Goal: Task Accomplishment & Management: Manage account settings

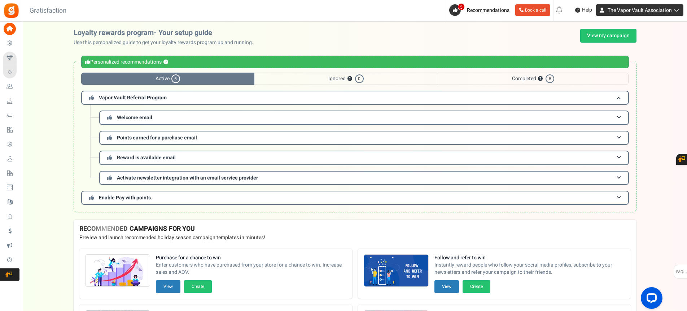
click at [664, 6] on link "The Vapor Vault Association" at bounding box center [639, 10] width 87 height 12
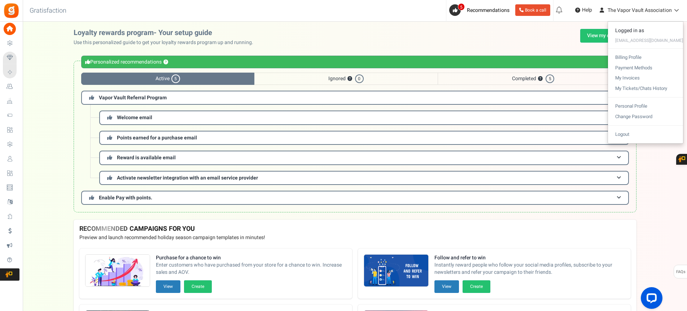
click at [419, 34] on div "Loyalty rewards program- Your setup guide Use this personalized guide to get yo…" at bounding box center [355, 37] width 563 height 17
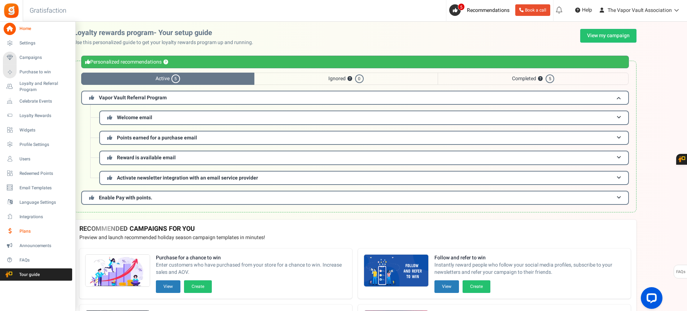
click at [23, 229] on span "Plans" at bounding box center [44, 231] width 50 height 6
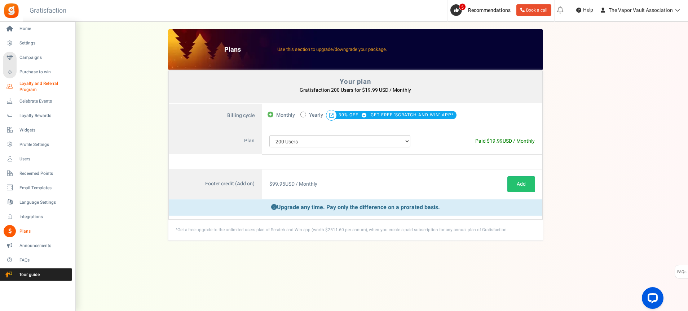
click at [35, 84] on span "Loyalty and Referral Program" at bounding box center [45, 86] width 53 height 12
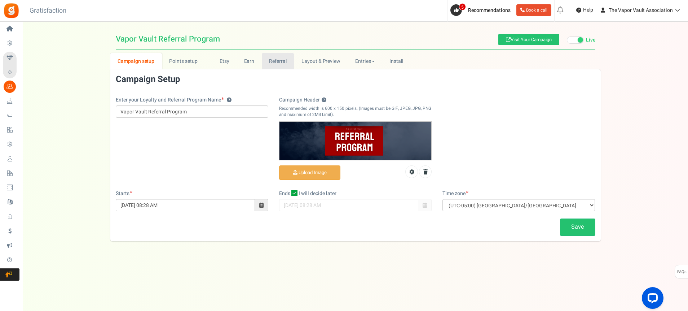
click at [282, 62] on link "Referral" at bounding box center [278, 61] width 32 height 16
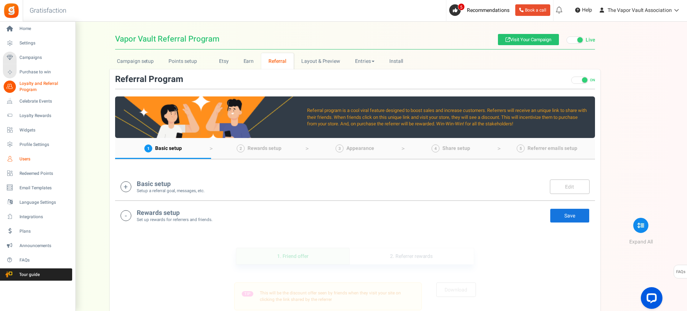
click at [26, 160] on span "Users" at bounding box center [44, 159] width 50 height 6
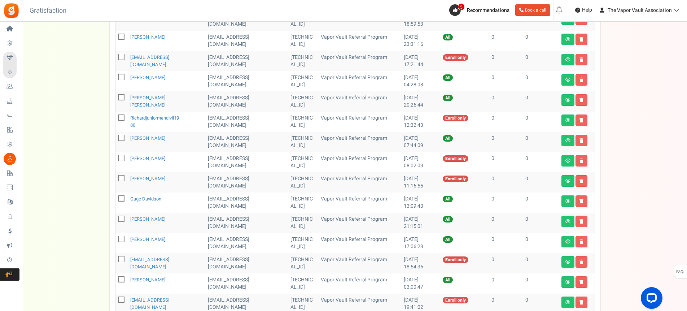
scroll to position [108, 0]
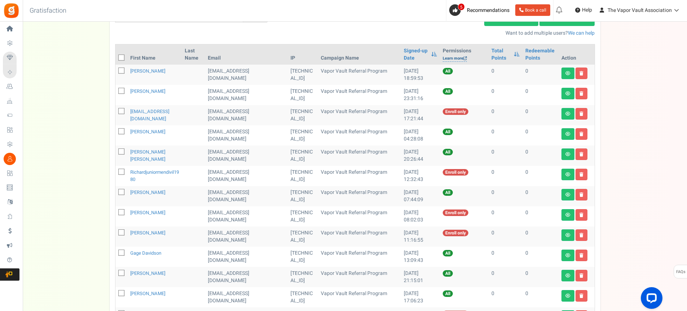
click at [443, 58] on link "Learn more" at bounding box center [455, 59] width 24 height 6
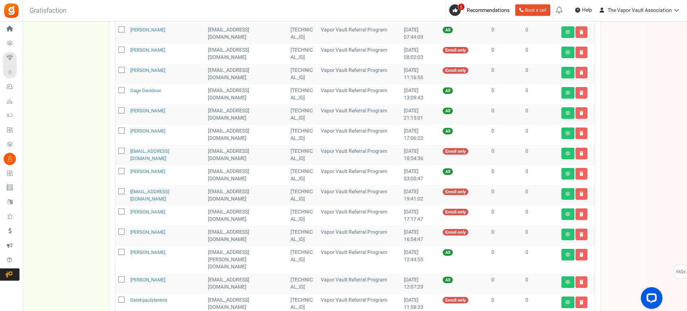
scroll to position [325, 0]
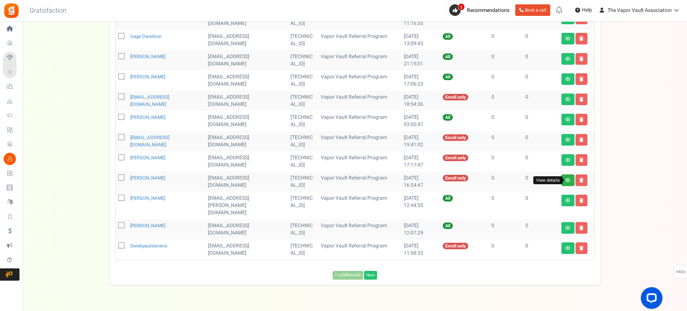
click at [570, 180] on icon at bounding box center [567, 180] width 5 height 4
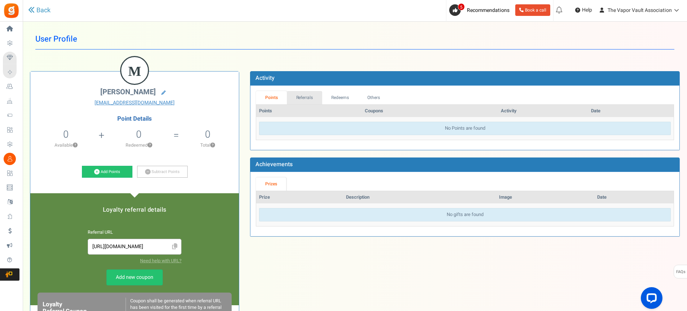
click at [304, 96] on link "Referrals" at bounding box center [304, 97] width 35 height 13
click at [338, 95] on link "Redeems" at bounding box center [340, 97] width 36 height 13
click at [375, 96] on link "Others" at bounding box center [372, 97] width 31 height 13
click at [277, 100] on link "Points" at bounding box center [271, 97] width 31 height 13
click at [35, 11] on link "Back" at bounding box center [39, 10] width 22 height 9
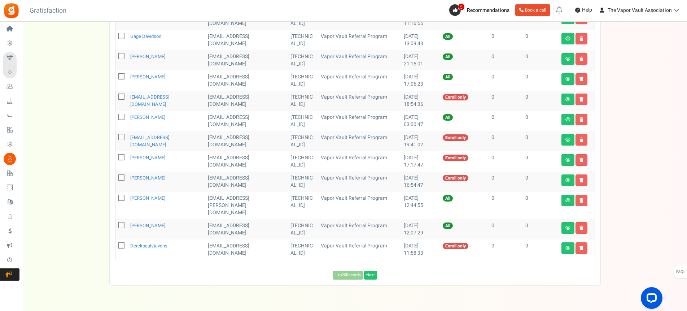
scroll to position [335, 0]
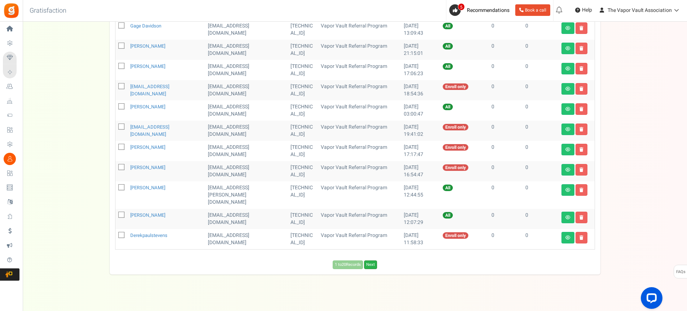
click at [370, 260] on link "Next" at bounding box center [370, 264] width 13 height 9
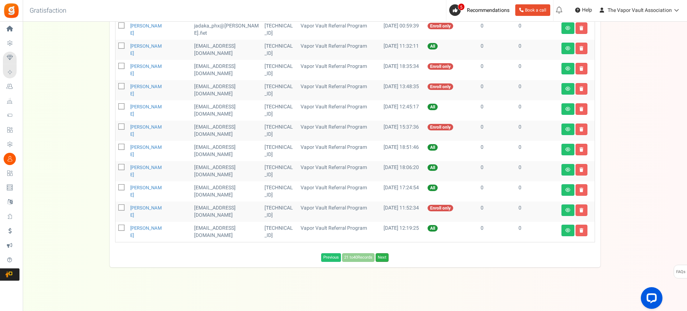
click at [384, 257] on link "Next" at bounding box center [381, 257] width 13 height 9
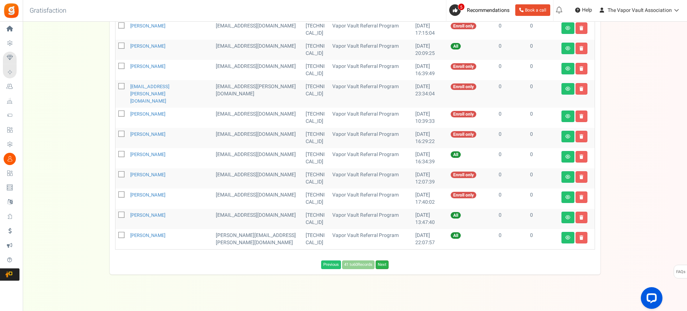
click at [385, 260] on link "Next" at bounding box center [381, 264] width 13 height 9
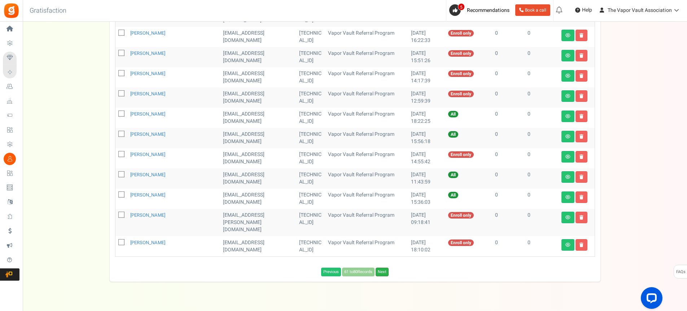
click at [382, 267] on link "Next" at bounding box center [381, 271] width 13 height 9
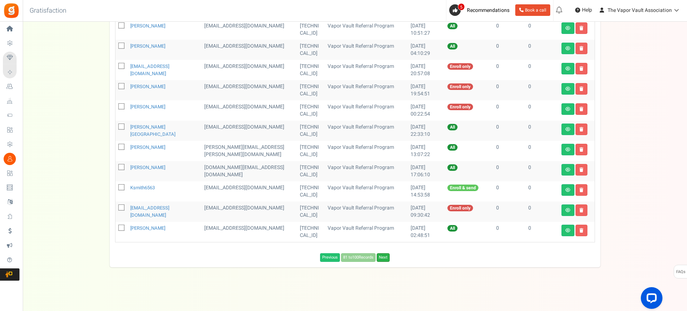
click at [382, 256] on link "Next" at bounding box center [383, 257] width 13 height 9
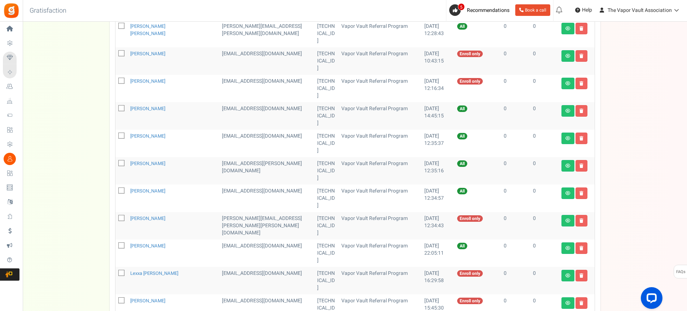
scroll to position [315, 0]
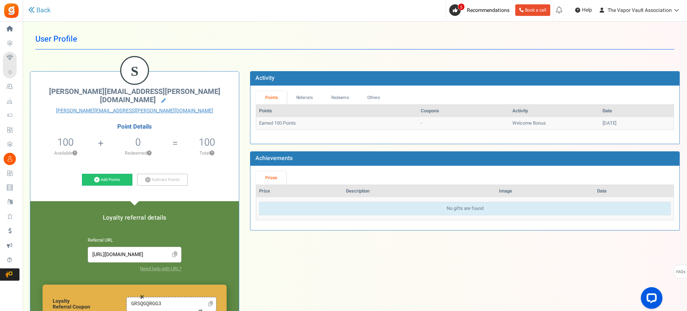
click at [131, 123] on h4 "Point Details" at bounding box center [134, 126] width 208 height 6
click at [310, 96] on link "Referrals" at bounding box center [304, 97] width 35 height 13
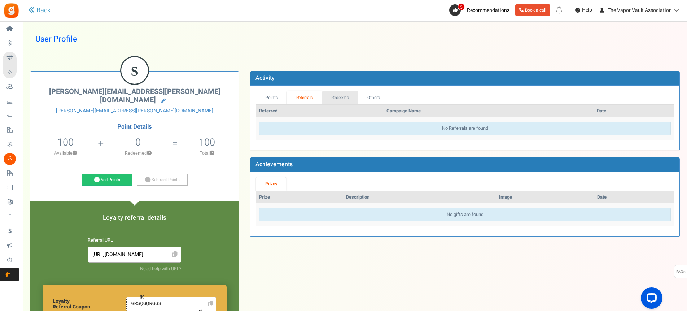
click at [335, 101] on link "Redeems" at bounding box center [340, 97] width 36 height 13
click at [375, 97] on link "Others" at bounding box center [372, 97] width 31 height 13
click at [273, 96] on link "Points" at bounding box center [271, 97] width 31 height 13
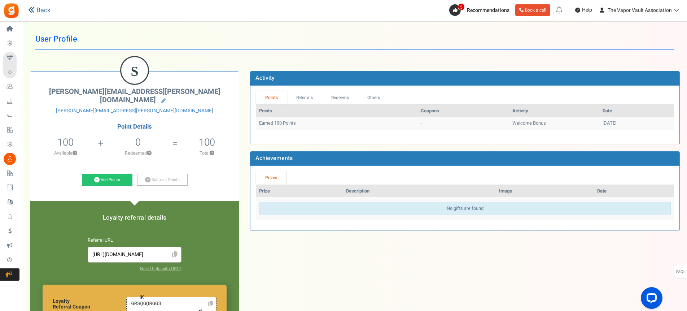
click at [42, 11] on link "Back" at bounding box center [39, 10] width 22 height 9
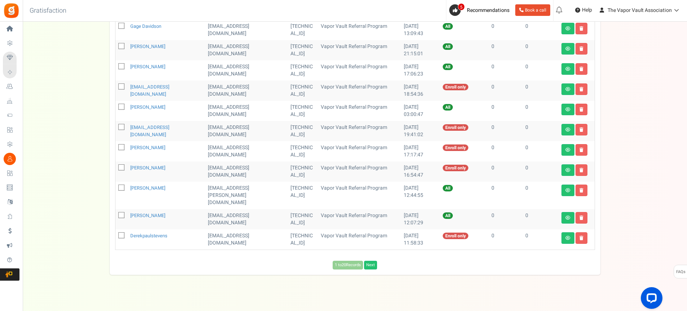
scroll to position [335, 0]
click at [371, 260] on link "Next" at bounding box center [370, 264] width 13 height 9
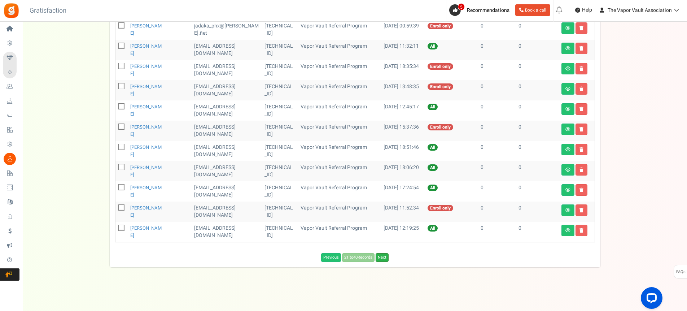
click at [383, 258] on link "Next" at bounding box center [381, 257] width 13 height 9
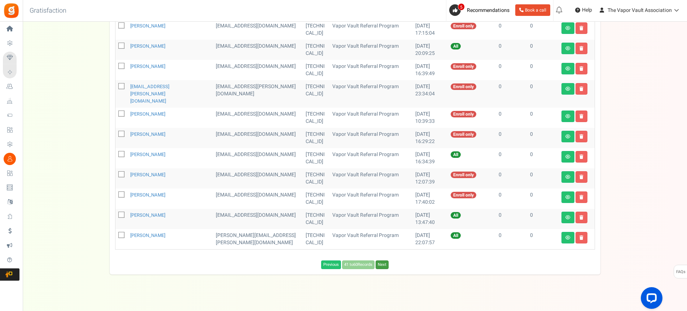
click at [383, 260] on link "Next" at bounding box center [381, 264] width 13 height 9
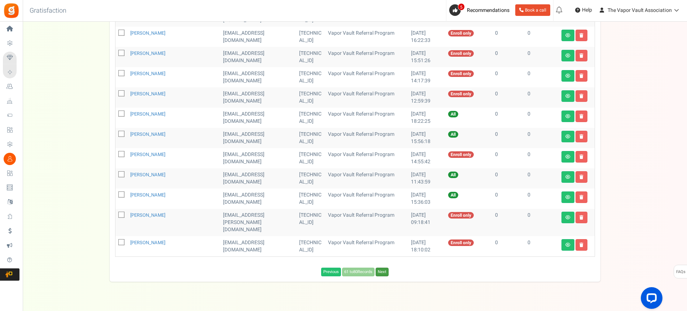
click at [383, 267] on link "Next" at bounding box center [381, 271] width 13 height 9
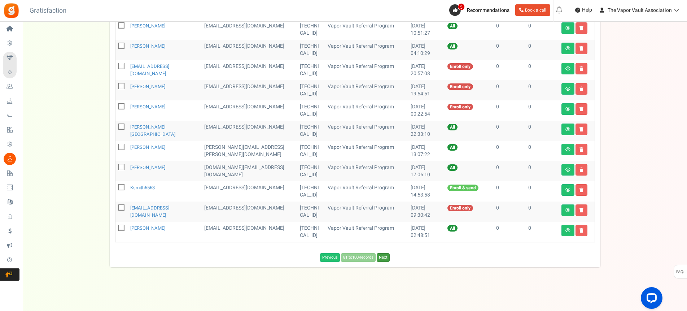
click at [383, 258] on link "Next" at bounding box center [383, 257] width 13 height 9
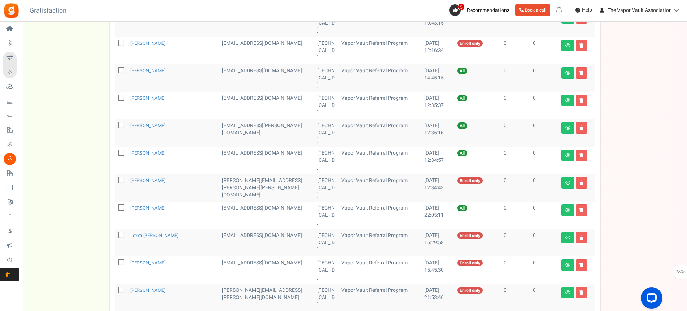
scroll to position [315, 0]
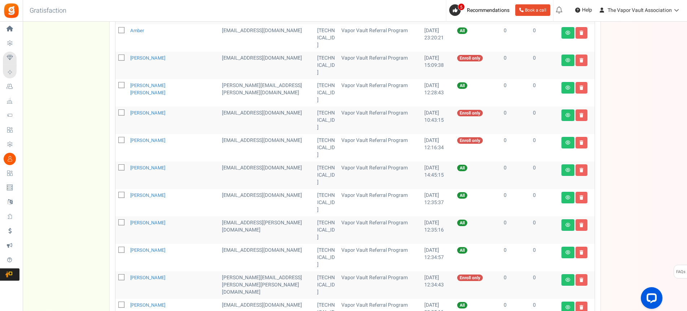
scroll to position [271, 0]
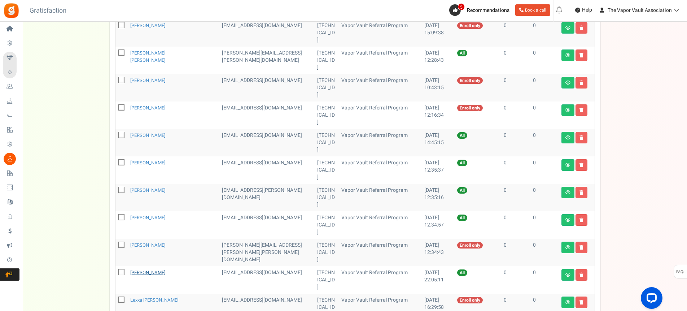
click at [145, 269] on link "[PERSON_NAME]" at bounding box center [147, 272] width 35 height 7
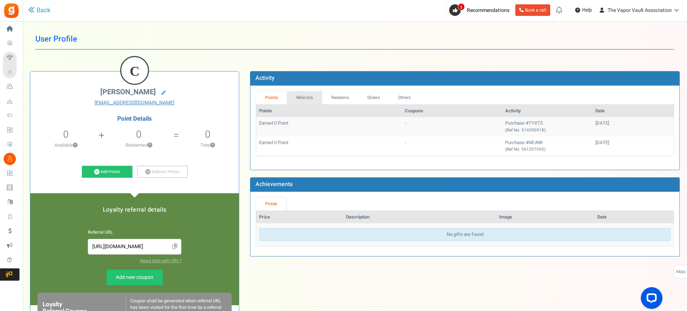
click at [305, 96] on link "Referrals" at bounding box center [304, 97] width 35 height 13
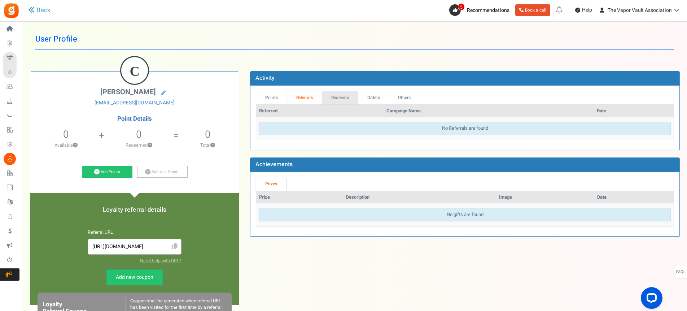
click at [350, 97] on link "Redeems" at bounding box center [340, 97] width 36 height 13
click at [376, 100] on link "Orders" at bounding box center [372, 97] width 31 height 13
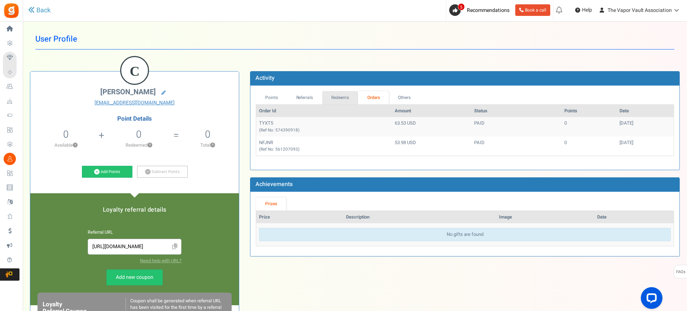
click at [342, 93] on link "Redeems" at bounding box center [340, 97] width 36 height 13
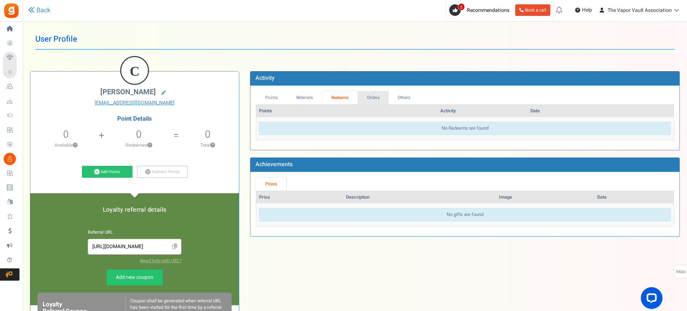
click at [377, 97] on link "Orders" at bounding box center [372, 97] width 31 height 13
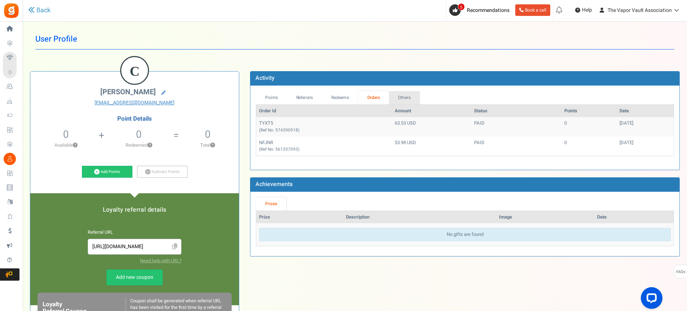
click at [400, 96] on link "Others" at bounding box center [404, 97] width 31 height 13
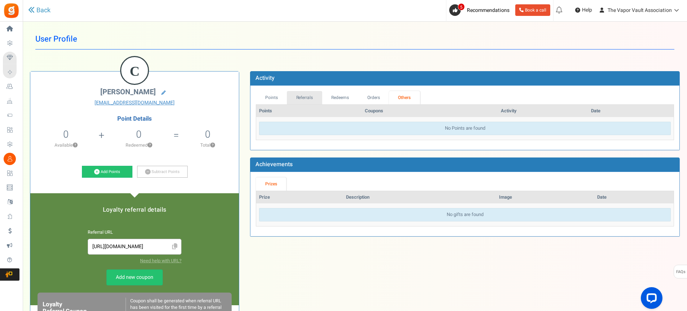
click at [307, 98] on link "Referrals" at bounding box center [304, 97] width 35 height 13
click at [382, 98] on link "Orders" at bounding box center [373, 97] width 31 height 13
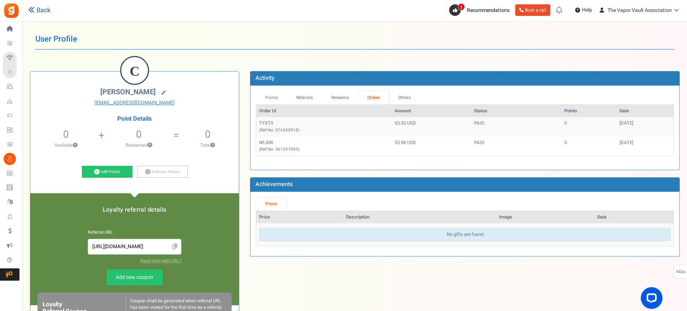
click at [42, 10] on link "Back" at bounding box center [39, 10] width 22 height 9
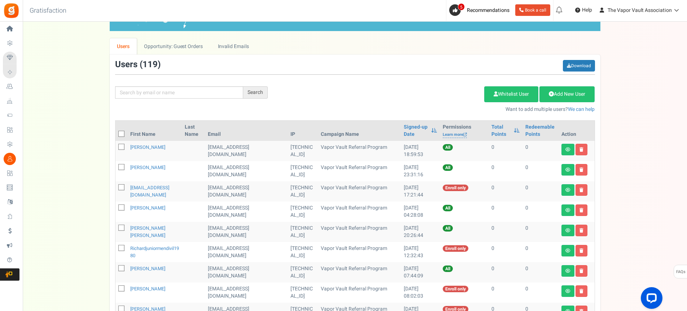
scroll to position [54, 0]
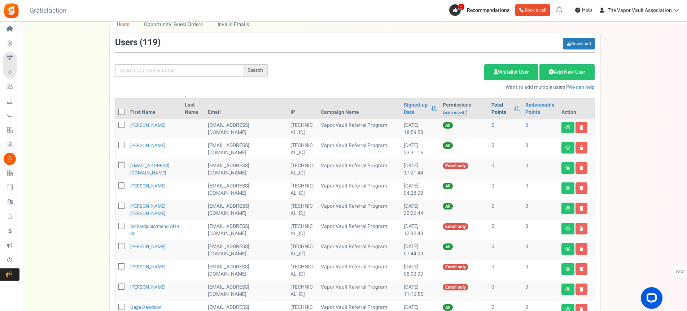
click at [491, 107] on link "Total Points" at bounding box center [500, 108] width 19 height 14
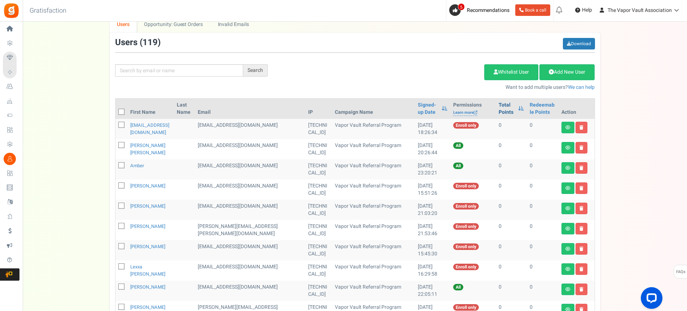
click at [498, 107] on link "Total Points" at bounding box center [506, 108] width 16 height 14
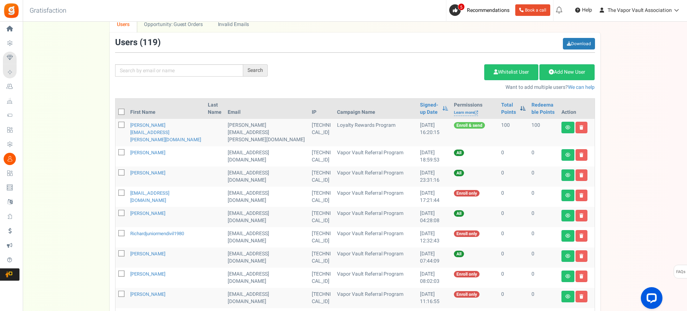
click at [520, 109] on span at bounding box center [523, 108] width 6 height 5
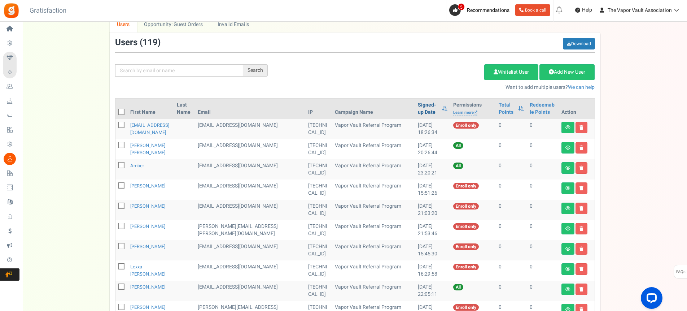
click at [418, 108] on link "Signed-up Date" at bounding box center [428, 108] width 20 height 14
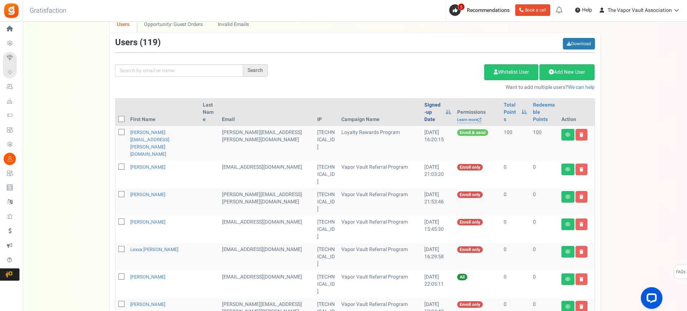
click at [424, 108] on link "Signed-up Date" at bounding box center [433, 112] width 18 height 22
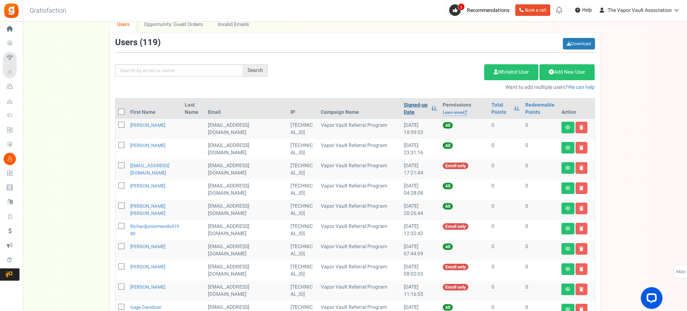
scroll to position [0, 0]
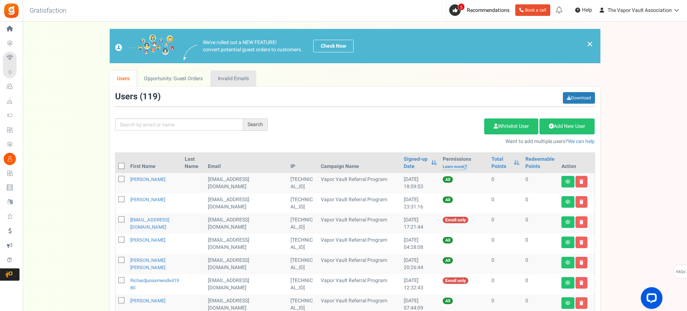
click at [237, 78] on link "Invalid Emails" at bounding box center [233, 78] width 46 height 16
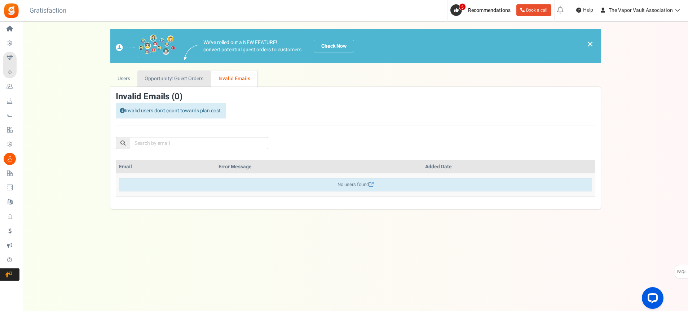
click at [172, 80] on link "Opportunity: Guest Orders" at bounding box center [173, 78] width 73 height 16
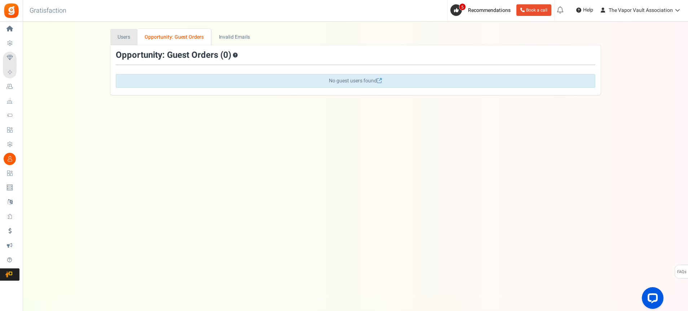
click at [121, 36] on link "Users" at bounding box center [123, 37] width 27 height 16
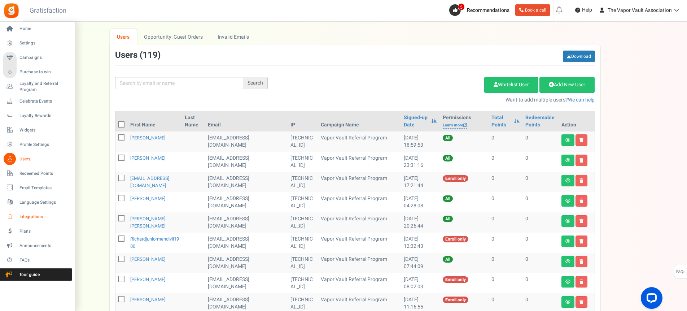
click at [32, 216] on span "Integrations" at bounding box center [44, 217] width 50 height 6
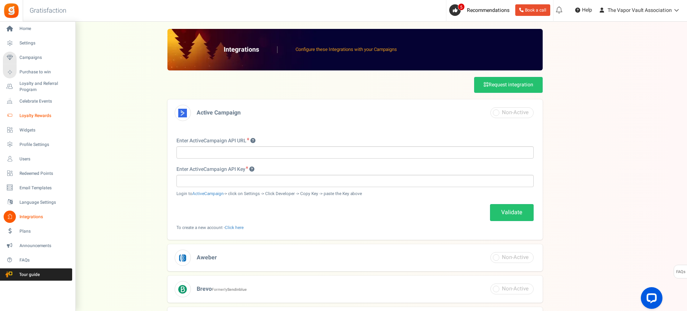
click at [43, 113] on span "Loyalty Rewards" at bounding box center [44, 116] width 50 height 6
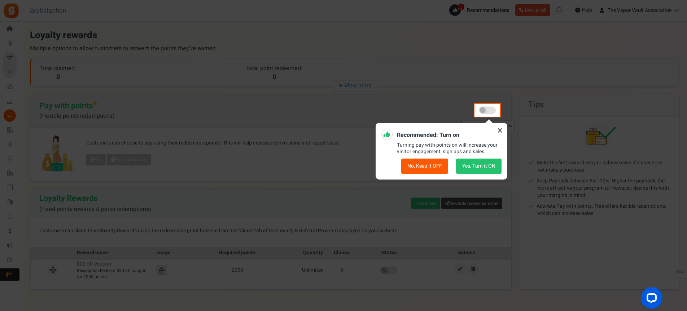
click at [433, 164] on button "No, Keep it OFF" at bounding box center [424, 165] width 47 height 15
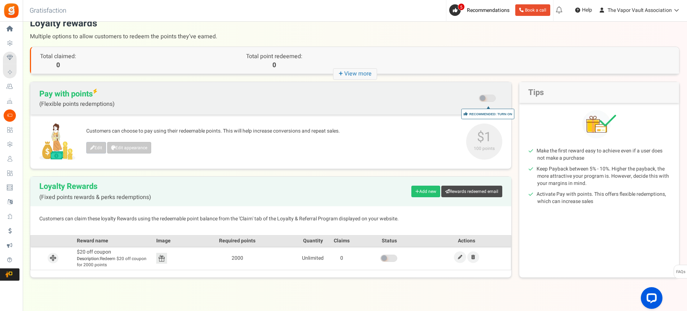
scroll to position [22, 0]
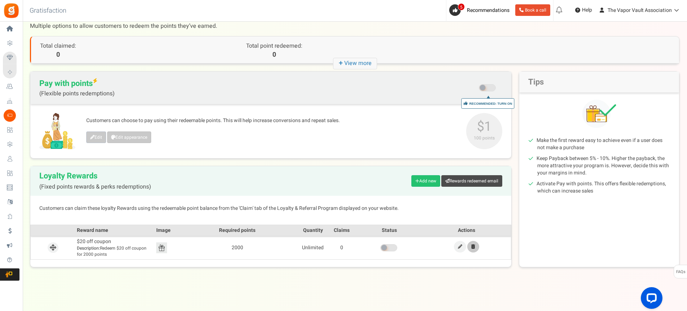
click at [472, 247] on icon at bounding box center [473, 246] width 4 height 4
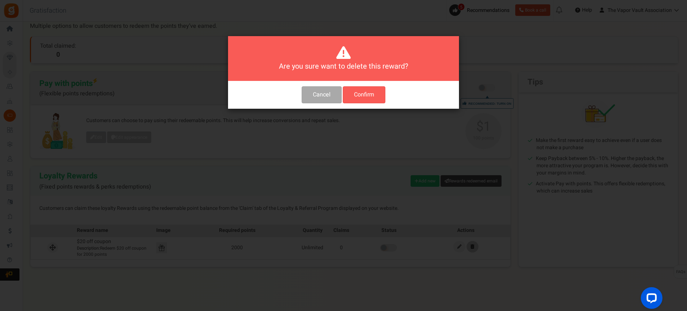
scroll to position [0, 0]
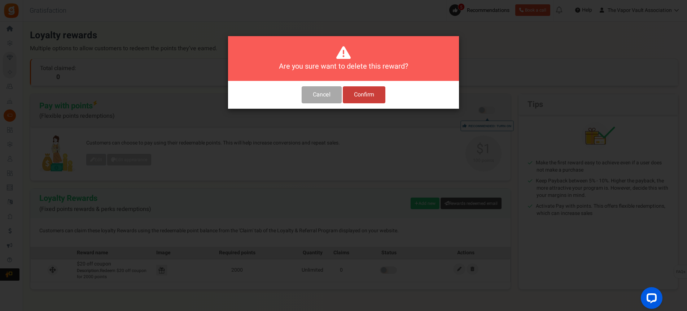
click at [367, 94] on button "Confirm" at bounding box center [364, 94] width 43 height 17
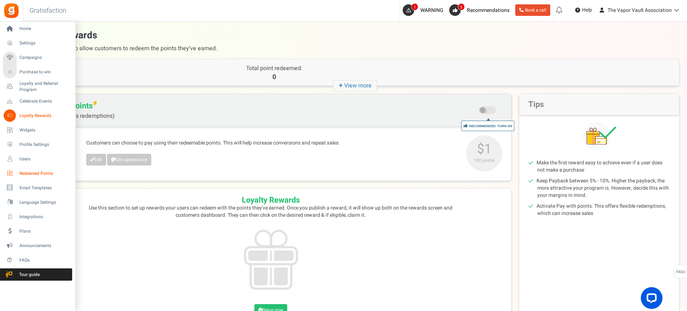
click at [43, 171] on span "Redeemed Points" at bounding box center [44, 173] width 50 height 6
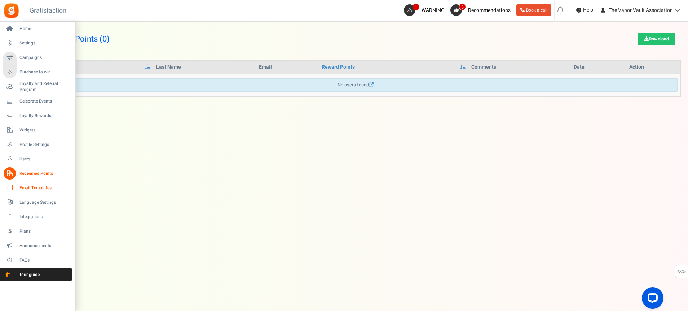
click at [36, 188] on span "Email Templates" at bounding box center [44, 188] width 50 height 6
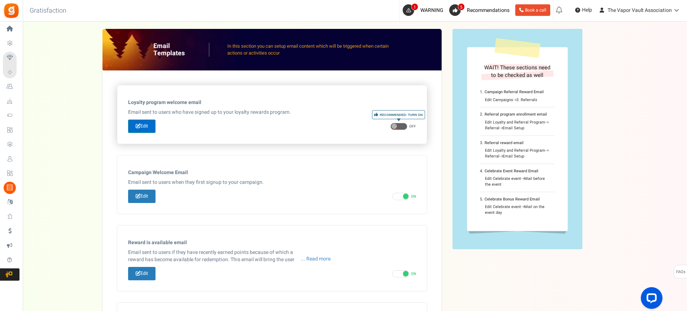
click at [145, 125] on link "Edit" at bounding box center [141, 125] width 27 height 13
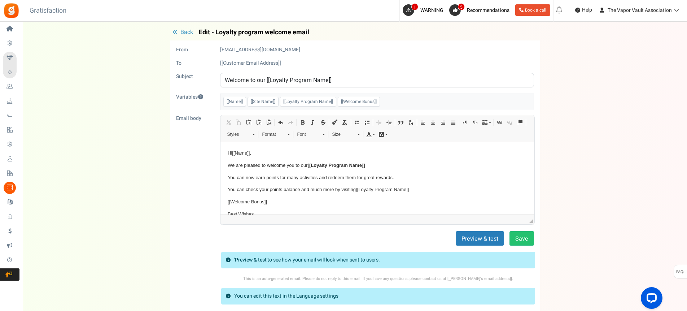
click at [182, 32] on span "Back" at bounding box center [186, 32] width 13 height 9
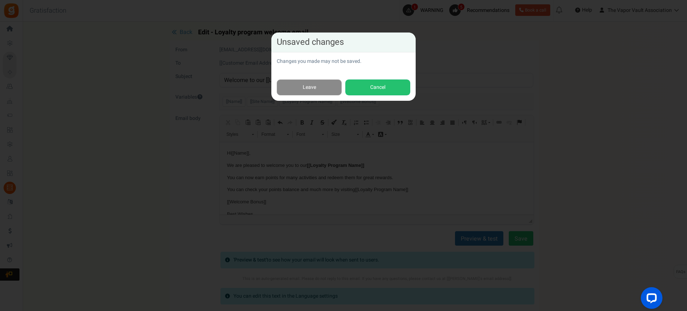
click at [322, 81] on link "Leave" at bounding box center [309, 87] width 65 height 16
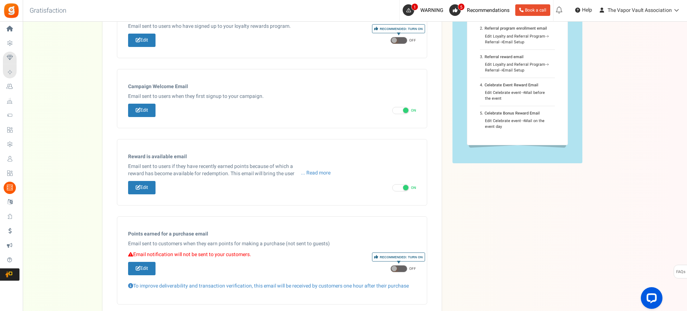
scroll to position [110, 0]
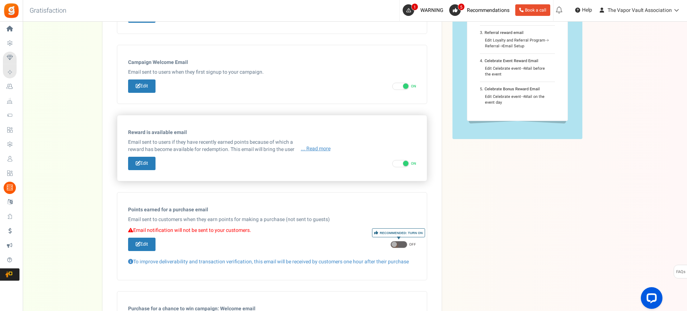
click at [314, 148] on span "... Read more" at bounding box center [316, 148] width 30 height 7
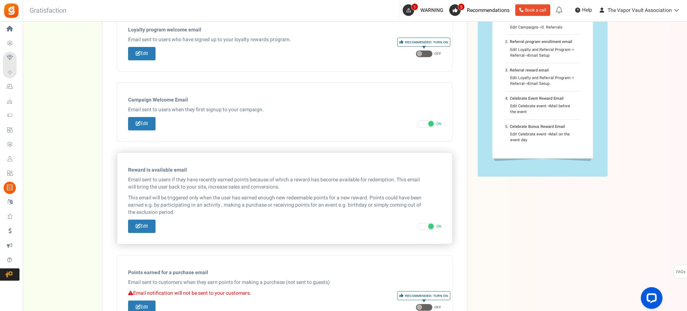
scroll to position [56, 0]
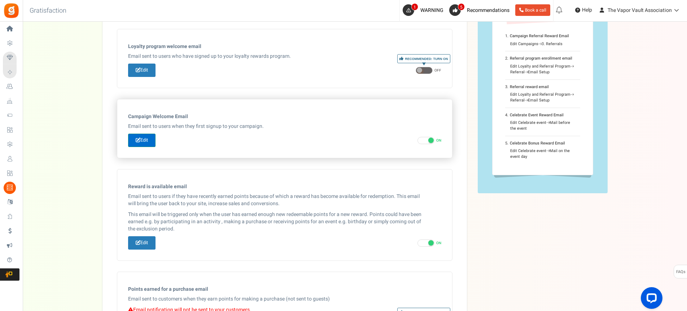
click at [144, 138] on link "Edit" at bounding box center [141, 139] width 27 height 13
type input "Welcome to our [[Campaign Name]]"
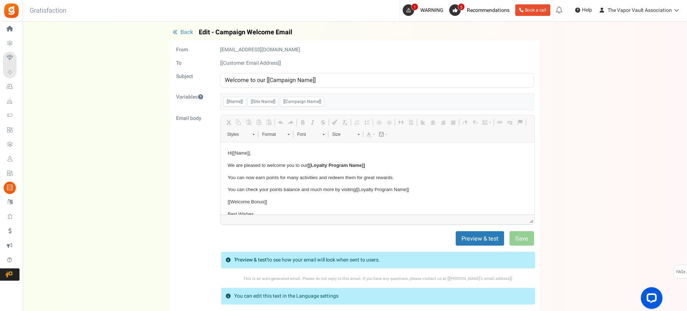
scroll to position [0, 0]
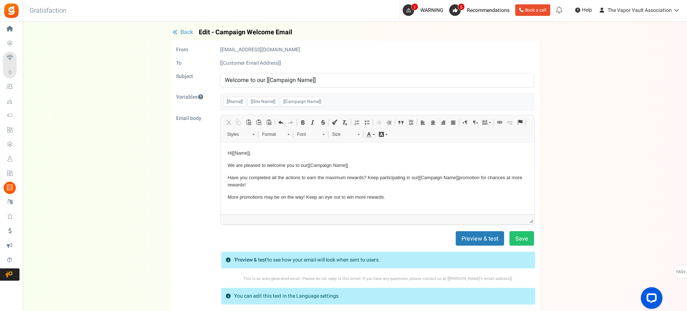
click at [176, 30] on icon "button" at bounding box center [174, 32] width 5 height 5
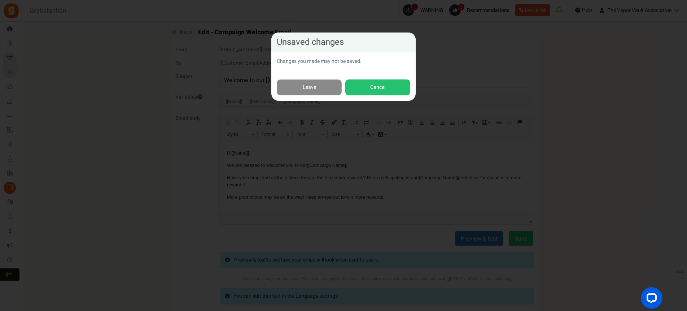
click at [322, 82] on link "Leave" at bounding box center [309, 87] width 65 height 16
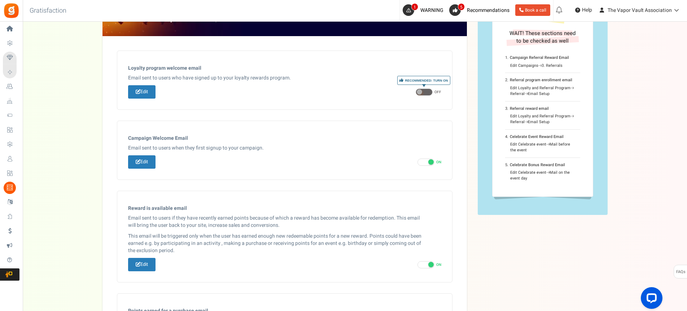
scroll to position [18, 0]
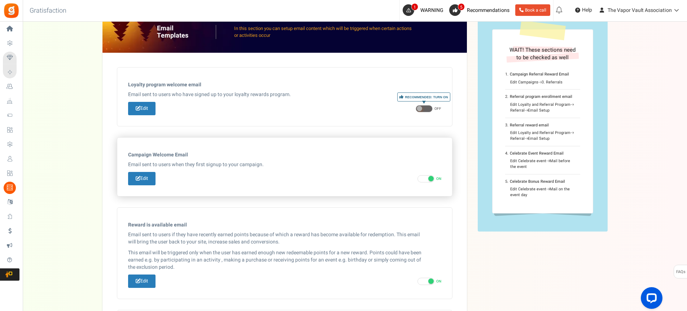
click at [424, 176] on span at bounding box center [425, 178] width 17 height 7
click at [422, 176] on input "ON OFF" at bounding box center [419, 178] width 5 height 5
checkbox input "false"
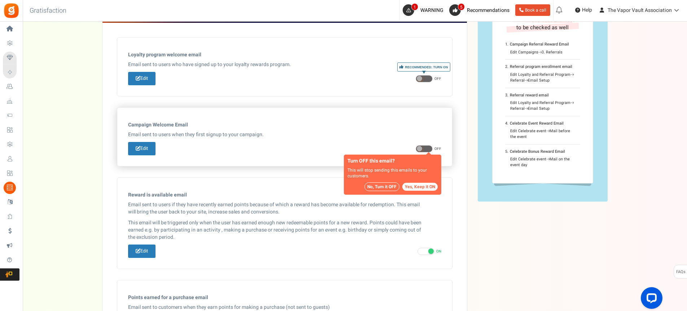
scroll to position [72, 0]
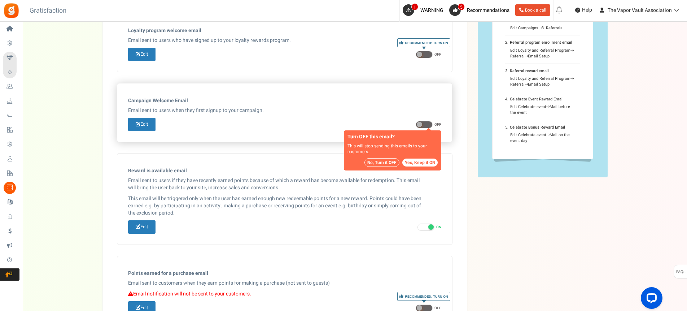
click at [385, 162] on button "No, Turn it OFF" at bounding box center [381, 162] width 35 height 9
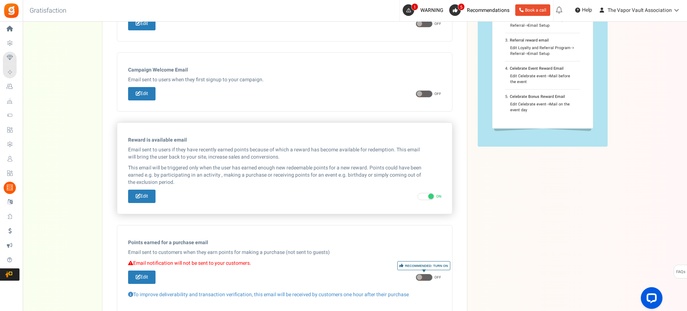
scroll to position [126, 0]
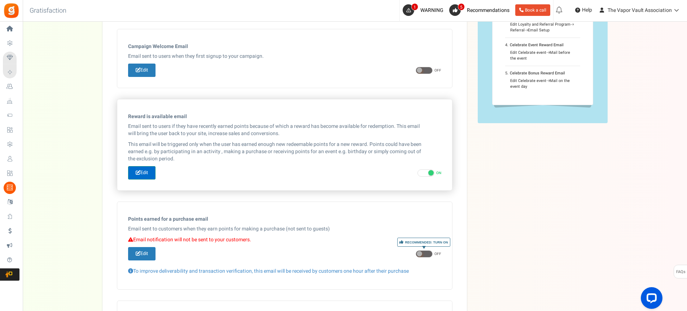
click at [141, 173] on link "Edit" at bounding box center [141, 172] width 27 height 13
type input "[[Site Name]], A new reward is available for redemption."
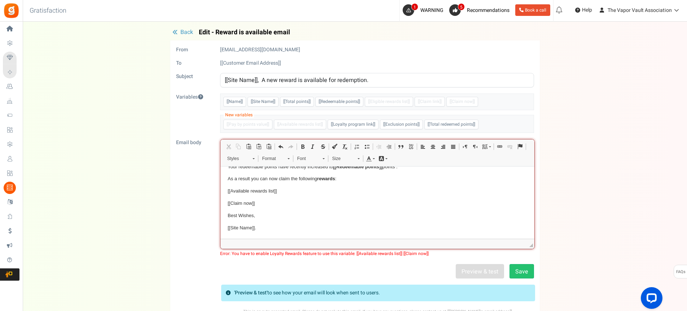
scroll to position [0, 0]
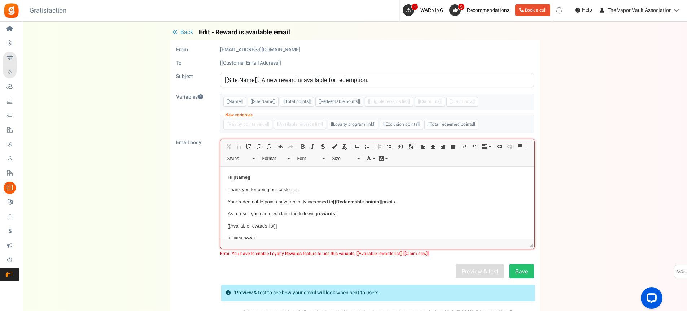
click at [188, 33] on span "Back" at bounding box center [186, 32] width 13 height 9
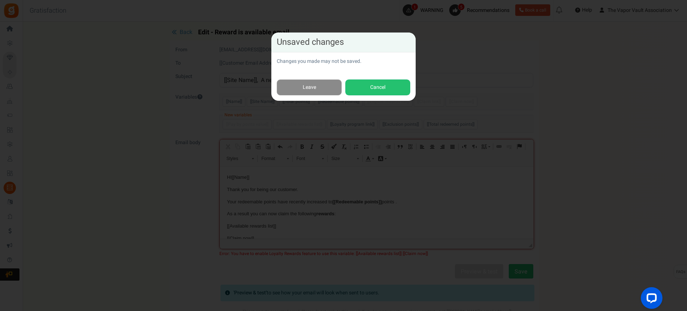
click at [308, 89] on link "Leave" at bounding box center [309, 87] width 65 height 16
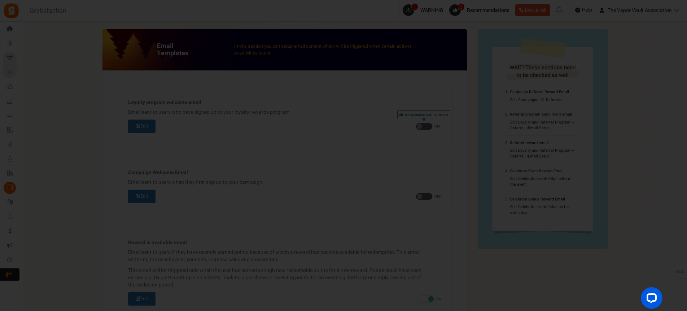
scroll to position [196, 0]
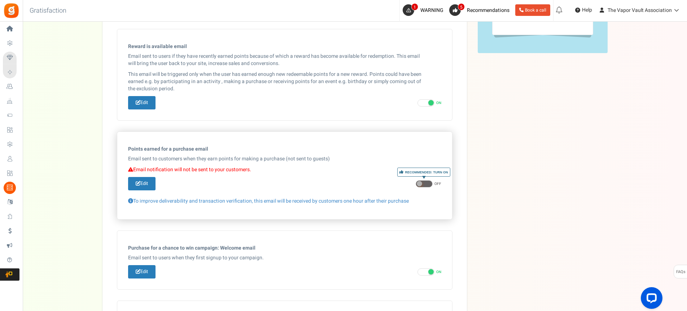
click at [424, 181] on span at bounding box center [424, 183] width 17 height 7
click at [420, 181] on input "ON OFF" at bounding box center [418, 183] width 5 height 5
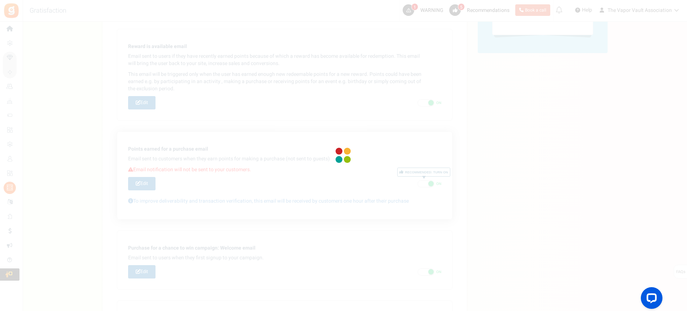
checkbox input "false"
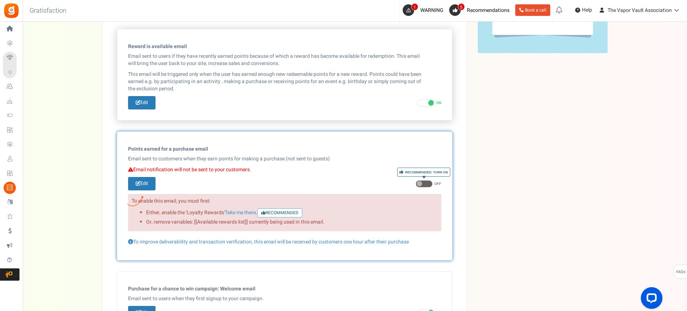
click at [429, 102] on span at bounding box center [430, 102] width 5 height 5
click at [422, 102] on input "ON OFF" at bounding box center [419, 103] width 5 height 5
checkbox input "false"
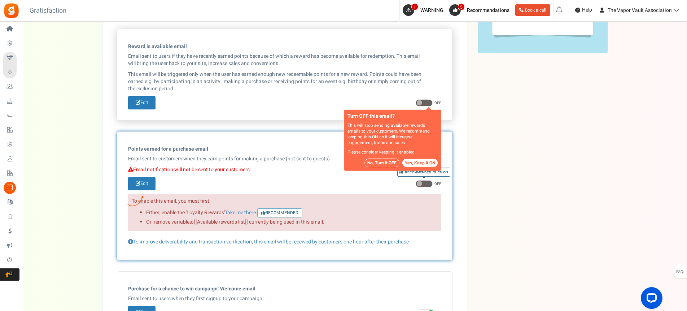
click at [387, 161] on button "No, Turn it OFF" at bounding box center [381, 162] width 35 height 9
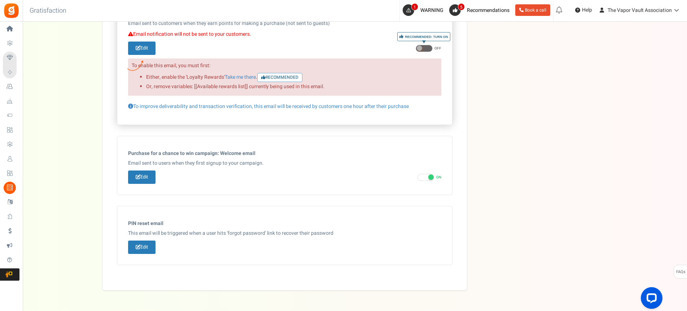
scroll to position [354, 0]
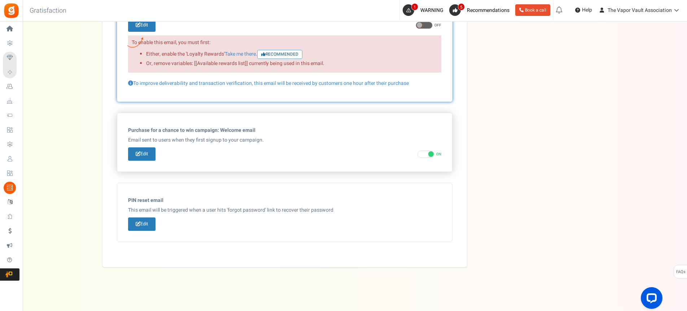
click at [428, 153] on span at bounding box center [430, 153] width 5 height 5
click at [422, 153] on input "ON OFF" at bounding box center [419, 154] width 5 height 5
checkbox input "false"
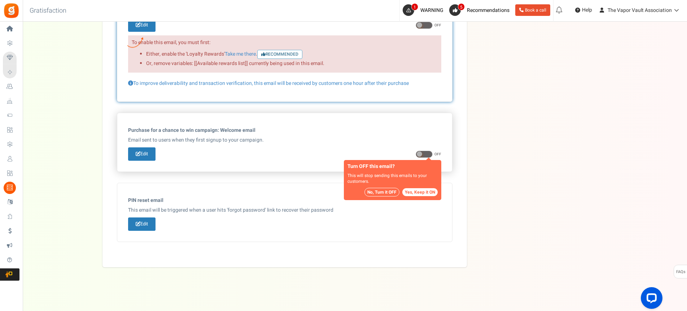
click at [386, 191] on button "No, Turn it OFF" at bounding box center [381, 192] width 35 height 9
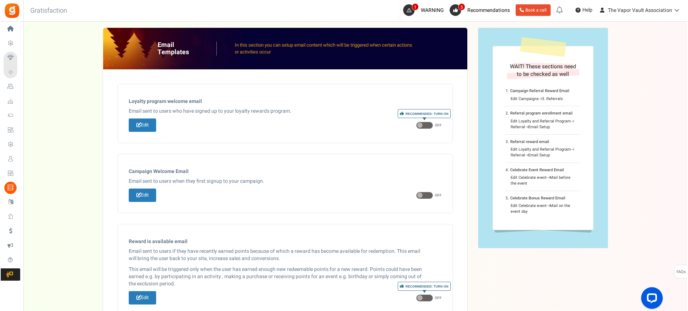
scroll to position [0, 0]
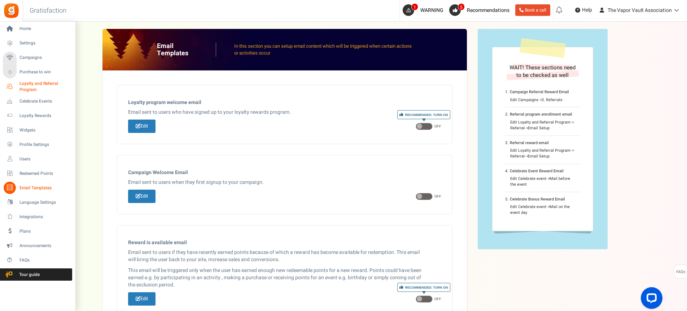
click at [34, 84] on span "Loyalty and Referral Program" at bounding box center [45, 86] width 53 height 12
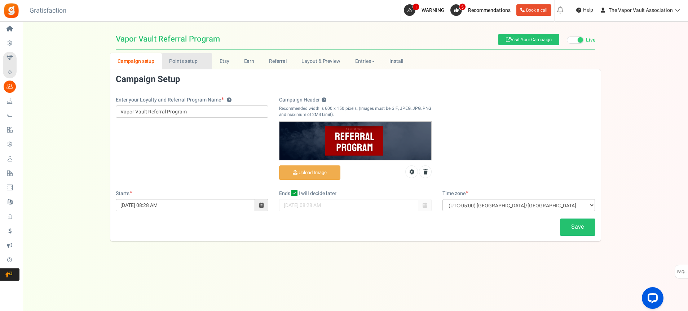
click at [178, 56] on link "Points setup New" at bounding box center [187, 61] width 50 height 16
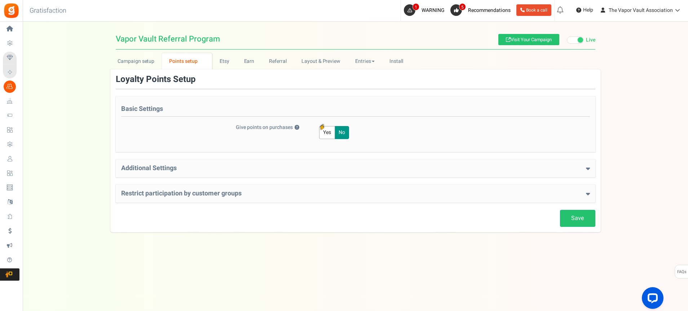
click at [325, 133] on button "Yes" at bounding box center [327, 132] width 16 height 13
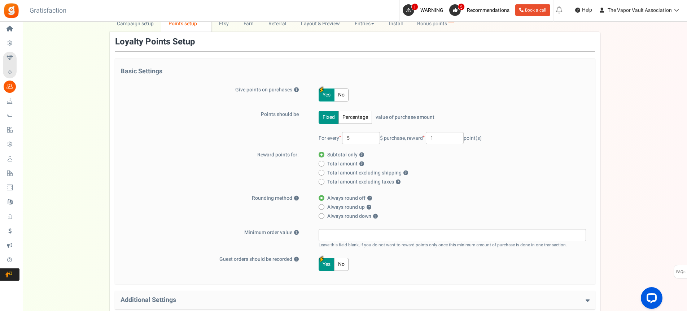
scroll to position [54, 0]
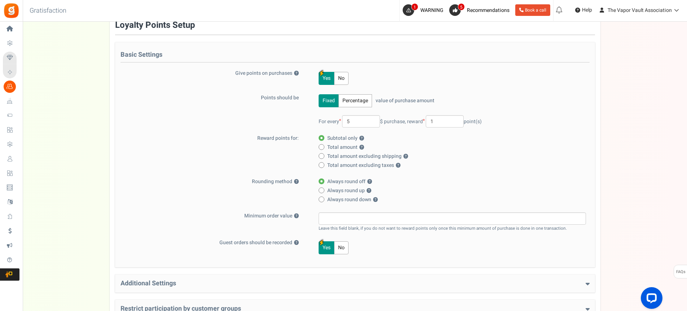
click at [360, 102] on button "Percentage" at bounding box center [355, 100] width 34 height 13
click at [329, 99] on button "Fixed" at bounding box center [328, 100] width 20 height 13
click at [355, 101] on button "Percentage" at bounding box center [355, 100] width 34 height 13
click at [328, 101] on button "Fixed" at bounding box center [328, 100] width 20 height 13
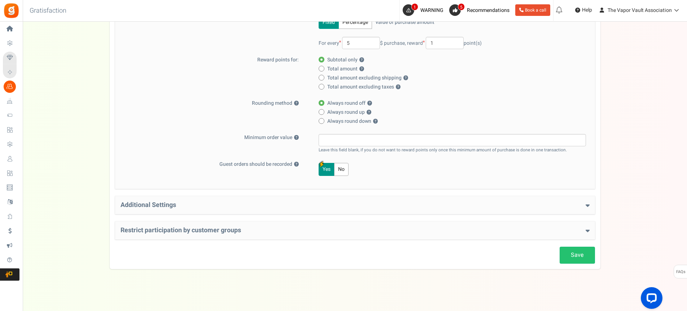
scroll to position [134, 0]
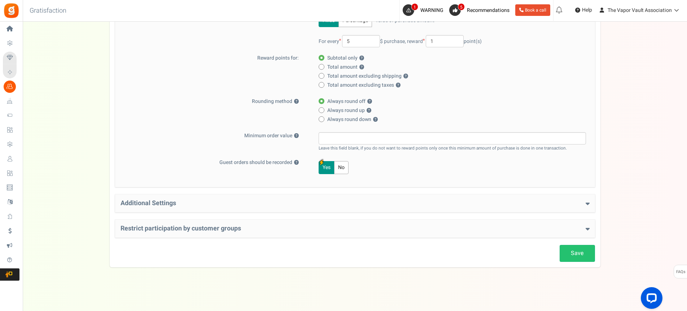
click at [406, 201] on h4 "Additional Settings" at bounding box center [354, 202] width 469 height 7
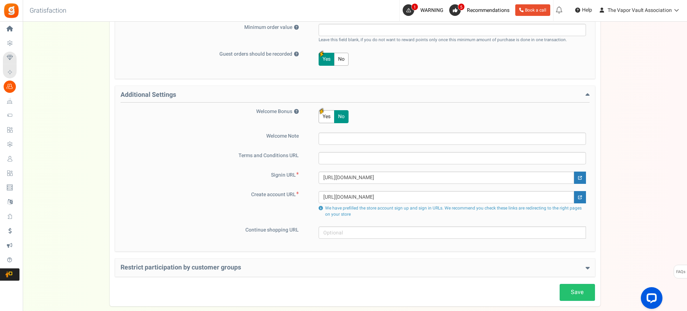
scroll to position [281, 0]
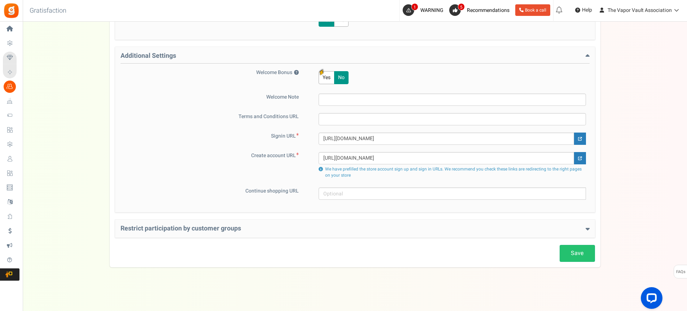
click at [373, 229] on h4 "Restrict participation by customer groups" at bounding box center [354, 228] width 469 height 7
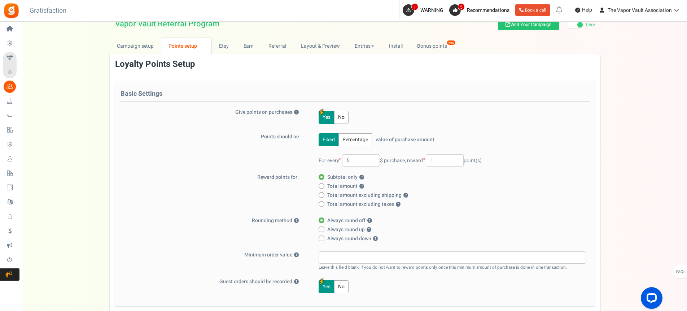
scroll to position [0, 0]
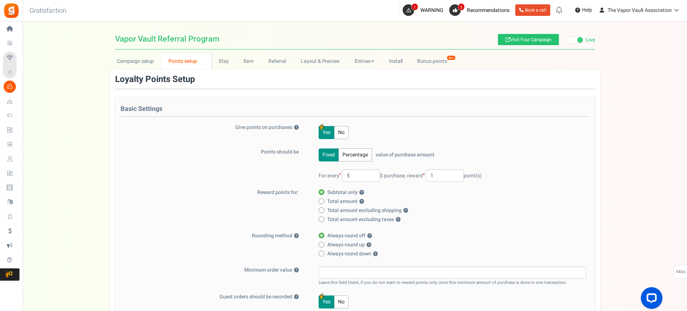
click at [349, 106] on h4 "Basic Settings" at bounding box center [354, 110] width 469 height 11
click at [347, 131] on button "No" at bounding box center [341, 132] width 14 height 13
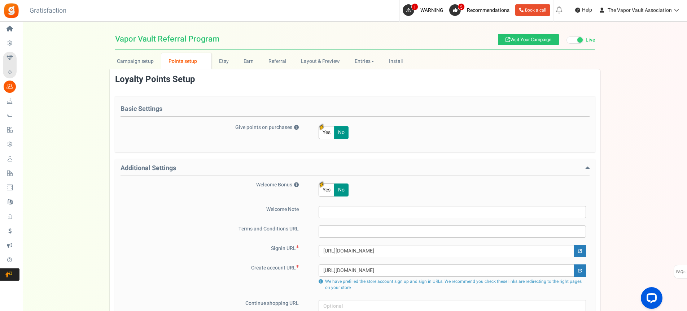
scroll to position [54, 0]
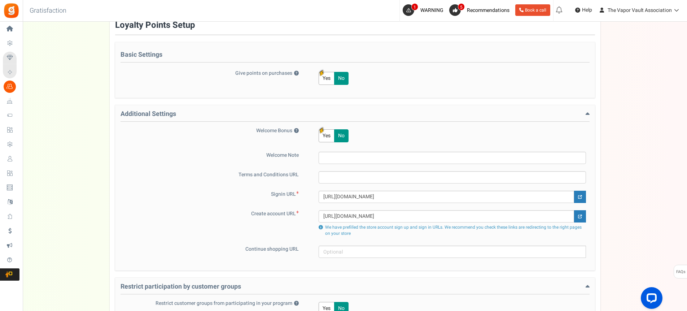
click at [374, 113] on h4 "Additional Settings" at bounding box center [354, 115] width 469 height 11
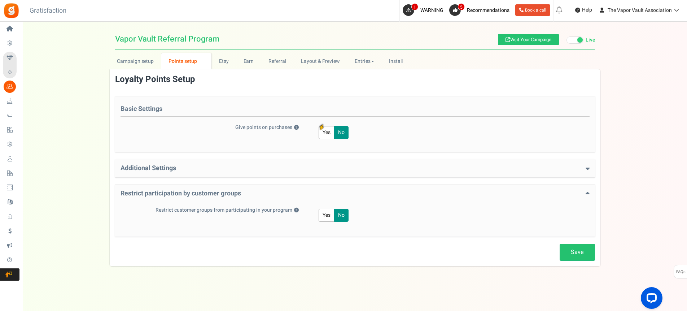
scroll to position [0, 0]
click at [367, 193] on h4 "Restrict participation by customer groups" at bounding box center [355, 195] width 469 height 11
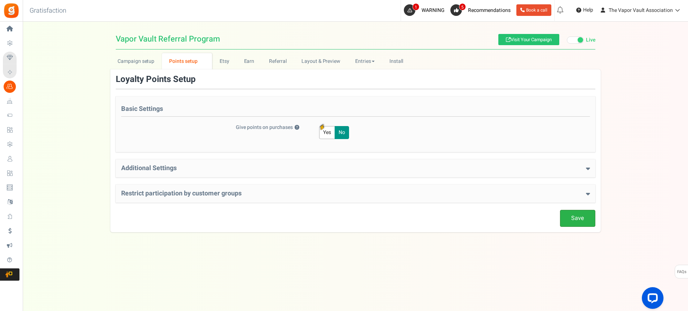
click at [581, 222] on link "Save" at bounding box center [577, 218] width 35 height 17
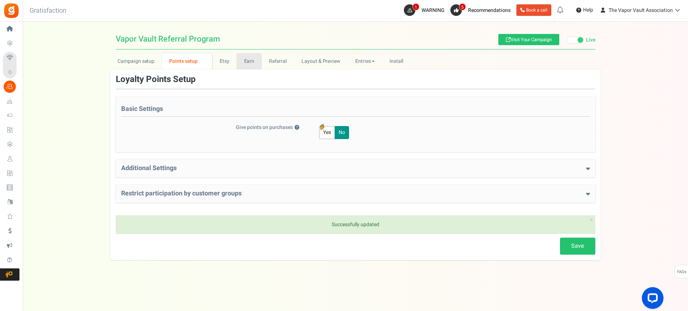
click at [255, 59] on link "Earn" at bounding box center [249, 61] width 25 height 16
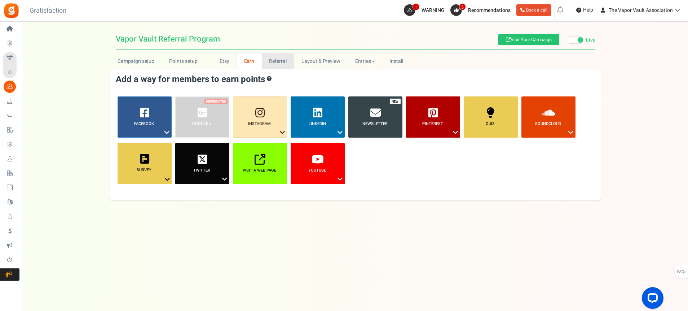
click at [269, 58] on link "Referral" at bounding box center [278, 61] width 32 height 16
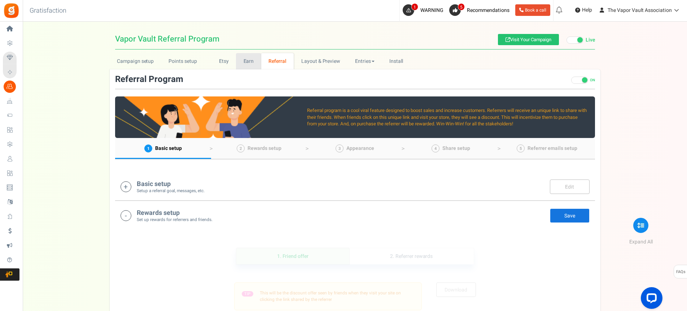
click at [249, 62] on link "Earn" at bounding box center [248, 61] width 25 height 16
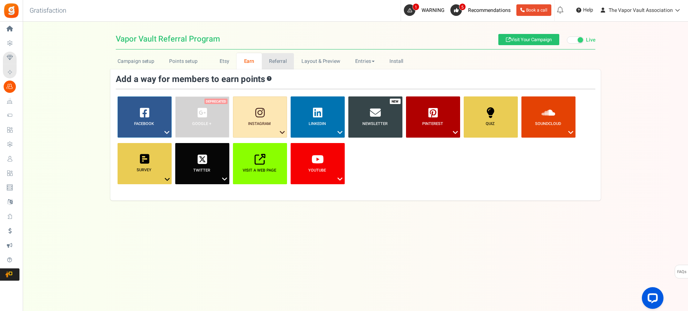
click at [274, 60] on link "Referral" at bounding box center [278, 61] width 32 height 16
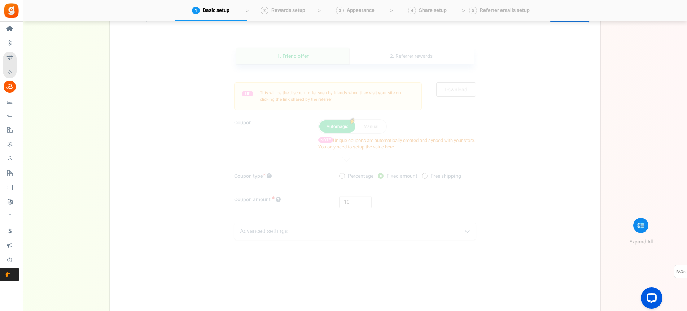
scroll to position [216, 0]
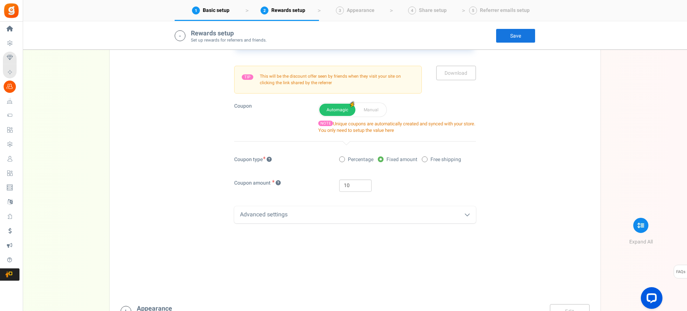
click at [310, 213] on div "Advanced settings" at bounding box center [355, 214] width 242 height 17
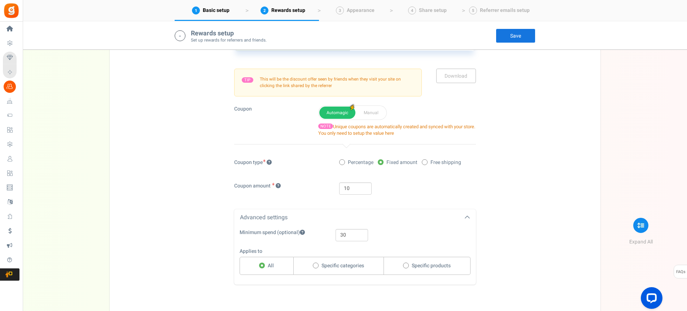
scroll to position [162, 0]
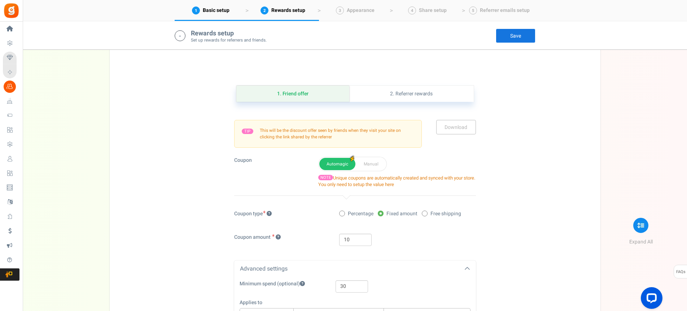
click at [511, 37] on link "Save" at bounding box center [516, 35] width 40 height 14
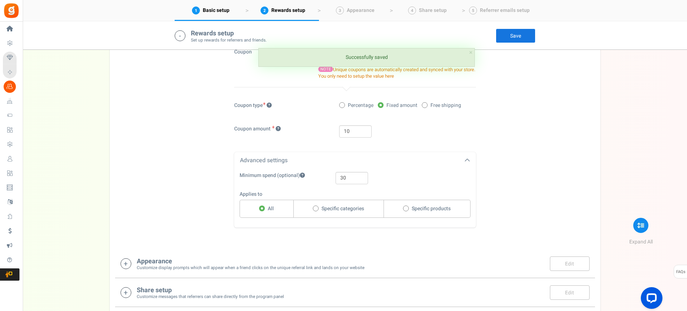
scroll to position [325, 0]
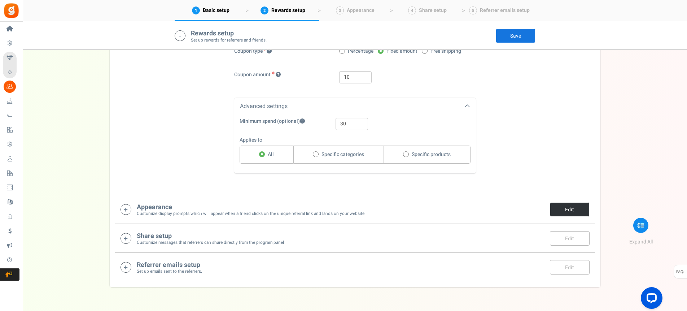
click at [570, 206] on link "Edit" at bounding box center [570, 209] width 40 height 14
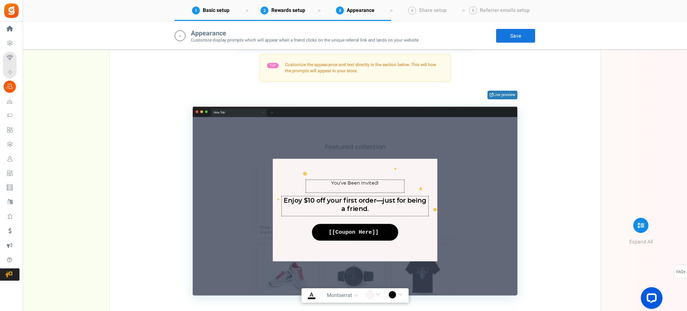
scroll to position [553, 0]
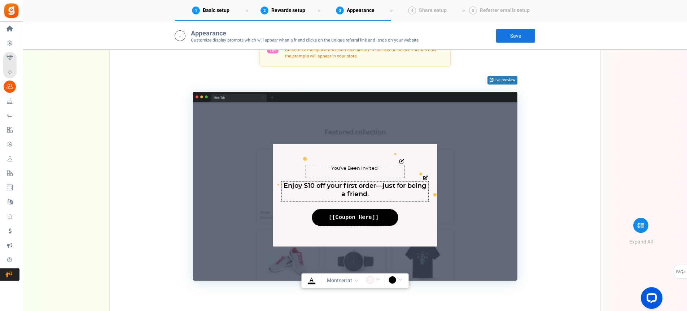
click at [402, 161] on icon at bounding box center [401, 161] width 5 height 5
click at [399, 229] on div "Here’s a surprise gift from your friend [PERSON_NAME](s) : 0 Get an offer to us…" at bounding box center [355, 195] width 164 height 102
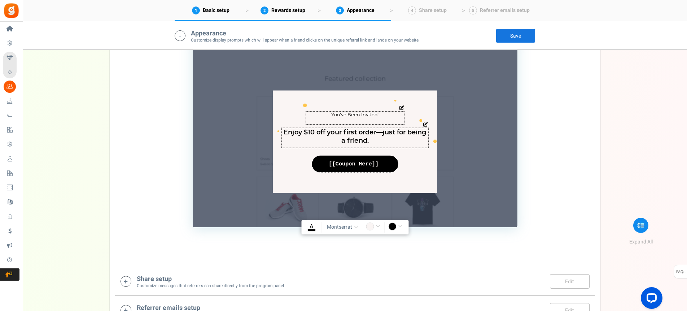
scroll to position [607, 0]
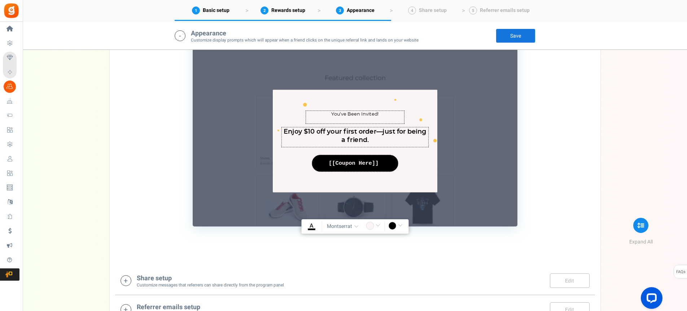
click at [341, 227] on span "montserrat" at bounding box center [339, 226] width 25 height 7
click at [350, 272] on link "Open Sans" at bounding box center [354, 271] width 58 height 14
click at [425, 124] on icon at bounding box center [425, 123] width 5 height 5
click at [399, 137] on textarea "Get an offer to use on your first purchase" at bounding box center [354, 137] width 147 height 20
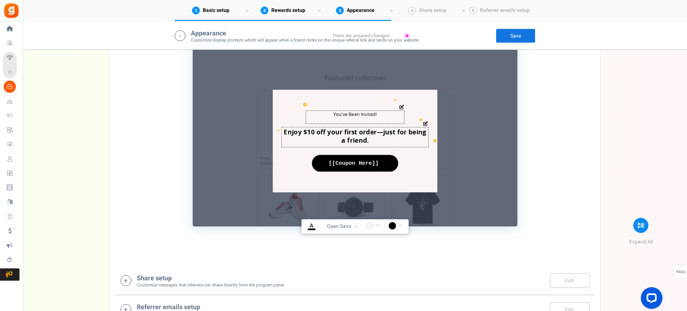
click at [379, 114] on textarea "Here’s a surprise gift from your friend" at bounding box center [354, 116] width 99 height 13
drag, startPoint x: 387, startPoint y: 113, endPoint x: 329, endPoint y: 110, distance: 58.8
click at [329, 110] on textarea "Here’s a surprise gift from your friend" at bounding box center [354, 116] width 99 height 13
click at [380, 114] on textarea "Here’s a surprise gift from your friend" at bounding box center [354, 116] width 99 height 13
drag, startPoint x: 380, startPoint y: 114, endPoint x: 320, endPoint y: 113, distance: 60.2
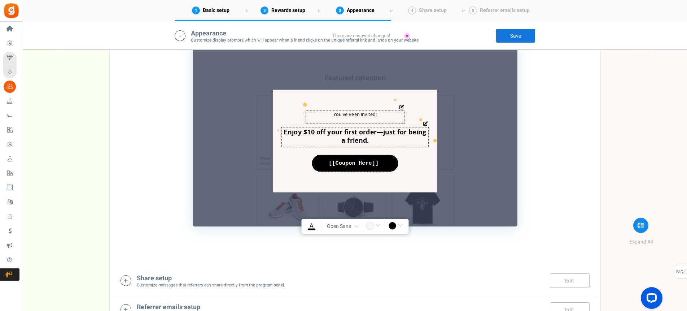
click at [320, 113] on textarea "Here’s a surprise gift from your friend" at bounding box center [354, 116] width 99 height 13
click at [340, 225] on span "Open Sans" at bounding box center [339, 226] width 25 height 7
click at [347, 260] on link "Roboto" at bounding box center [354, 257] width 58 height 14
click at [345, 226] on span "Roboto" at bounding box center [339, 226] width 25 height 7
click at [343, 272] on link "Open Sans" at bounding box center [354, 271] width 58 height 14
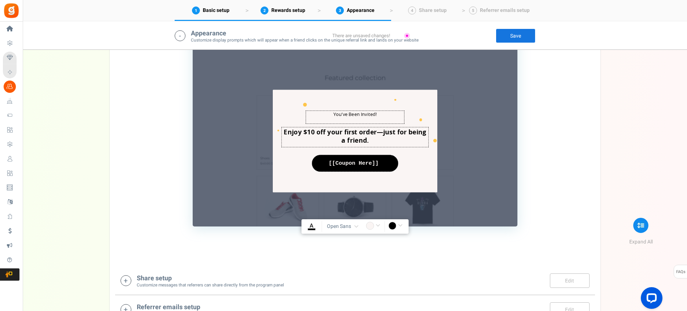
click at [310, 225] on u "A" at bounding box center [311, 225] width 4 height 9
click at [310, 225] on input "rgba(5,5,5,1)" at bounding box center [311, 225] width 17 height 9
type input "rgba(0,0,0,1)"
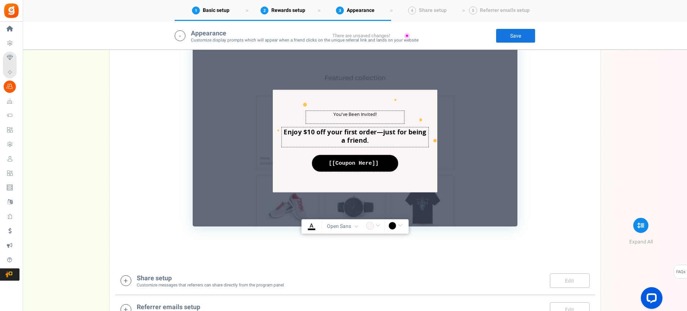
click at [310, 225] on u "A" at bounding box center [311, 225] width 4 height 9
click at [310, 225] on input "rgba(0,0,0,1)" at bounding box center [311, 225] width 17 height 9
click at [377, 228] on input "rgba(250,245,244,1)" at bounding box center [374, 225] width 17 height 9
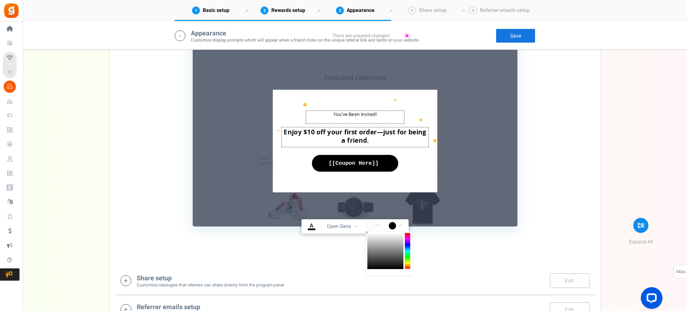
drag, startPoint x: 396, startPoint y: 261, endPoint x: 340, endPoint y: 221, distance: 68.5
type input "rgba(255,255,255,1)"
click at [378, 225] on input "rgba(255,255,255,1)" at bounding box center [374, 225] width 17 height 9
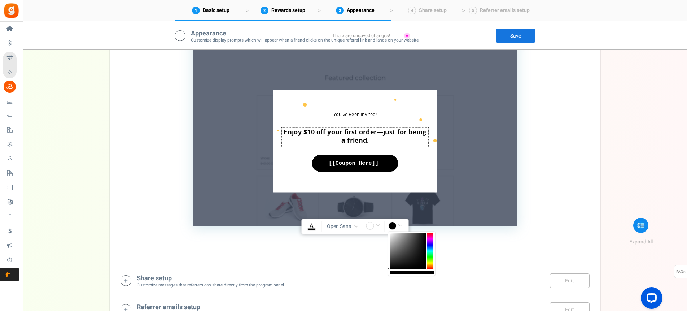
click at [404, 224] on input "rgba(0,0,0,1)" at bounding box center [396, 225] width 17 height 9
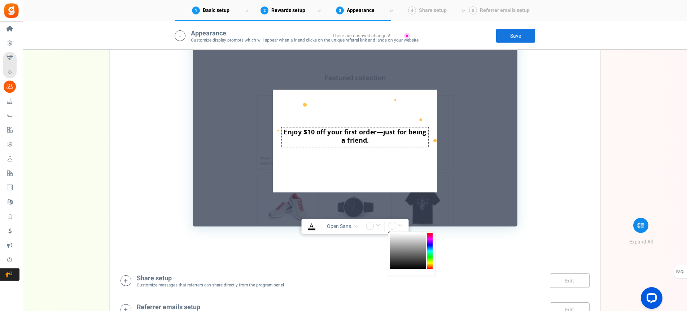
drag, startPoint x: 392, startPoint y: 235, endPoint x: 381, endPoint y: 221, distance: 17.7
type input "rgba(255,255,255,1)"
click at [310, 227] on u "A" at bounding box center [311, 225] width 4 height 9
click at [310, 227] on input "rgba(0,0,0,1)" at bounding box center [311, 225] width 17 height 9
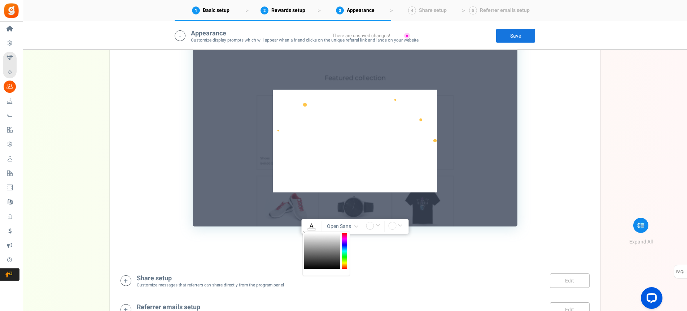
drag, startPoint x: 315, startPoint y: 237, endPoint x: 292, endPoint y: 223, distance: 26.8
type input "rgba(255,255,255,1)"
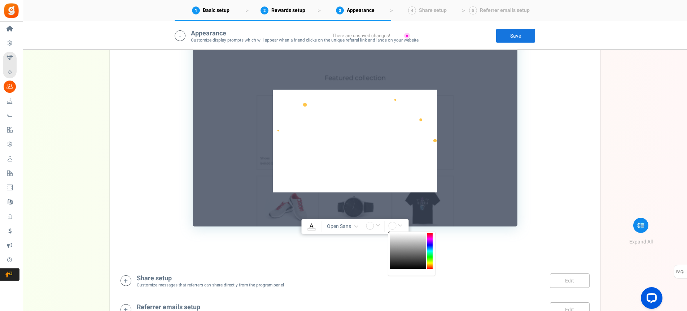
click at [396, 225] on input "rgba(255,255,255,1)" at bounding box center [396, 225] width 17 height 9
drag, startPoint x: 404, startPoint y: 254, endPoint x: 382, endPoint y: 225, distance: 36.5
type input "rgba(255,255,255,1)"
click at [376, 225] on input "rgba(255,255,255,1)" at bounding box center [374, 225] width 17 height 9
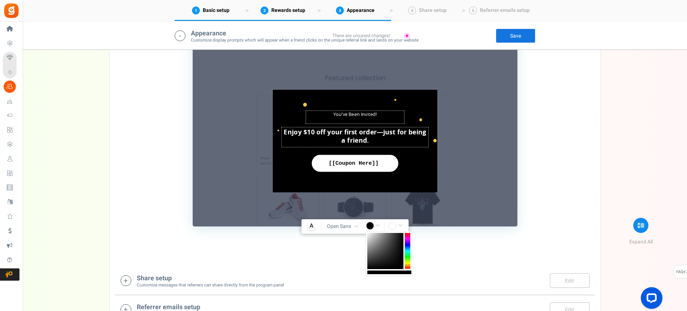
drag, startPoint x: 384, startPoint y: 253, endPoint x: 411, endPoint y: 276, distance: 35.6
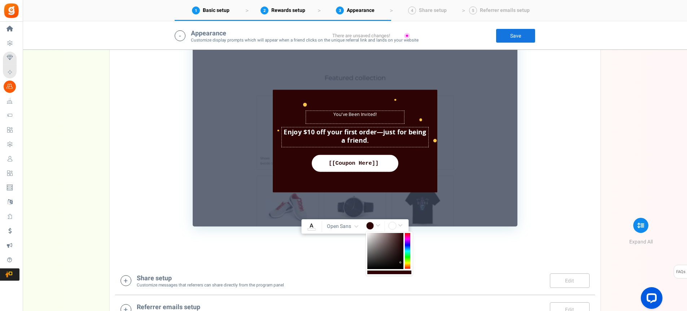
drag, startPoint x: 401, startPoint y: 264, endPoint x: 405, endPoint y: 265, distance: 3.9
click at [405, 265] on div at bounding box center [389, 253] width 47 height 44
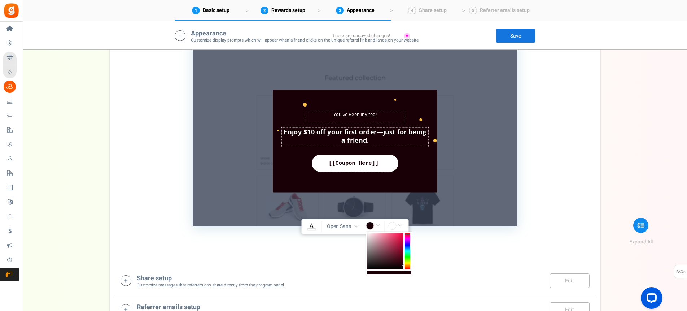
click at [407, 234] on div at bounding box center [407, 251] width 5 height 36
click at [410, 235] on div at bounding box center [389, 253] width 47 height 44
drag, startPoint x: 408, startPoint y: 263, endPoint x: 404, endPoint y: 268, distance: 6.5
click at [407, 268] on div at bounding box center [407, 251] width 5 height 36
click at [399, 242] on div at bounding box center [385, 251] width 36 height 36
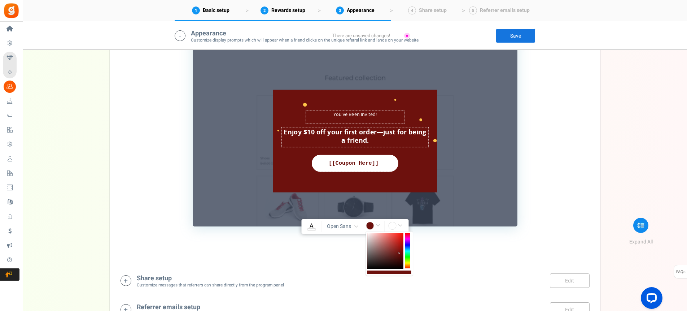
drag, startPoint x: 400, startPoint y: 242, endPoint x: 397, endPoint y: 250, distance: 8.3
click at [399, 254] on div at bounding box center [385, 251] width 36 height 36
click at [461, 245] on div "1. Friends reward widget 2. Friends notification bar TIP Customize the appearan…" at bounding box center [355, 102] width 480 height 321
click at [349, 251] on div "1. Friends reward widget 2. Friends notification bar TIP Customize the appearan…" at bounding box center [355, 102] width 480 height 321
click at [427, 171] on div "Here’s a surprise gift from your friend [PERSON_NAME](s) : 0 Get an offer to us…" at bounding box center [355, 140] width 164 height 102
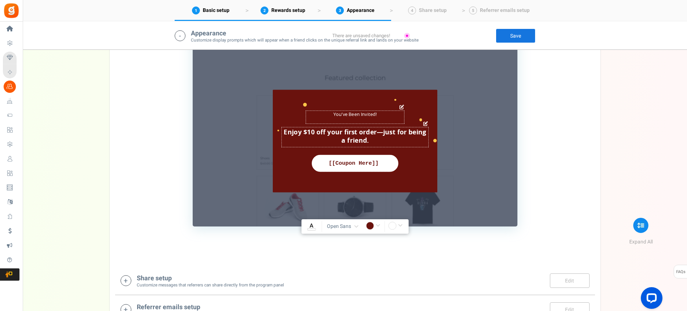
click at [434, 140] on div "Get an offer to use on your first purchase Char(s) : 0" at bounding box center [355, 137] width 164 height 20
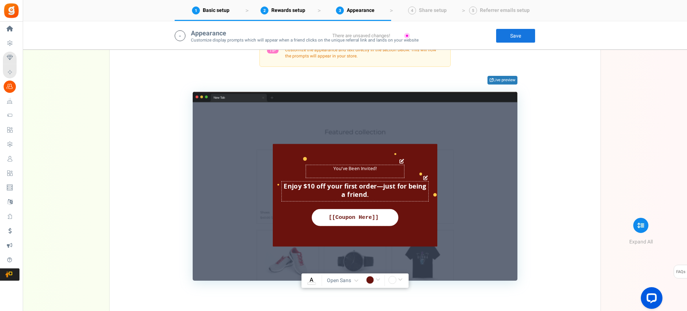
scroll to position [498, 0]
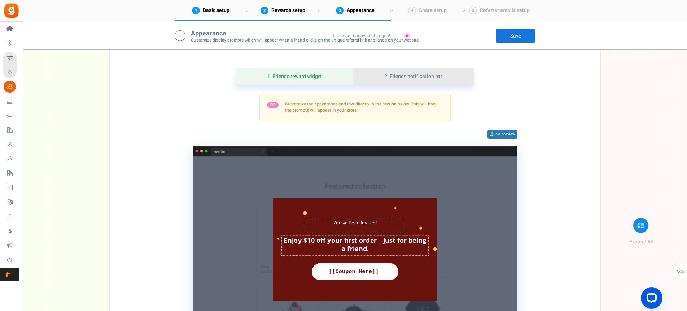
click at [416, 71] on link "2. Friends notification bar" at bounding box center [413, 76] width 120 height 16
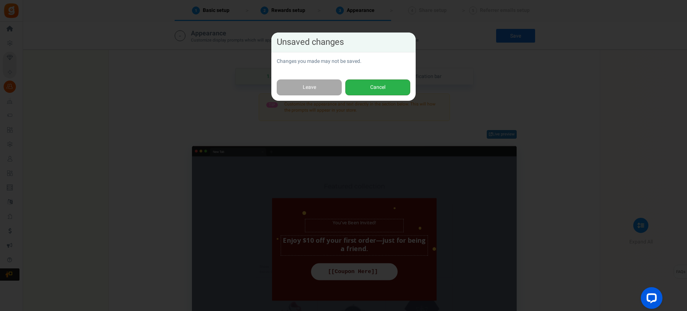
click at [379, 88] on button "Cancel" at bounding box center [377, 87] width 65 height 16
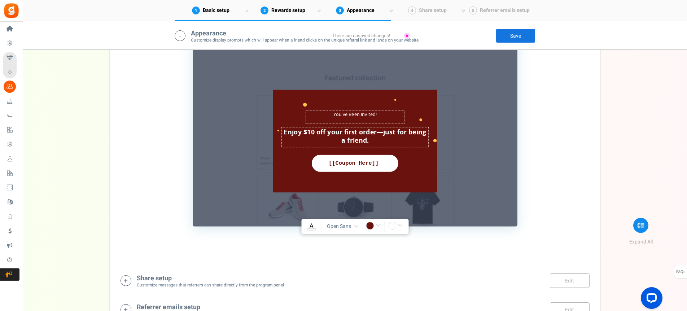
scroll to position [553, 0]
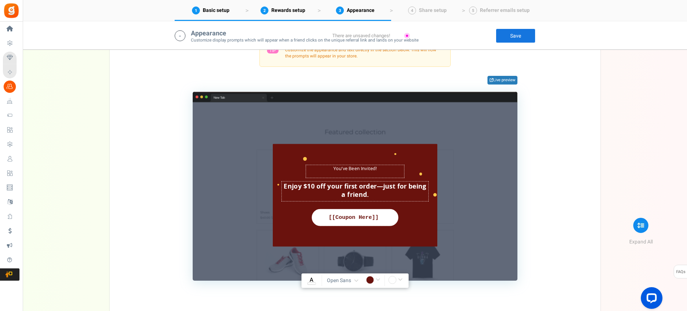
click at [372, 278] on input "rgba(106,18,13,1)" at bounding box center [374, 280] width 17 height 9
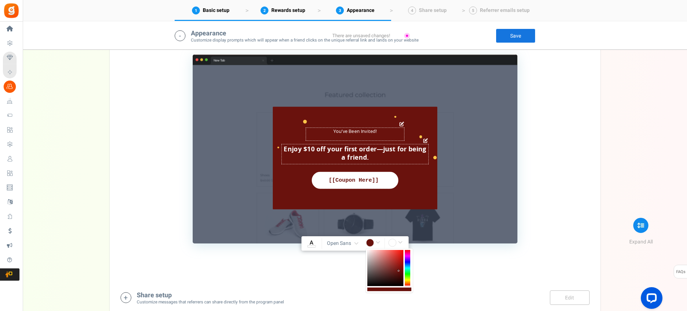
scroll to position [607, 0]
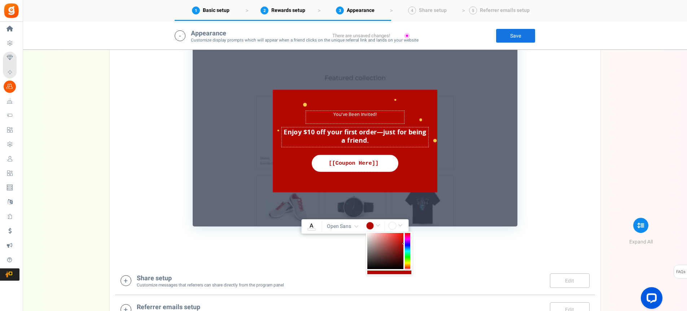
drag, startPoint x: 396, startPoint y: 247, endPoint x: 404, endPoint y: 243, distance: 9.2
click at [404, 243] on div at bounding box center [389, 253] width 47 height 44
click at [409, 272] on div at bounding box center [389, 272] width 44 height 4
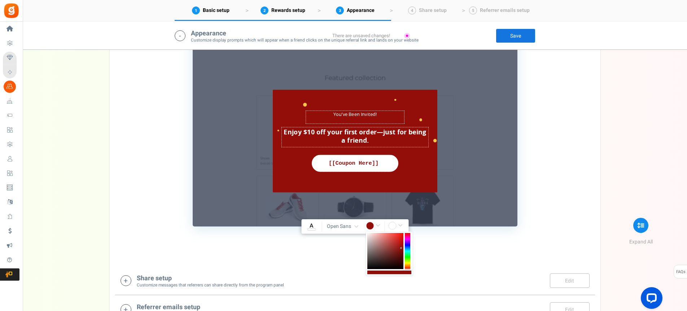
drag, startPoint x: 401, startPoint y: 244, endPoint x: 401, endPoint y: 248, distance: 4.0
click at [401, 248] on div at bounding box center [385, 251] width 36 height 36
type input "rgba(147,14,8,1)"
click at [462, 252] on div "1. Friends reward widget 2. Friends notification bar TIP Customize the appearan…" at bounding box center [355, 102] width 480 height 321
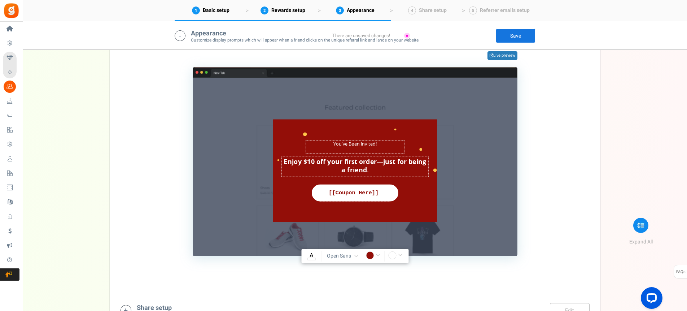
scroll to position [553, 0]
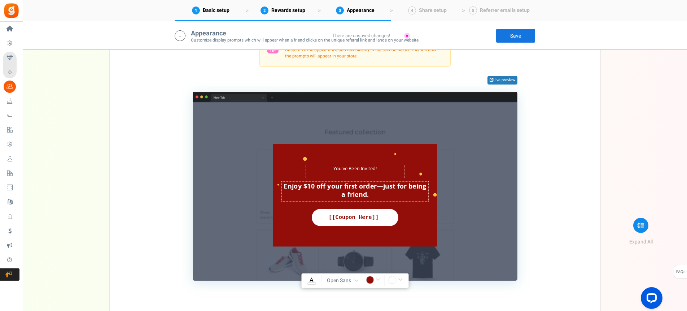
drag, startPoint x: 519, startPoint y: 34, endPoint x: 493, endPoint y: 51, distance: 31.5
click at [519, 34] on link "Save" at bounding box center [516, 35] width 40 height 14
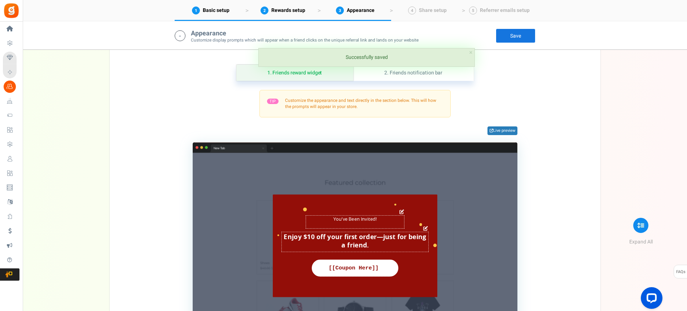
scroll to position [444, 0]
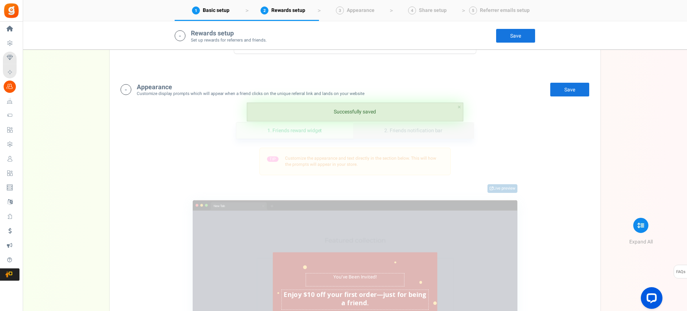
click at [411, 133] on link "2. Friends notification bar" at bounding box center [413, 130] width 120 height 16
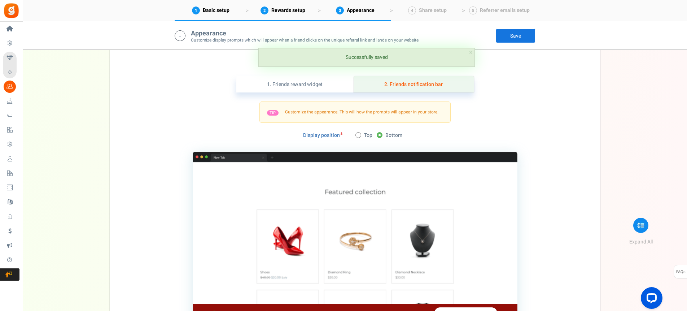
scroll to position [498, 0]
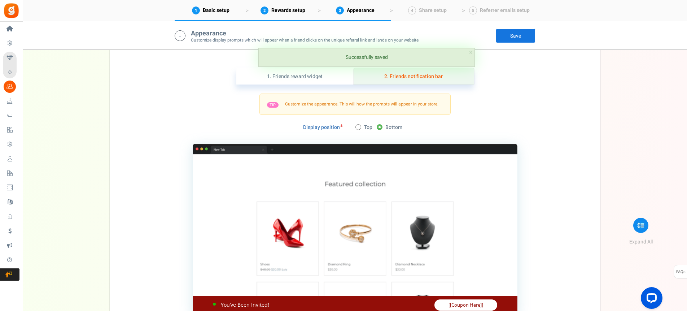
click at [409, 72] on link "2. Friends notification bar" at bounding box center [413, 76] width 120 height 16
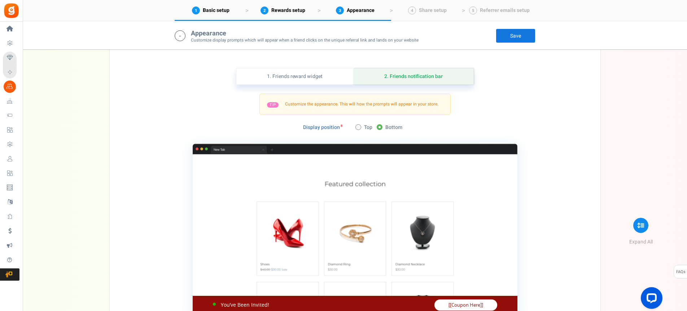
click at [358, 126] on icon at bounding box center [358, 127] width 2 height 2
click at [358, 126] on input "Top" at bounding box center [357, 127] width 5 height 5
radio input "true"
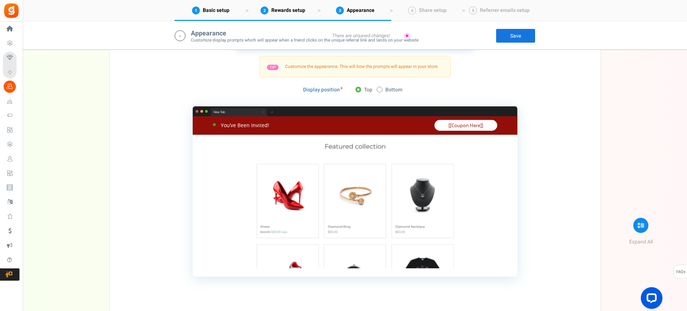
scroll to position [553, 0]
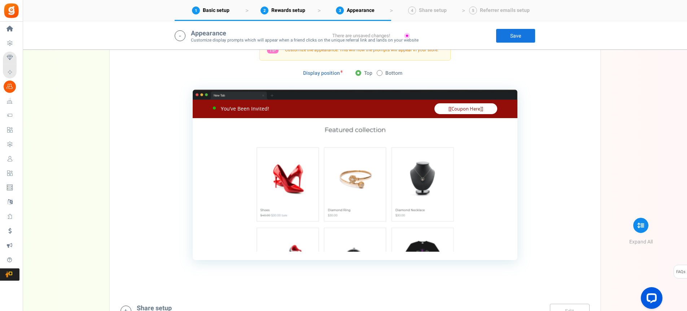
click at [380, 72] on icon at bounding box center [380, 73] width 2 height 2
click at [380, 72] on input "Bottom" at bounding box center [379, 73] width 5 height 5
radio input "true"
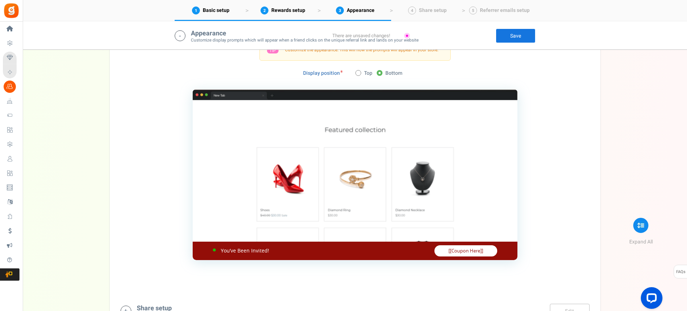
click at [359, 73] on icon at bounding box center [358, 73] width 2 height 2
click at [359, 73] on input "Top" at bounding box center [357, 73] width 5 height 5
radio input "true"
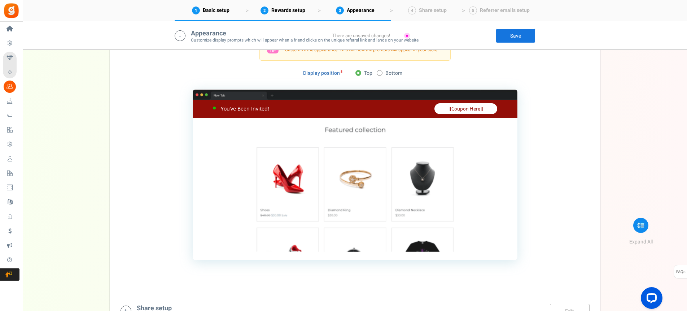
click at [380, 73] on icon at bounding box center [380, 73] width 2 height 2
click at [380, 73] on input "Bottom" at bounding box center [379, 73] width 5 height 5
radio input "true"
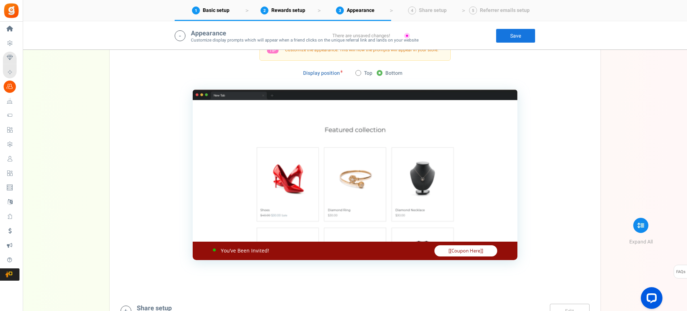
click at [357, 73] on span at bounding box center [358, 73] width 6 height 6
click at [357, 73] on input "Top" at bounding box center [357, 73] width 5 height 5
radio input "true"
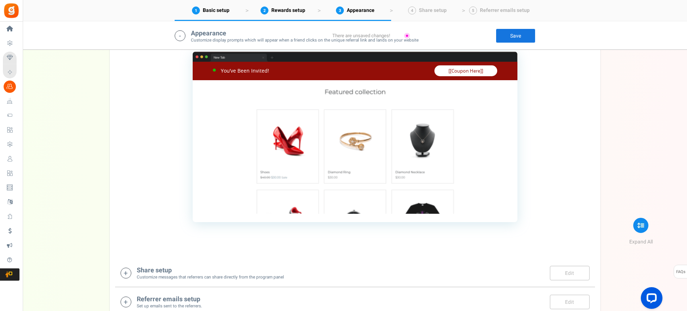
scroll to position [536, 0]
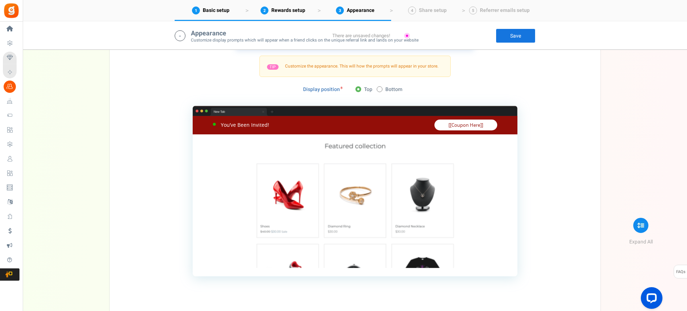
click at [380, 88] on icon at bounding box center [380, 89] width 2 height 2
click at [380, 88] on input "Bottom" at bounding box center [379, 89] width 5 height 5
radio input "true"
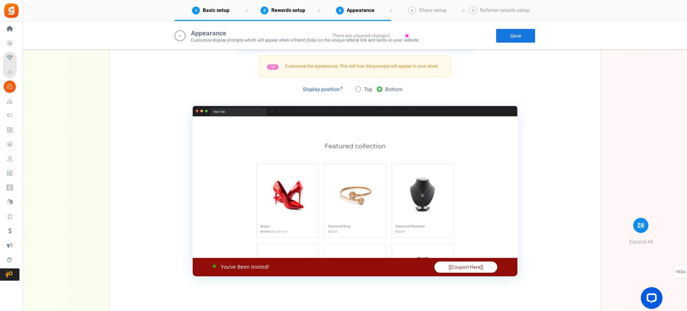
click at [358, 88] on icon at bounding box center [358, 89] width 2 height 2
click at [358, 88] on input "Top" at bounding box center [357, 89] width 5 height 5
radio input "true"
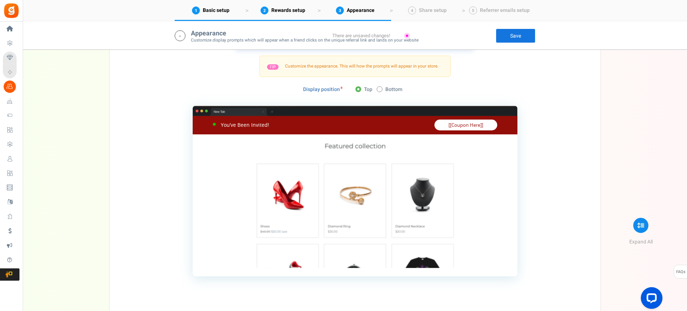
click at [504, 34] on link "Save" at bounding box center [516, 35] width 40 height 14
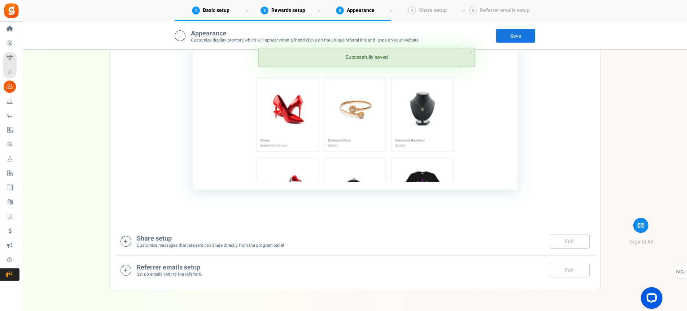
scroll to position [645, 0]
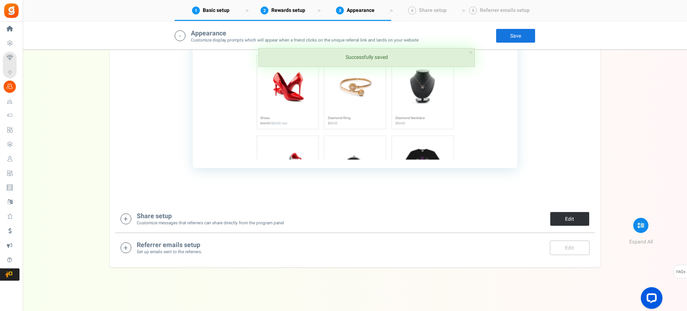
click at [554, 219] on link "Edit" at bounding box center [570, 218] width 40 height 14
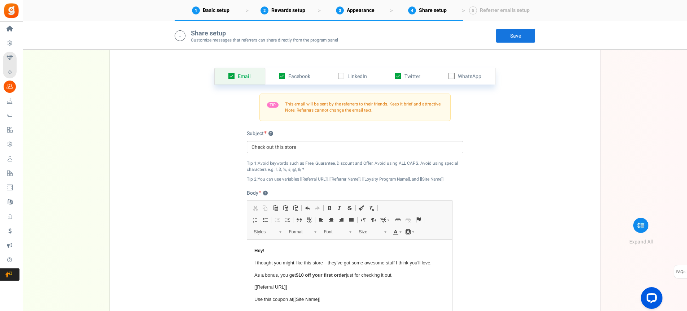
scroll to position [773, 0]
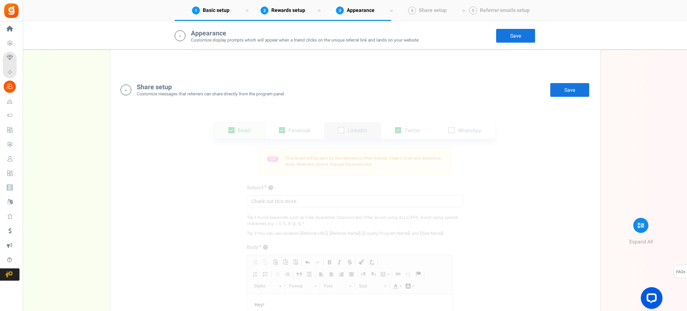
click at [342, 129] on icon at bounding box center [341, 130] width 5 height 5
click at [335, 129] on input "checkbox" at bounding box center [333, 130] width 5 height 5
checkbox input "true"
drag, startPoint x: 452, startPoint y: 129, endPoint x: 448, endPoint y: 132, distance: 5.0
click at [451, 130] on icon at bounding box center [451, 130] width 5 height 5
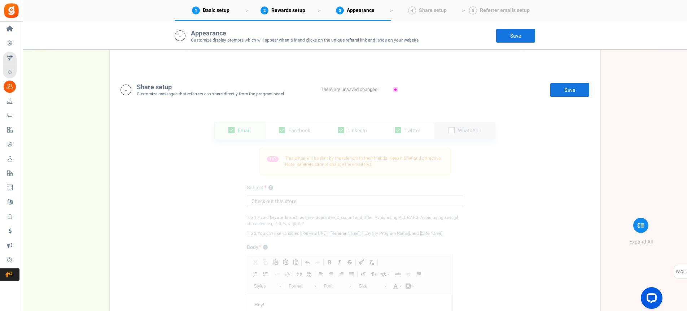
click at [446, 130] on input "checkbox" at bounding box center [443, 130] width 5 height 5
checkbox input "true"
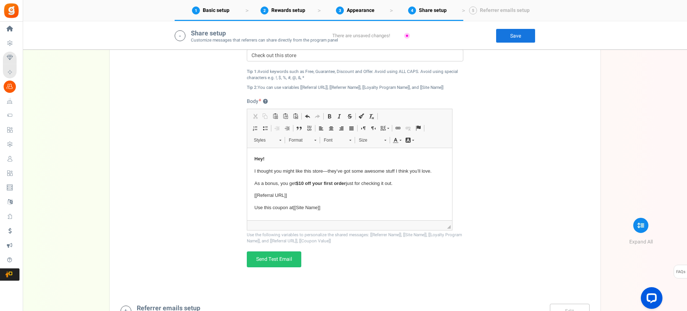
scroll to position [936, 0]
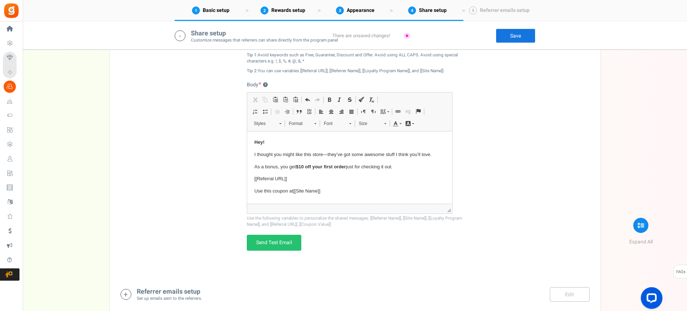
click at [513, 35] on link "Save" at bounding box center [516, 35] width 40 height 14
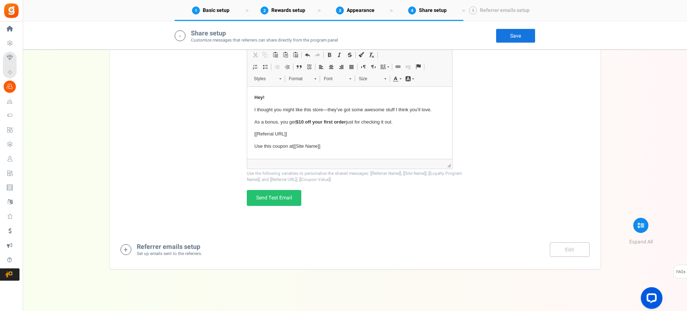
scroll to position [982, 0]
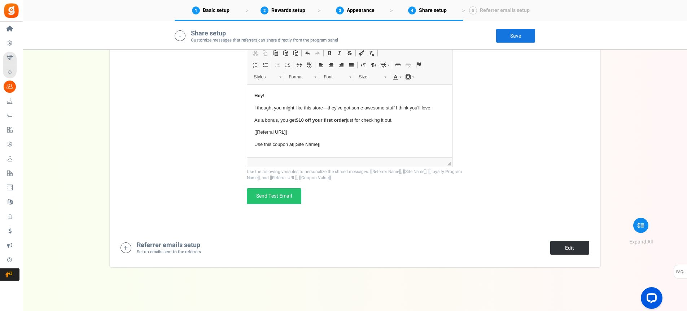
click at [588, 247] on link "Edit" at bounding box center [570, 247] width 40 height 14
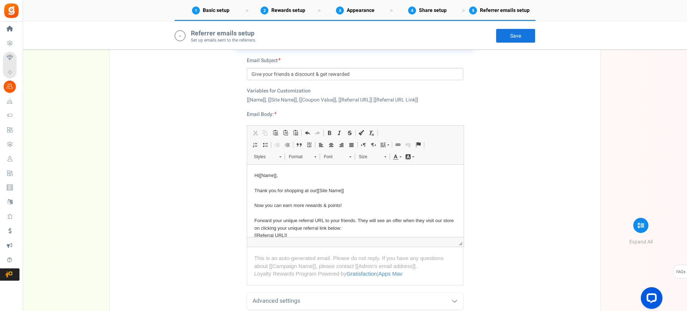
scroll to position [1248, 0]
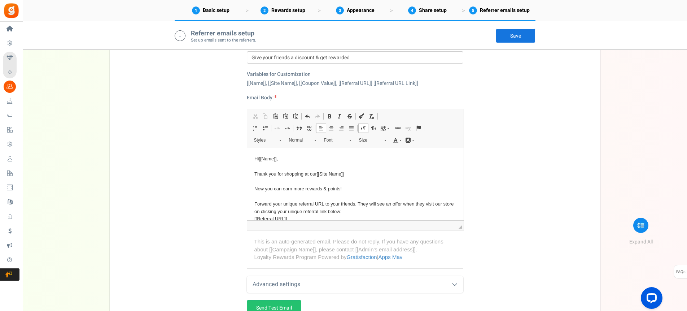
click at [339, 188] on p "Hi [[Name]] , Thank you for shopping at our [[Site Name]] Now you can earn more…" at bounding box center [355, 192] width 202 height 75
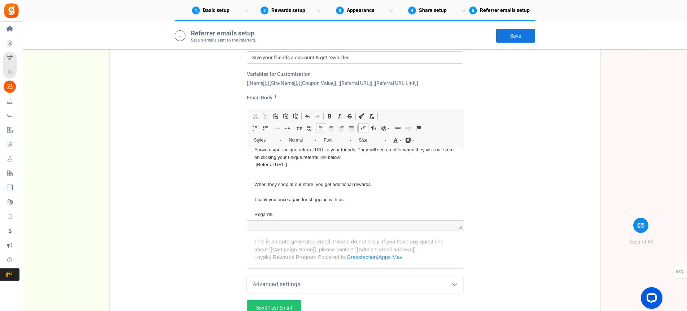
scroll to position [0, 0]
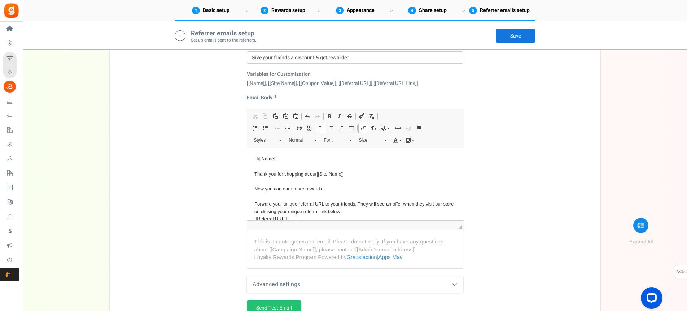
click at [271, 202] on p "Hi [[Name]] , Thank you for shopping at our [[Site Name]] Now you can earn more…" at bounding box center [355, 192] width 202 height 75
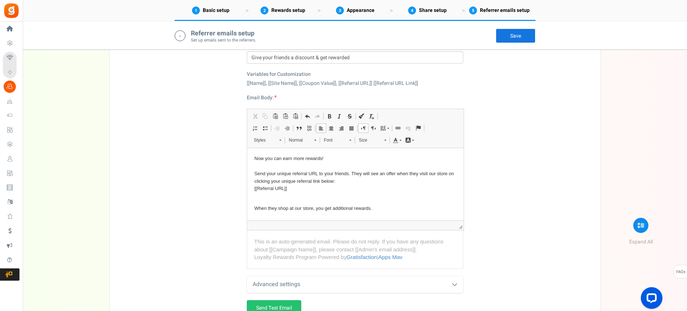
scroll to position [54, 0]
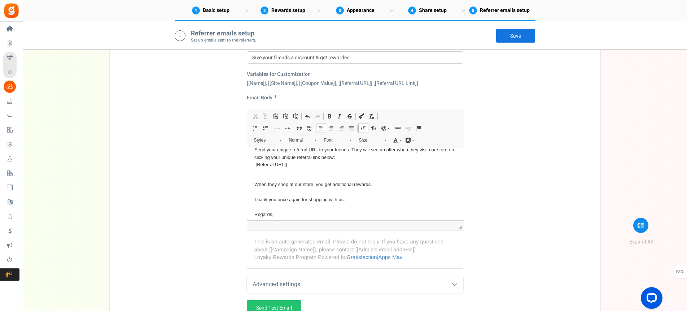
click at [395, 150] on p "Hi [[Name]] , Thank you for shopping at our [[Site Name]] Now you can earn more…" at bounding box center [355, 138] width 202 height 75
click at [369, 186] on p "When they shop at our store, you get additional rewards. Thank you once again f…" at bounding box center [355, 208] width 202 height 53
click at [391, 186] on p "When they shop at our store, you get $10.00 off in rewards. Thank you once agai…" at bounding box center [355, 208] width 202 height 53
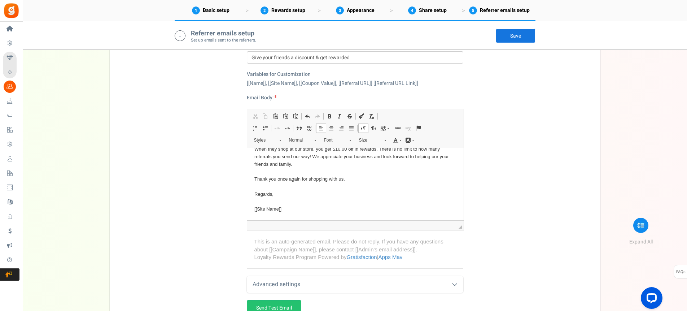
scroll to position [1302, 0]
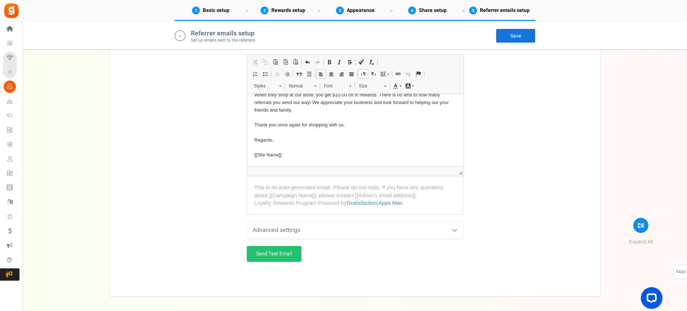
click at [508, 35] on link "Save" at bounding box center [516, 35] width 40 height 14
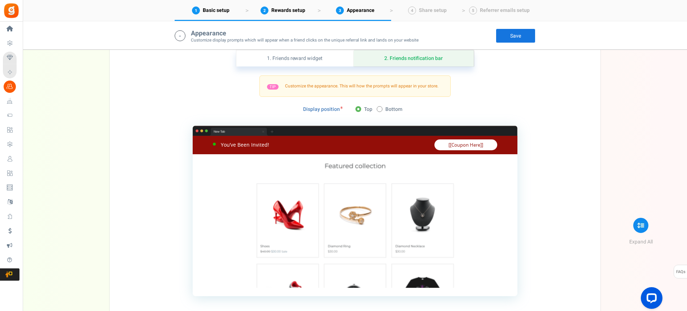
scroll to position [519, 0]
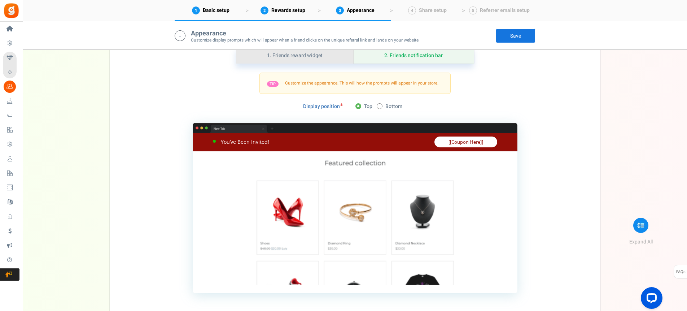
click at [301, 53] on link "1. Friends reward widget" at bounding box center [294, 55] width 117 height 16
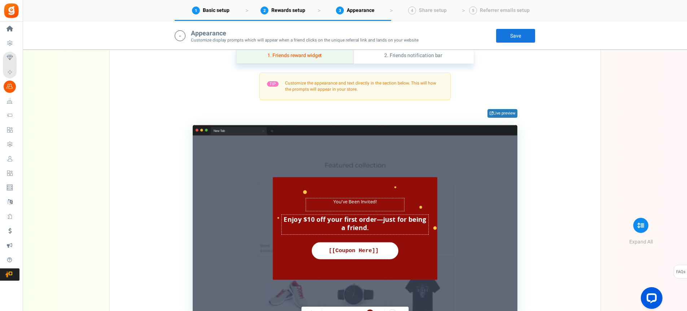
scroll to position [573, 0]
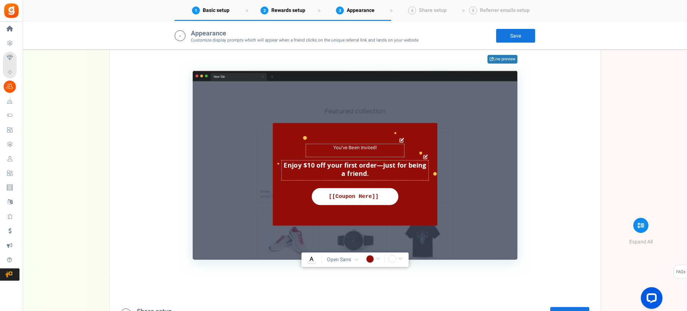
click at [369, 173] on textarea "Get an offer to use on your first purchase" at bounding box center [354, 170] width 147 height 20
click at [366, 173] on textarea "Get an offer to use on your first purchase" at bounding box center [354, 170] width 147 height 20
click at [376, 166] on textarea "Get an offer to use on your first purchase" at bounding box center [354, 170] width 147 height 20
click at [383, 165] on textarea "Get an offer to use on your first purchase" at bounding box center [354, 170] width 147 height 20
type textarea "Enjoy $10 off your first order! Just for being a friend or family."
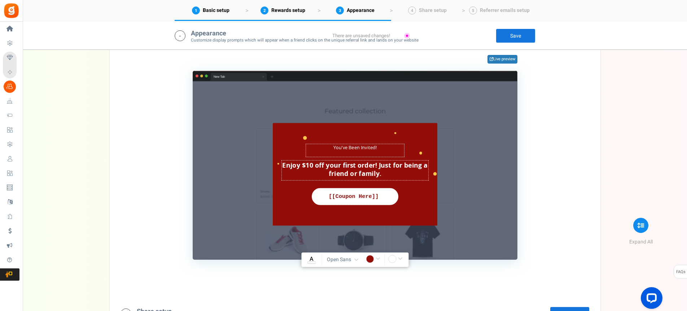
click at [171, 167] on div "TIP Customize the appearance and text directly in the section below. This will …" at bounding box center [354, 138] width 469 height 241
click at [371, 261] on input "rgba(147,14,8,1)" at bounding box center [374, 259] width 17 height 9
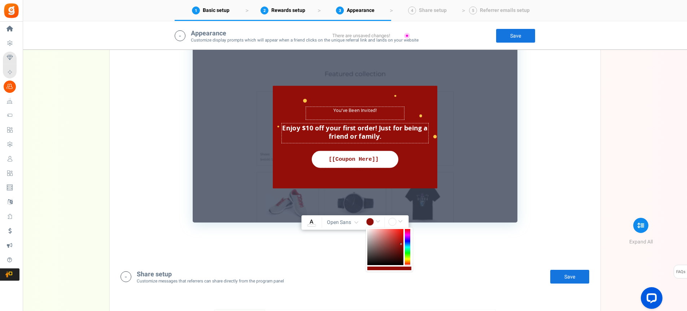
scroll to position [628, 0]
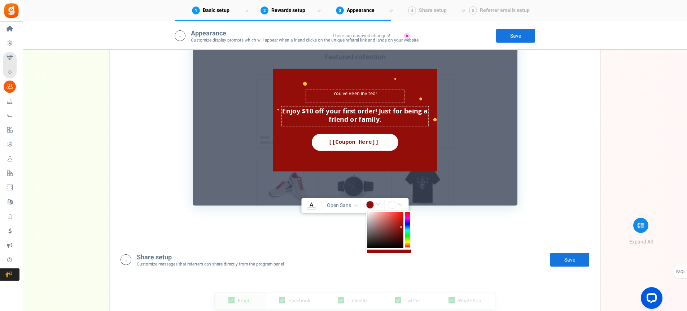
click at [401, 227] on b at bounding box center [401, 227] width 2 height 2
type input "rgba(150,15,9,1)"
click at [454, 222] on div "1. Friends reward widget 2. Friends notification bar TIP Customize the appearan…" at bounding box center [355, 81] width 480 height 321
click at [567, 259] on link "Save" at bounding box center [570, 259] width 40 height 14
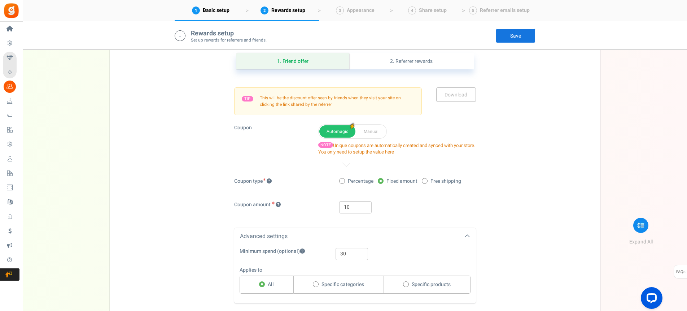
scroll to position [0, 0]
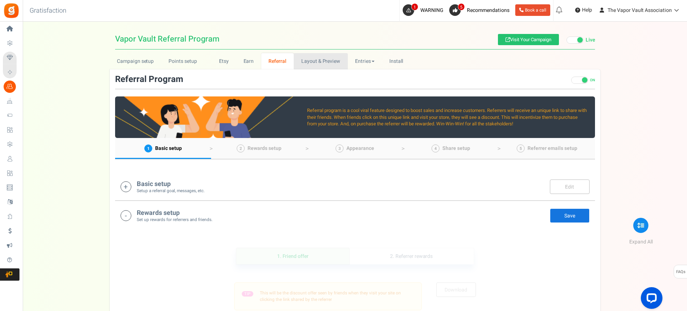
click at [323, 61] on link "Layout & Preview" at bounding box center [321, 61] width 54 height 16
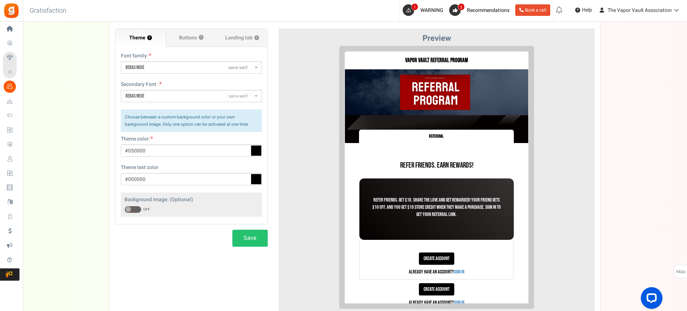
scroll to position [54, 0]
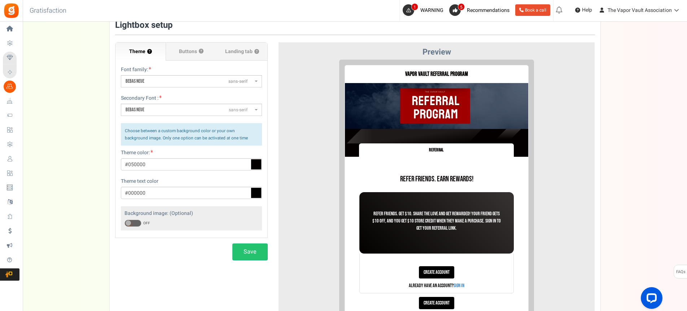
click at [128, 223] on span at bounding box center [128, 222] width 5 height 5
click at [124, 223] on input "ON OFF" at bounding box center [124, 223] width 0 height 5
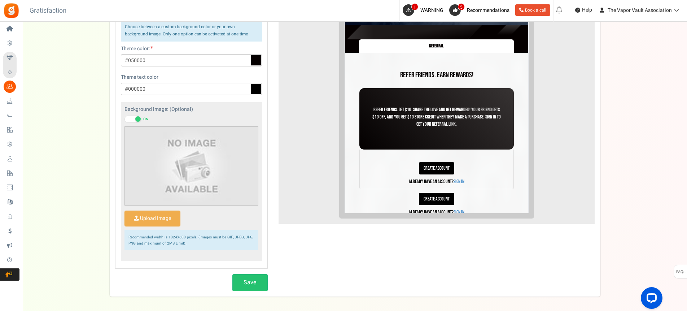
scroll to position [162, 0]
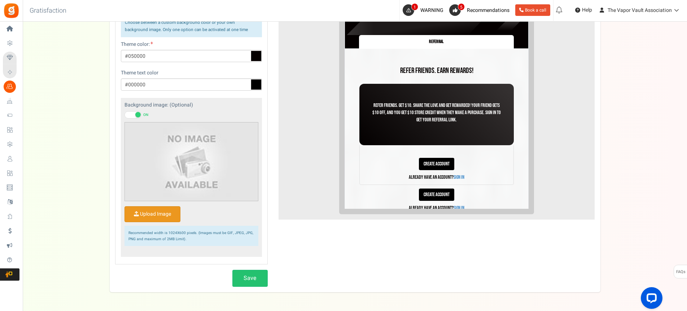
click at [149, 214] on input "Upload Image" at bounding box center [152, 213] width 55 height 15
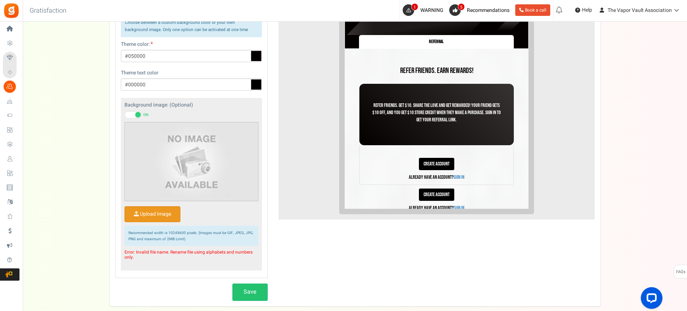
click at [159, 214] on input "Upload Image" at bounding box center [152, 213] width 55 height 15
click at [157, 216] on input "Upload Image" at bounding box center [152, 213] width 55 height 15
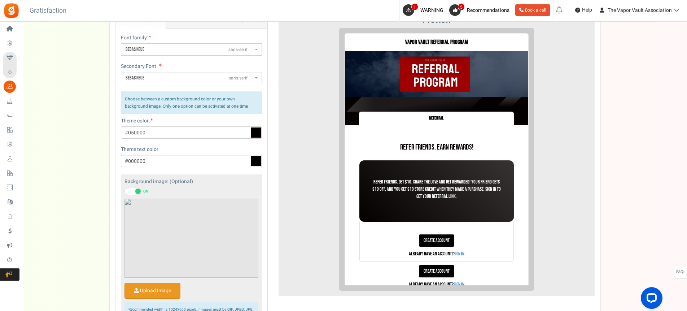
scroll to position [108, 0]
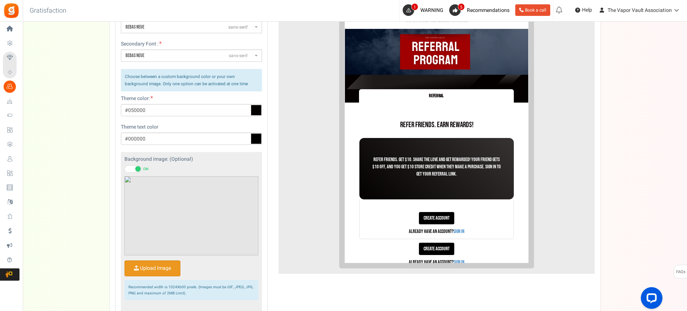
click at [157, 266] on input "Upload Image" at bounding box center [152, 267] width 55 height 15
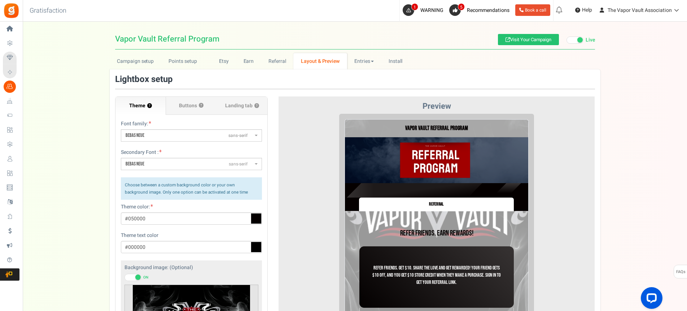
scroll to position [54, 0]
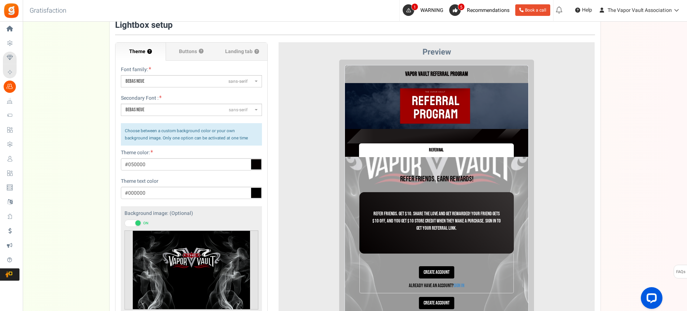
click at [252, 168] on icon at bounding box center [256, 164] width 11 height 11
click at [252, 168] on input "#050000" at bounding box center [191, 164] width 141 height 12
click at [215, 173] on div "Font family: ABeeZeesans-serif [PERSON_NAME] Displaydisplay AR One Sanssans-ser…" at bounding box center [191, 213] width 152 height 304
click at [191, 164] on input "#050000" at bounding box center [191, 164] width 141 height 12
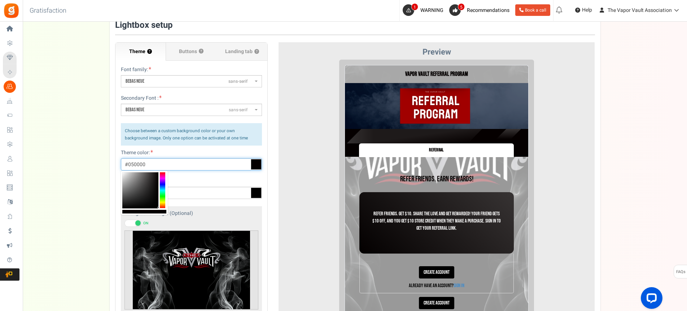
click at [191, 164] on input "#050000" at bounding box center [191, 164] width 141 height 12
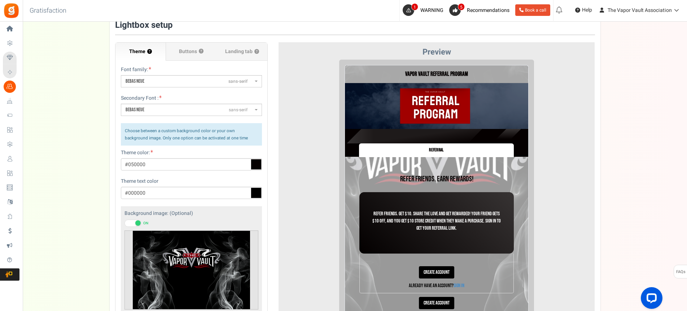
click at [188, 176] on div "Font family: ABeeZeesans-serif [PERSON_NAME] Displaydisplay AR One Sanssans-ser…" at bounding box center [191, 213] width 152 height 304
click at [181, 53] on span "Buttons" at bounding box center [188, 51] width 18 height 7
click at [0, 0] on input "Buttons ?" at bounding box center [0, 0] width 0 height 0
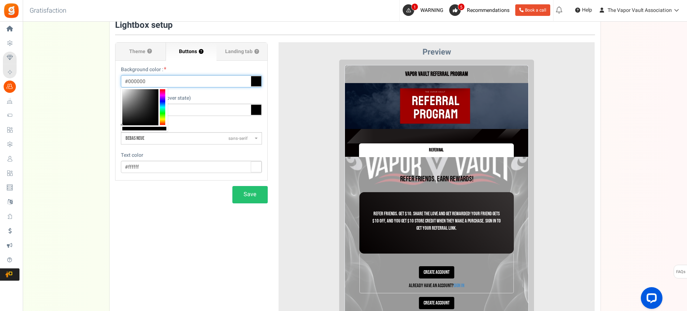
click at [225, 79] on input "#000000" at bounding box center [191, 81] width 141 height 12
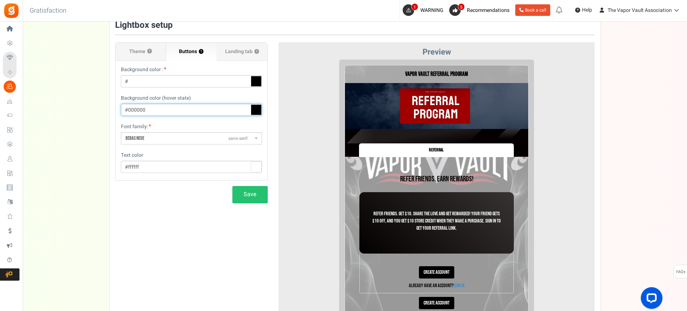
type input "#000000"
click at [216, 105] on input "#000000" at bounding box center [191, 110] width 141 height 12
type input "#000000"
click at [181, 201] on div "Save" at bounding box center [191, 194] width 153 height 17
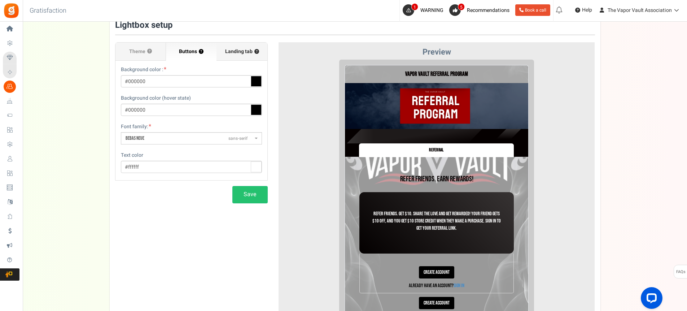
click at [230, 49] on span "Landing tab ?" at bounding box center [242, 51] width 34 height 7
click at [0, 0] on input "Landing tab ?" at bounding box center [0, 0] width 0 height 0
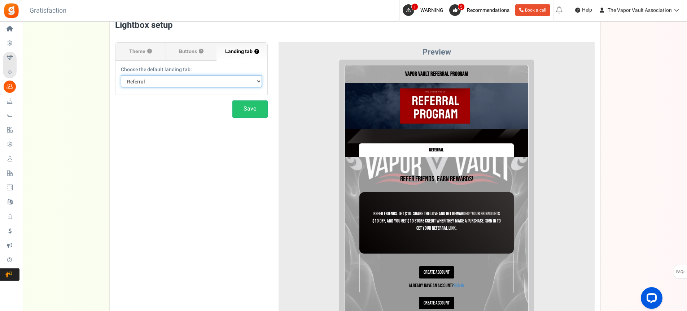
click at [214, 80] on select "Default Tab Referral" at bounding box center [191, 81] width 141 height 12
click at [121, 75] on select "Default Tab Referral" at bounding box center [191, 81] width 141 height 12
click at [202, 79] on select "Default Tab Referral" at bounding box center [191, 81] width 141 height 12
select select "referral"
click at [121, 75] on select "Default Tab Referral" at bounding box center [191, 81] width 141 height 12
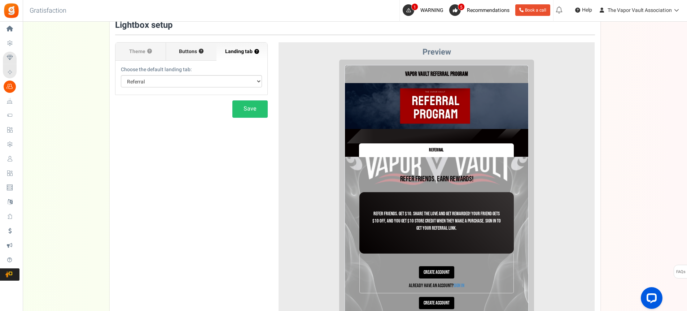
click at [191, 58] on label "Buttons ?" at bounding box center [191, 52] width 50 height 18
click at [0, 0] on input "Buttons ?" at bounding box center [0, 0] width 0 height 0
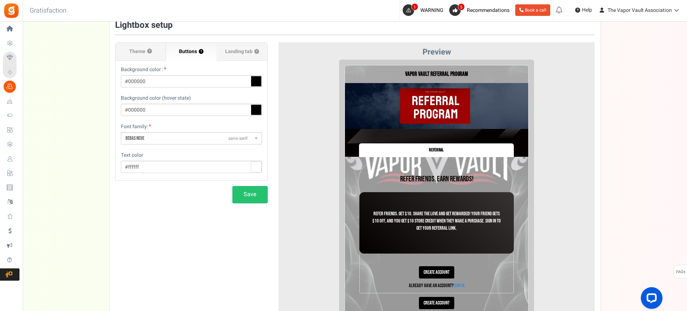
click at [173, 139] on span "Bebas Neue sans-serif" at bounding box center [189, 138] width 127 height 7
click at [121, 132] on select "ABeeZeesans-serif [PERSON_NAME] Displaydisplay AR One Sanssans-serif Abelsans-s…" at bounding box center [120, 132] width 0 height 0
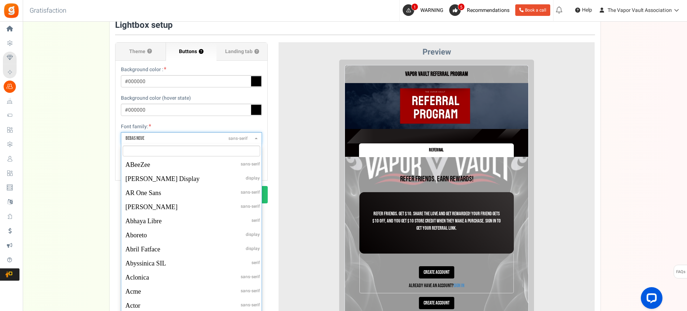
scroll to position [2489, 0]
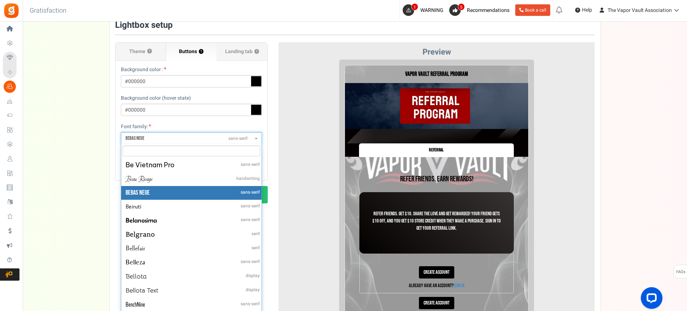
click at [173, 139] on span "Bebas Neue sans-serif" at bounding box center [189, 138] width 127 height 7
click at [121, 132] on select "ABeeZeesans-serif [PERSON_NAME] Displaydisplay AR One Sanssans-serif Abelsans-s…" at bounding box center [120, 132] width 0 height 0
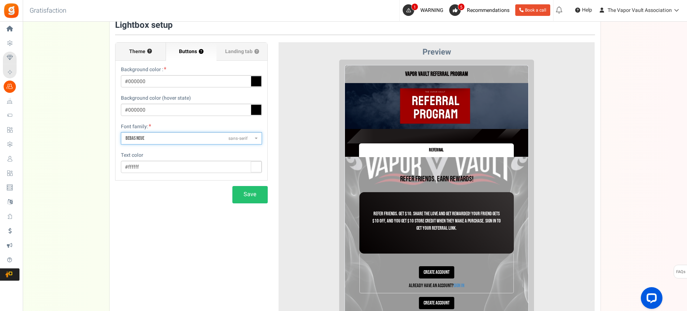
click at [142, 53] on span "Theme" at bounding box center [137, 51] width 16 height 7
click at [0, 0] on input "Theme ?" at bounding box center [0, 0] width 0 height 0
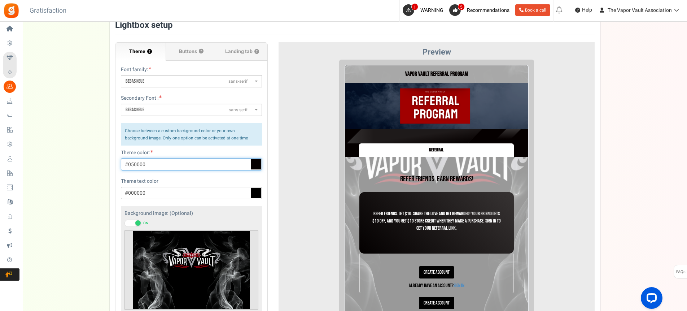
click at [203, 163] on input "#050000" at bounding box center [191, 164] width 141 height 12
click at [201, 110] on span "Bebas Neue sans-serif" at bounding box center [189, 109] width 127 height 7
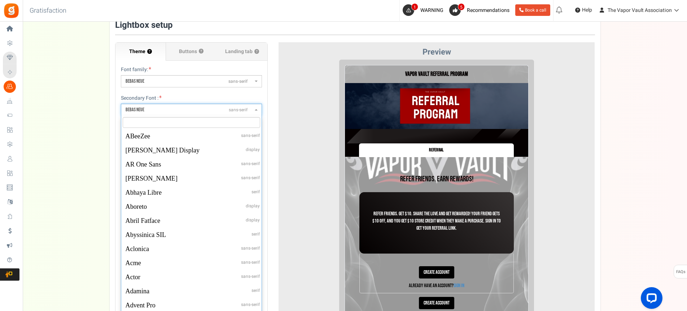
scroll to position [2489, 0]
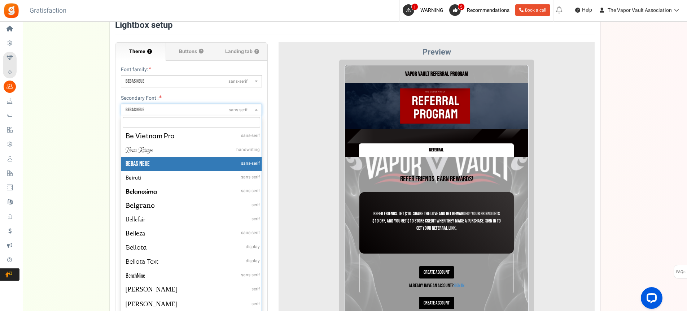
click at [201, 110] on span "Bebas Neue sans-serif" at bounding box center [189, 109] width 127 height 7
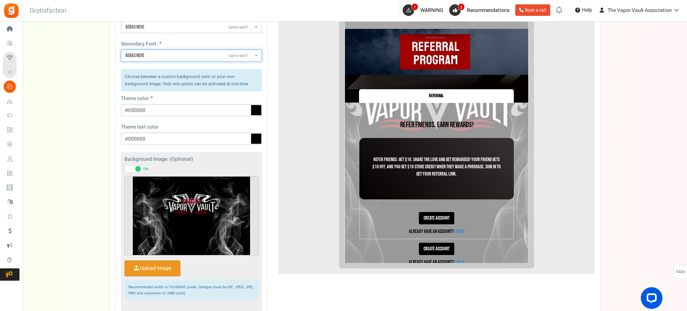
scroll to position [162, 0]
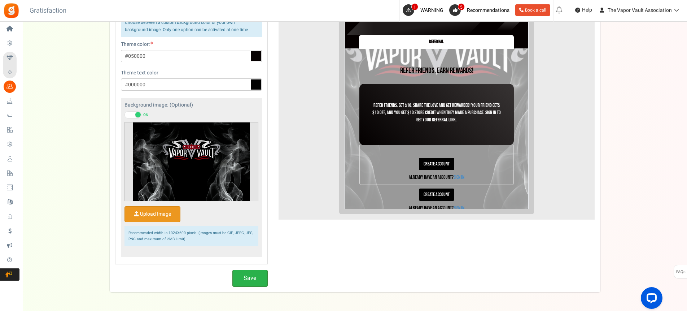
click at [246, 279] on button "Save" at bounding box center [249, 277] width 35 height 17
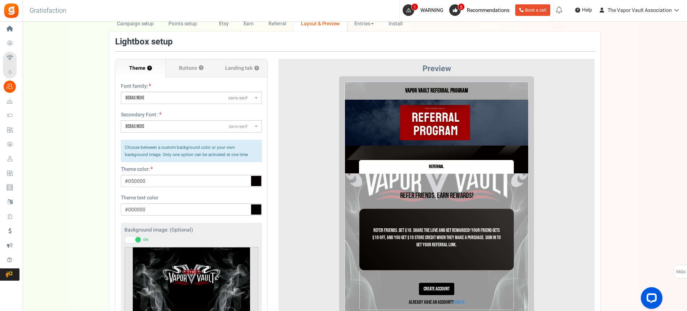
scroll to position [54, 0]
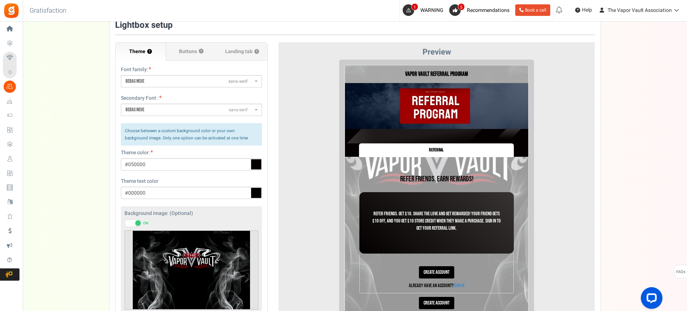
click at [426, 124] on div "Info ! New Password has been sent to your email address. If you do not see the …" at bounding box center [430, 130] width 183 height 14
click at [237, 45] on label "Landing tab ?" at bounding box center [241, 52] width 50 height 18
click at [0, 0] on input "Landing tab ?" at bounding box center [0, 0] width 0 height 0
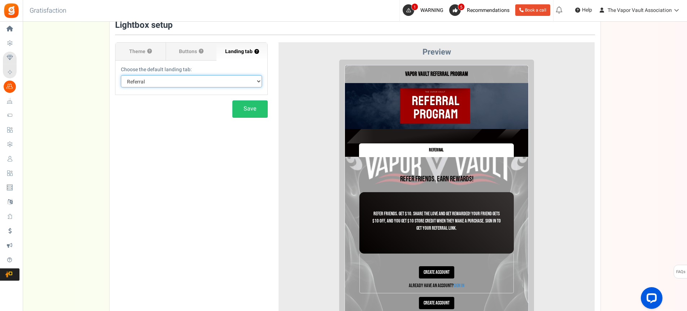
click at [222, 78] on select "Default Tab Referral" at bounding box center [191, 81] width 141 height 12
click at [121, 75] on select "Default Tab Referral" at bounding box center [191, 81] width 141 height 12
drag, startPoint x: 198, startPoint y: 81, endPoint x: 193, endPoint y: 82, distance: 4.7
click at [198, 80] on select "Default Tab Referral" at bounding box center [191, 81] width 141 height 12
select select "referral"
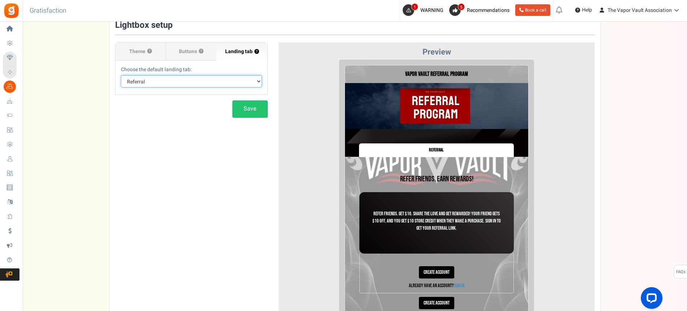
click at [121, 75] on select "Default Tab Referral" at bounding box center [191, 81] width 141 height 12
drag, startPoint x: 164, startPoint y: 126, endPoint x: 167, endPoint y: 80, distance: 45.9
click at [165, 121] on div "Theme ? Font family: ABeeZeesans-serif [PERSON_NAME] Displaydisplay AR One Sans…" at bounding box center [355, 174] width 491 height 307
click at [190, 54] on span "Buttons" at bounding box center [188, 51] width 18 height 7
click at [0, 0] on input "Buttons ?" at bounding box center [0, 0] width 0 height 0
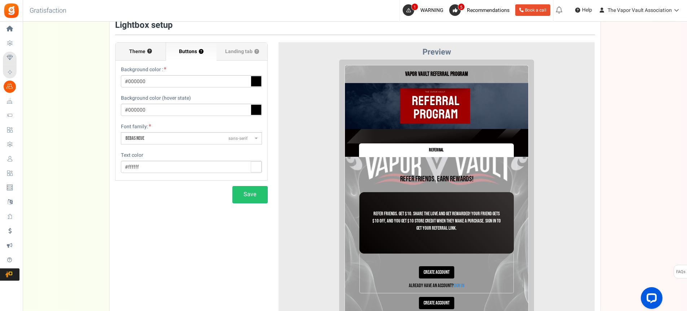
click at [142, 56] on label "Theme ?" at bounding box center [140, 52] width 50 height 18
click at [0, 0] on input "Theme ?" at bounding box center [0, 0] width 0 height 0
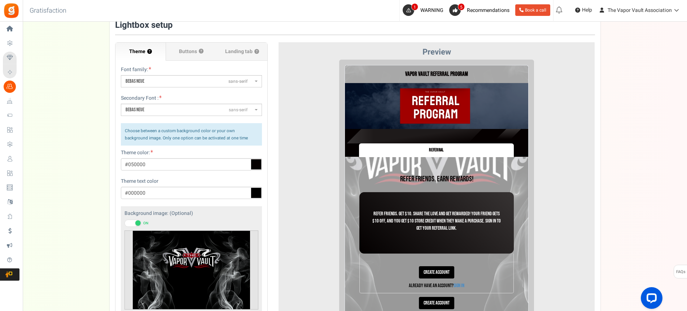
click at [190, 140] on small "Choose between a custom background color or your own background image. Only one…" at bounding box center [186, 134] width 123 height 13
click at [202, 132] on small "Choose between a custom background color or your own background image. Only one…" at bounding box center [186, 134] width 123 height 13
drag, startPoint x: 187, startPoint y: 130, endPoint x: 223, endPoint y: 131, distance: 35.7
click at [223, 131] on small "Choose between a custom background color or your own background image. Only one…" at bounding box center [186, 134] width 123 height 13
click at [225, 143] on p "Choose between a custom background color or your own background image. Only one…" at bounding box center [191, 134] width 141 height 22
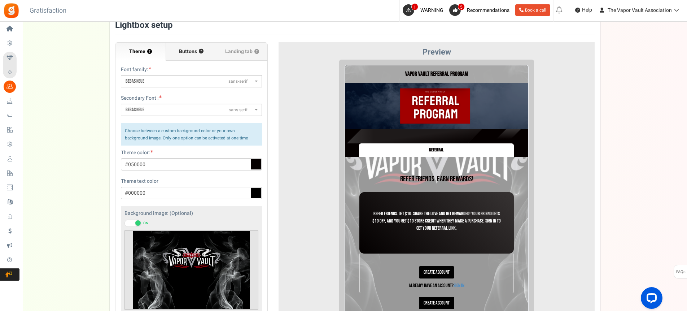
click at [198, 47] on label "Buttons ?" at bounding box center [191, 52] width 50 height 18
click at [0, 0] on input "Buttons ?" at bounding box center [0, 0] width 0 height 0
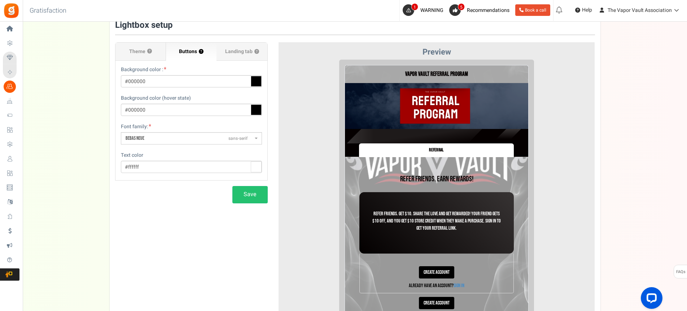
click at [259, 82] on icon at bounding box center [256, 81] width 11 height 11
click at [259, 82] on input "#000000" at bounding box center [191, 81] width 141 height 12
click at [259, 82] on icon at bounding box center [256, 81] width 11 height 11
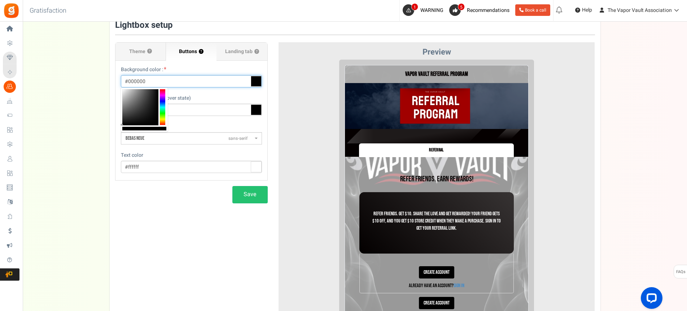
click at [259, 82] on input "#000000" at bounding box center [191, 81] width 141 height 12
click at [194, 149] on div "Signup Button Text Create Account Background color : #000000 Background color (…" at bounding box center [191, 117] width 152 height 112
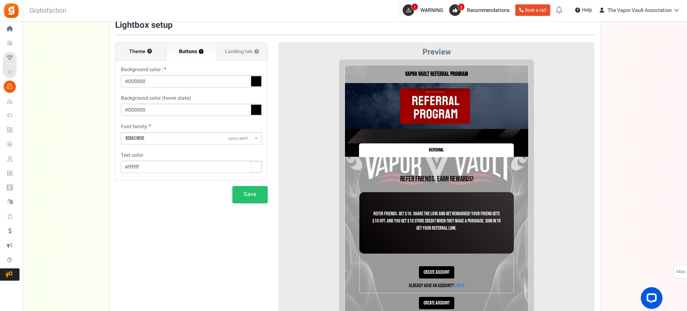
click at [134, 50] on span "Theme" at bounding box center [137, 51] width 16 height 7
click at [0, 0] on input "Theme ?" at bounding box center [0, 0] width 0 height 0
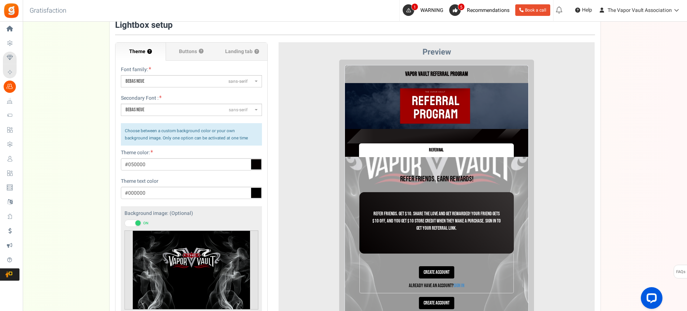
click at [193, 81] on span "Bebas Neue sans-serif" at bounding box center [189, 81] width 127 height 7
click at [121, 75] on select "ABeeZeesans-serif [PERSON_NAME] Displaydisplay AR One Sanssans-serif Abelsans-s…" at bounding box center [120, 75] width 0 height 0
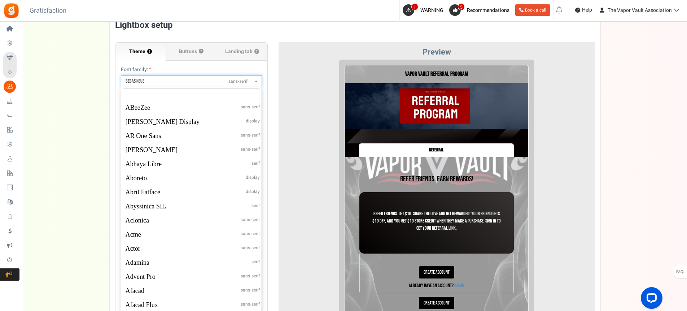
scroll to position [2489, 0]
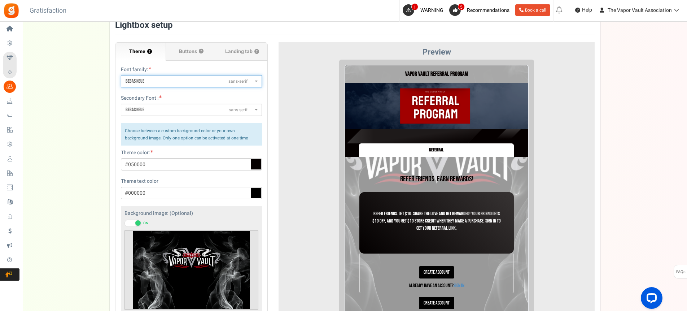
click at [193, 81] on span "Bebas Neue sans-serif" at bounding box center [189, 81] width 127 height 7
click at [121, 75] on select "ABeeZeesans-serif [PERSON_NAME] Displaydisplay AR One Sanssans-serif Abelsans-s…" at bounding box center [120, 75] width 0 height 0
click at [193, 81] on span "Bebas Neue sans-serif" at bounding box center [189, 81] width 127 height 7
click at [121, 75] on select "ABeeZeesans-serif [PERSON_NAME] Displaydisplay AR One Sanssans-serif Abelsans-s…" at bounding box center [120, 75] width 0 height 0
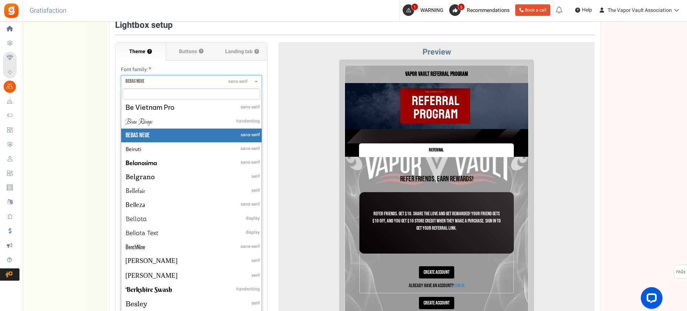
click at [193, 81] on span "Bebas Neue sans-serif" at bounding box center [189, 81] width 127 height 7
click at [121, 75] on select "ABeeZeesans-serif [PERSON_NAME] Displaydisplay AR One Sanssans-serif Abelsans-s…" at bounding box center [120, 75] width 0 height 0
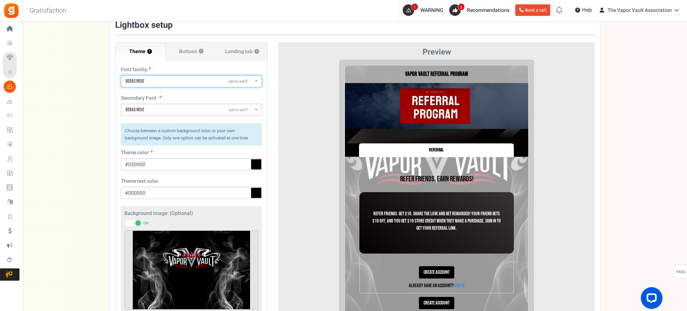
click at [193, 81] on span "Bebas Neue sans-serif" at bounding box center [189, 81] width 127 height 7
click at [121, 75] on select "ABeeZeesans-serif [PERSON_NAME] Displaydisplay AR One Sanssans-serif Abelsans-s…" at bounding box center [120, 75] width 0 height 0
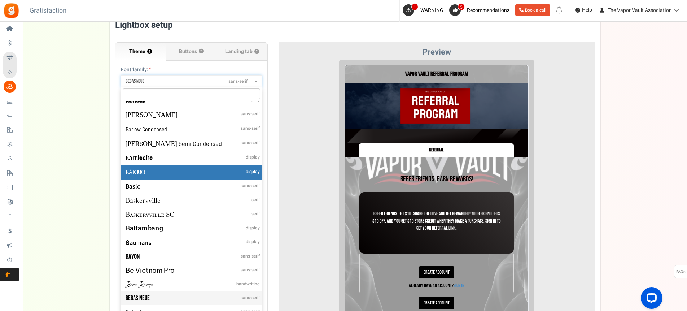
scroll to position [2329, 0]
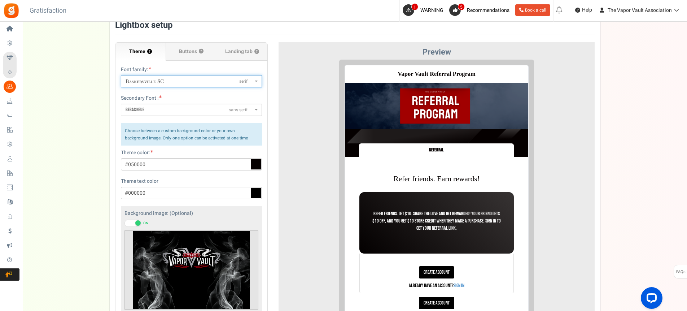
click at [200, 80] on span "Baskervville SC serif" at bounding box center [189, 82] width 127 height 8
click at [121, 75] on select "ABeeZeesans-serif [PERSON_NAME] Displaydisplay AR One Sanssans-serif Abelsans-s…" at bounding box center [120, 75] width 0 height 0
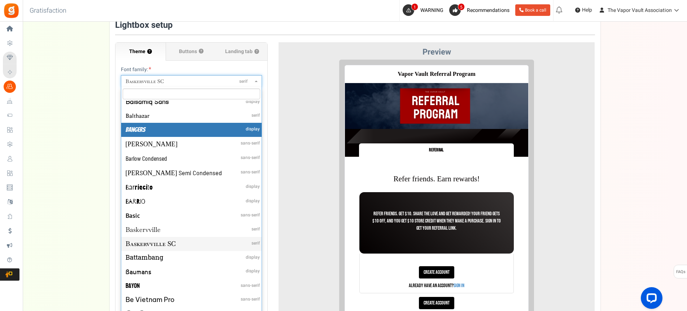
scroll to position [2299, 0]
click at [53, 110] on div "Campaign setup Points setup New Etsy Earn Referral Reward reviews WOO LOOX [DOM…" at bounding box center [355, 199] width 664 height 401
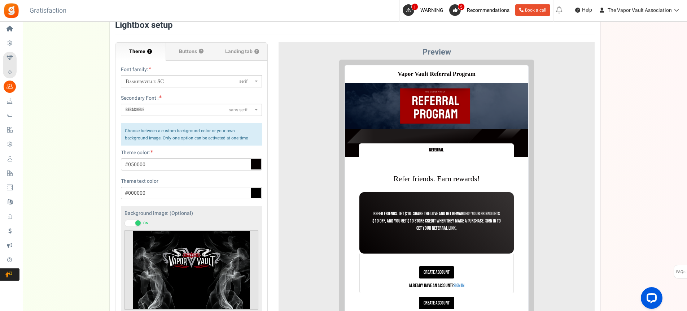
scroll to position [0, 0]
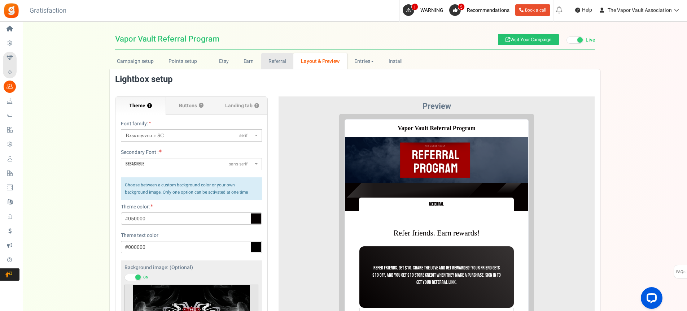
click at [276, 57] on link "Referral" at bounding box center [277, 61] width 32 height 16
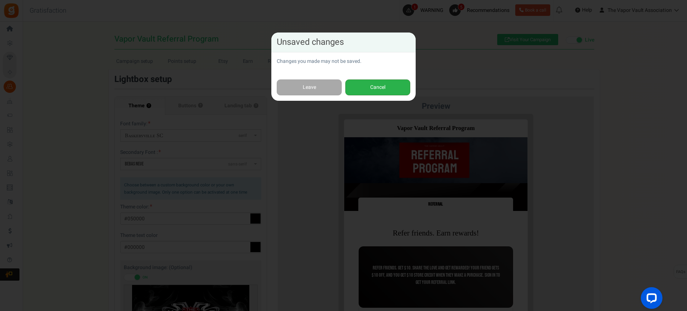
click at [381, 87] on button "Cancel" at bounding box center [377, 87] width 65 height 16
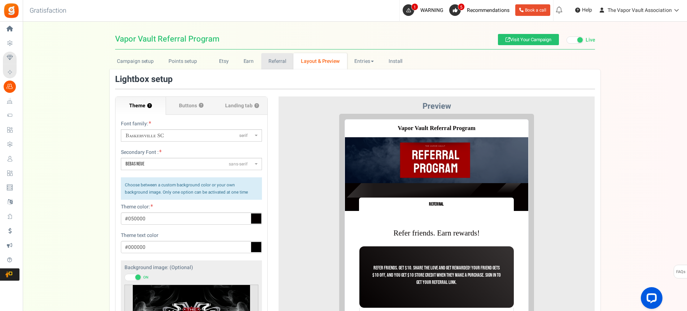
click at [278, 64] on link "Referral" at bounding box center [277, 61] width 32 height 16
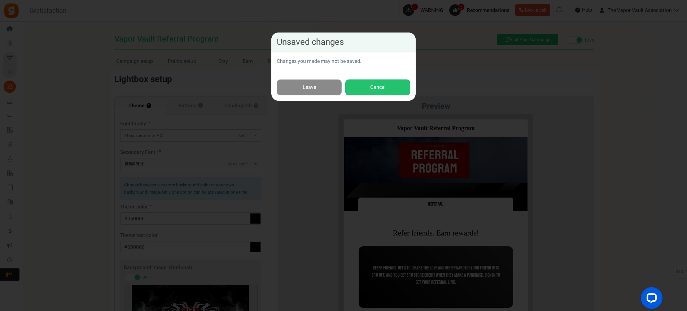
click at [315, 84] on link "Leave" at bounding box center [309, 87] width 65 height 16
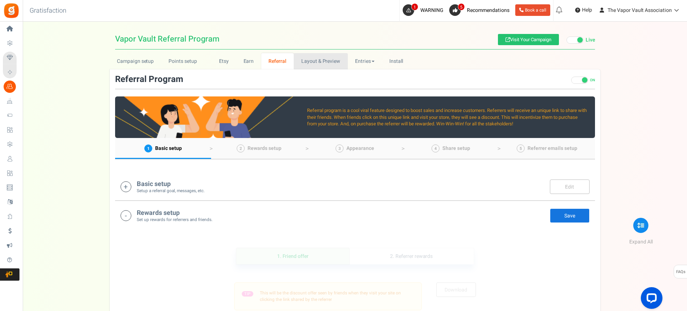
click at [309, 58] on link "Layout & Preview" at bounding box center [321, 61] width 54 height 16
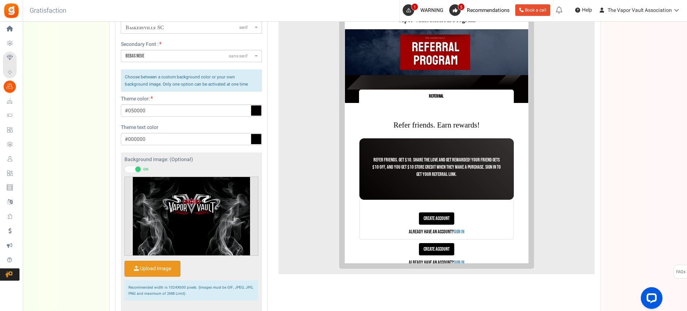
scroll to position [108, 0]
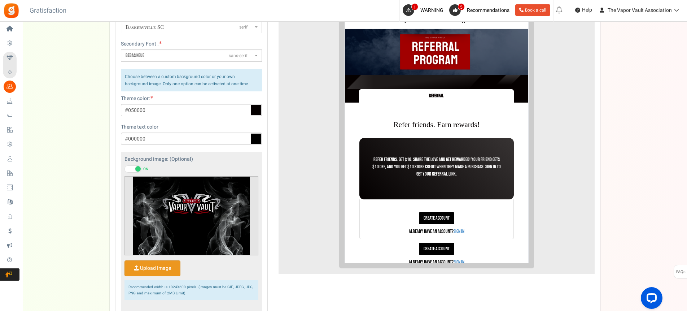
click at [135, 168] on span at bounding box center [137, 168] width 5 height 5
click at [124, 168] on input "ON OFF" at bounding box center [124, 169] width 0 height 5
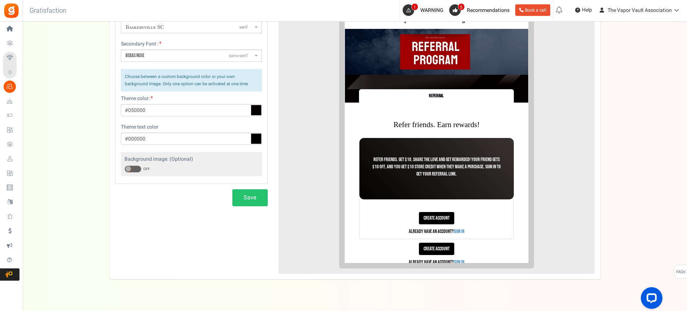
click at [135, 168] on span at bounding box center [132, 168] width 17 height 7
click at [124, 168] on input "ON OFF" at bounding box center [124, 169] width 0 height 5
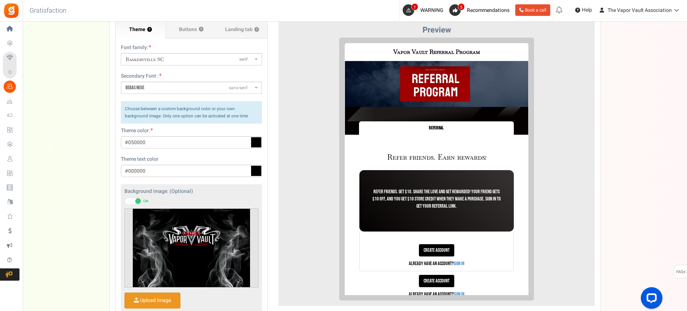
scroll to position [54, 0]
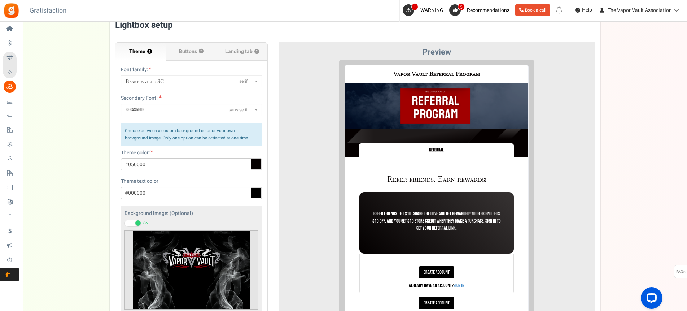
click at [177, 80] on span "Baskervville SC serif" at bounding box center [189, 82] width 127 height 8
click at [121, 75] on select "ABeeZeesans-serif [PERSON_NAME] Displaydisplay AR One Sanssans-serif Abelsans-s…" at bounding box center [120, 75] width 0 height 0
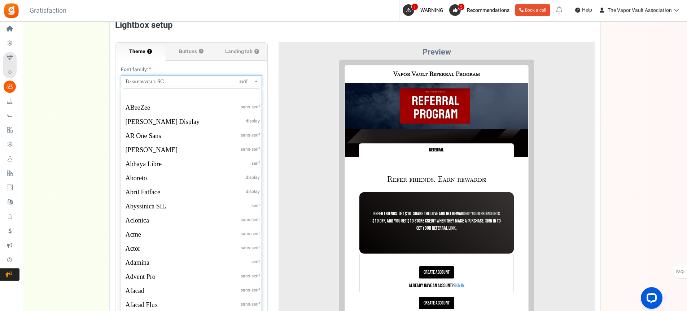
scroll to position [2407, 0]
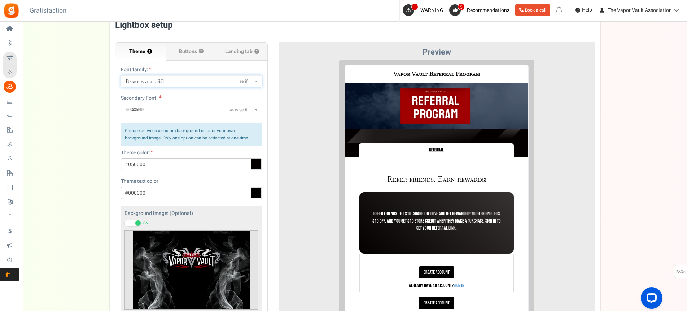
click at [177, 80] on span "Baskervville SC serif" at bounding box center [189, 82] width 127 height 8
click at [121, 75] on select "ABeeZeesans-serif [PERSON_NAME] Displaydisplay AR One Sanssans-serif Abelsans-s…" at bounding box center [120, 75] width 0 height 0
click at [177, 80] on span "Baskervville SC serif" at bounding box center [189, 82] width 127 height 8
click at [121, 75] on select "ABeeZeesans-serif [PERSON_NAME] Displaydisplay AR One Sanssans-serif Abelsans-s…" at bounding box center [120, 75] width 0 height 0
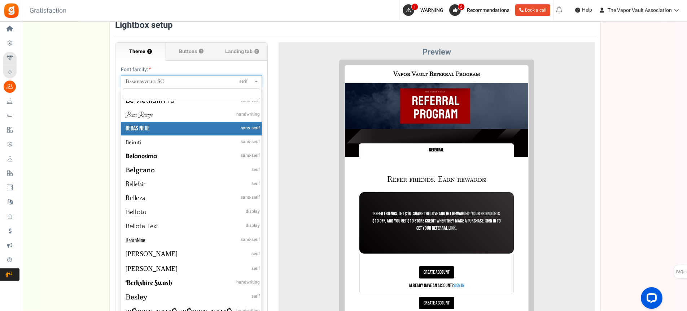
scroll to position [2515, 0]
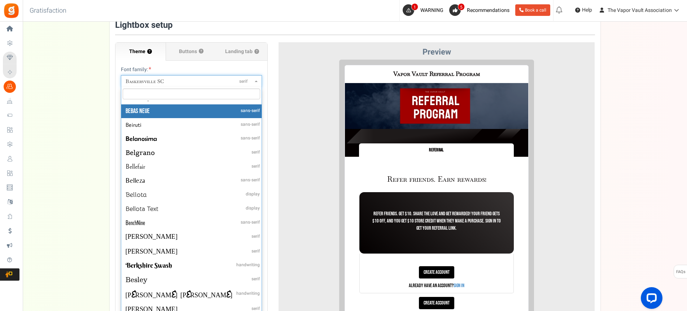
select select "179"
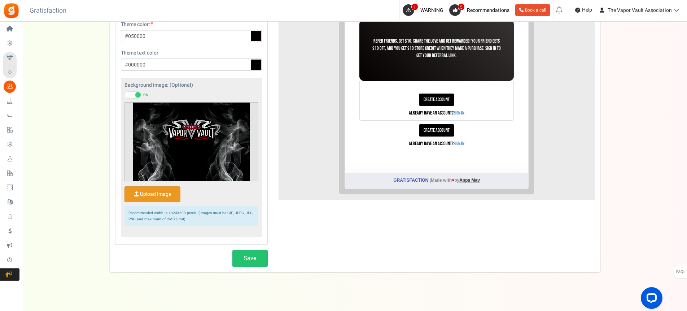
scroll to position [187, 0]
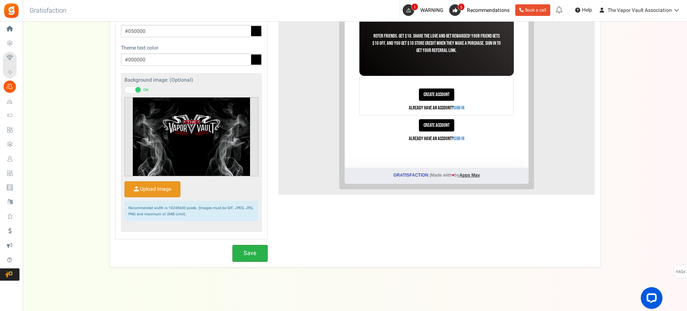
click at [256, 250] on button "Save" at bounding box center [249, 253] width 35 height 17
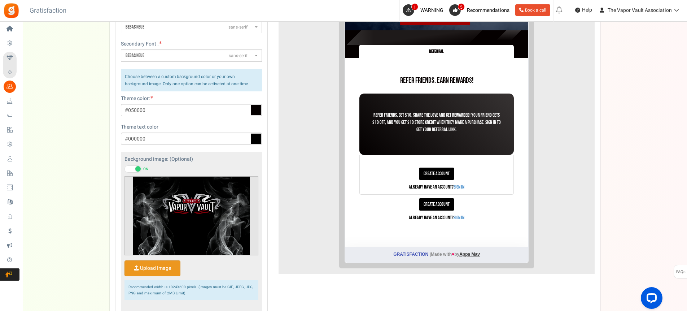
scroll to position [54, 0]
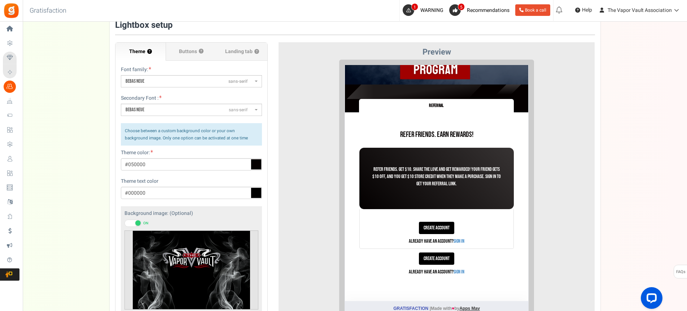
click at [437, 170] on p "Refer friends. Get $10. Share the love and get rewarded! Your friend gets $10 o…" at bounding box center [431, 171] width 133 height 22
click at [254, 168] on icon at bounding box center [256, 164] width 11 height 11
click at [254, 168] on input "#050000" at bounding box center [191, 164] width 141 height 12
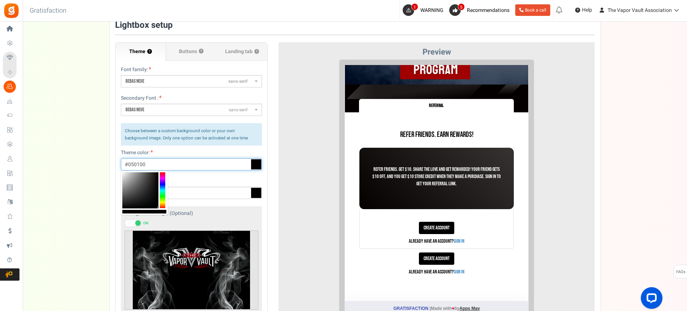
click at [163, 207] on div at bounding box center [162, 190] width 5 height 36
click at [163, 172] on div at bounding box center [162, 190] width 5 height 36
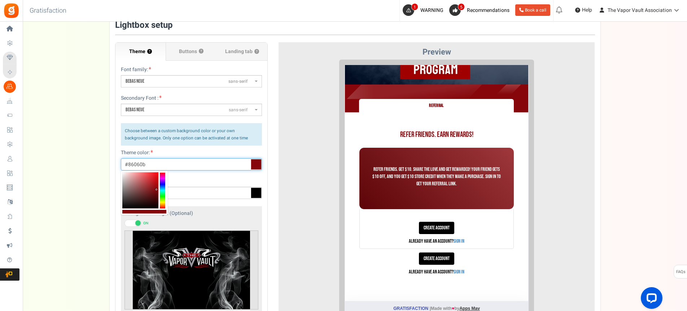
type input "#83060a"
drag, startPoint x: 154, startPoint y: 175, endPoint x: 157, endPoint y: 190, distance: 15.0
click at [157, 190] on div at bounding box center [140, 190] width 36 height 36
click at [282, 195] on div "Preview" at bounding box center [436, 184] width 316 height 285
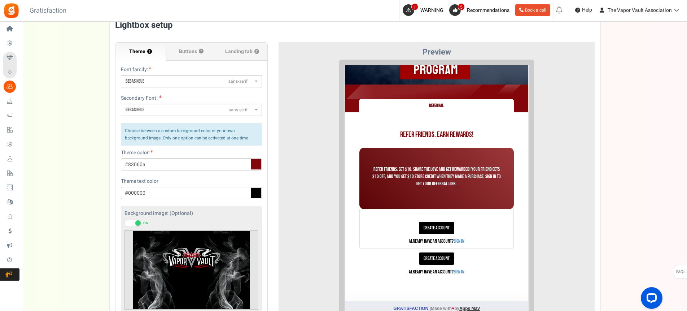
click at [178, 78] on span "Bebas Neue sans-serif" at bounding box center [189, 81] width 127 height 7
click at [121, 75] on select "ABeeZeesans-serif [PERSON_NAME] Displaydisplay AR One Sanssans-serif Abelsans-s…" at bounding box center [120, 75] width 0 height 0
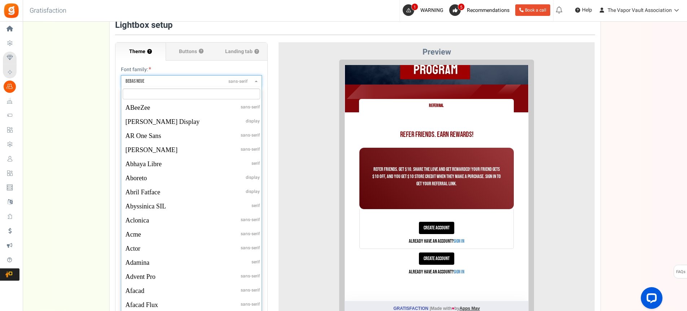
scroll to position [2491, 0]
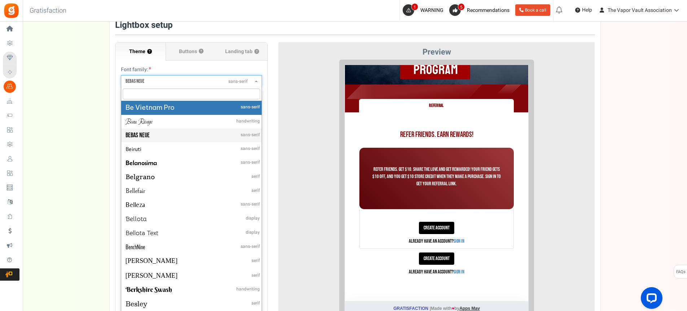
select select "177"
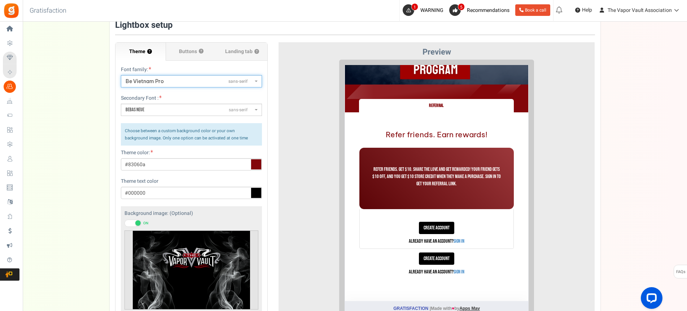
click at [178, 107] on span "Bebas Neue sans-serif" at bounding box center [189, 109] width 127 height 7
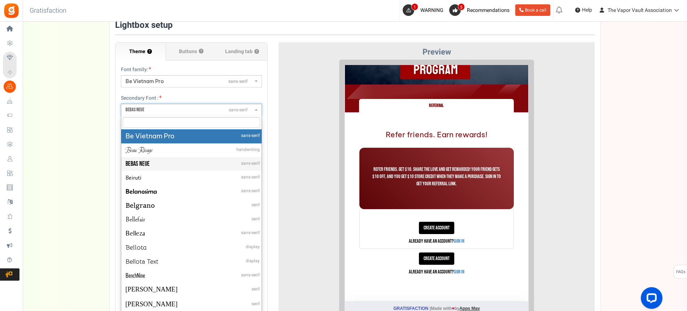
select select "177"
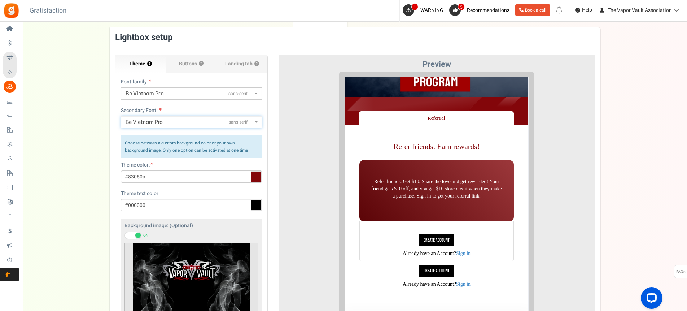
scroll to position [25, 0]
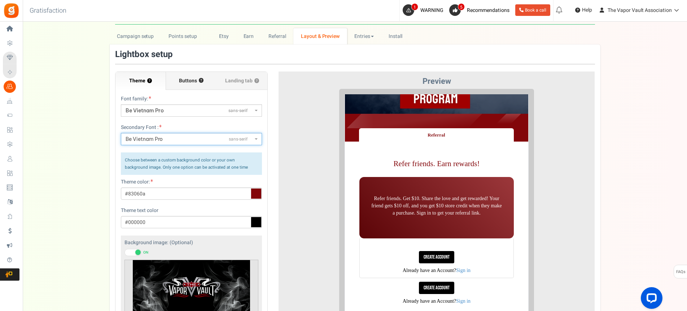
click at [193, 81] on span "Buttons" at bounding box center [188, 80] width 18 height 7
click at [183, 78] on span "Buttons" at bounding box center [188, 80] width 18 height 7
click at [0, 0] on input "Buttons ?" at bounding box center [0, 0] width 0 height 0
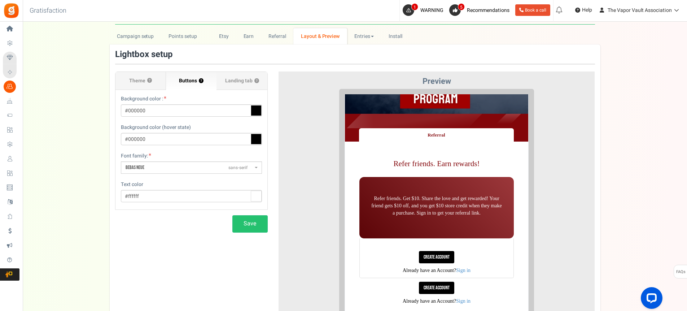
click at [182, 166] on span "Bebas Neue sans-serif" at bounding box center [189, 167] width 127 height 7
click at [121, 161] on select "ABeeZeesans-serif [PERSON_NAME] Displaydisplay AR One Sanssans-serif Abelsans-s…" at bounding box center [120, 161] width 0 height 0
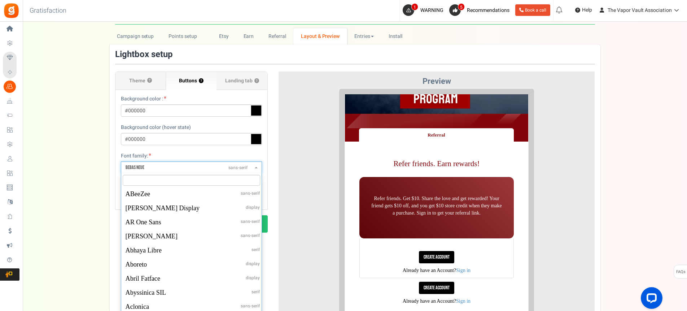
scroll to position [2491, 0]
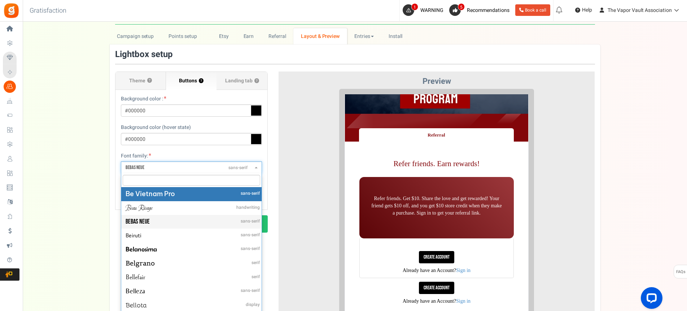
select select "177"
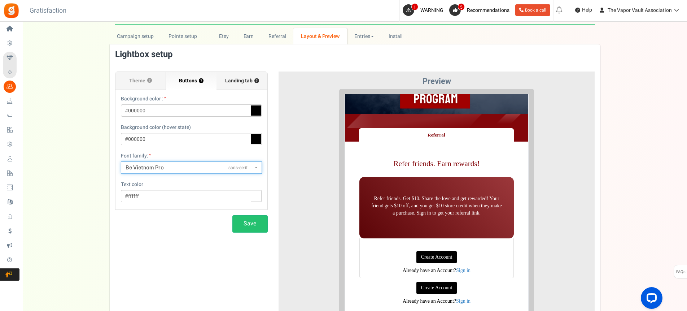
click at [238, 84] on span "Landing tab ?" at bounding box center [242, 80] width 34 height 7
click at [0, 0] on input "Landing tab ?" at bounding box center [0, 0] width 0 height 0
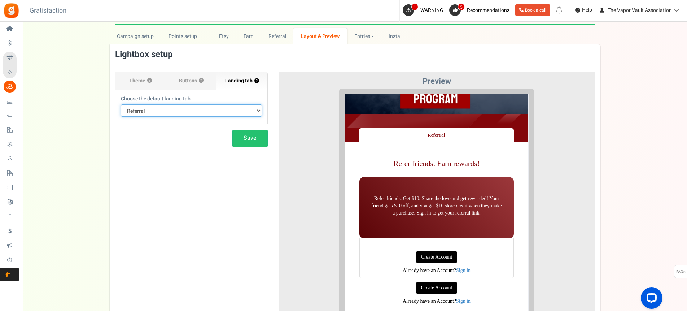
click at [196, 108] on select "Default Tab Referral" at bounding box center [191, 110] width 141 height 12
click at [253, 139] on button "Save" at bounding box center [249, 137] width 35 height 17
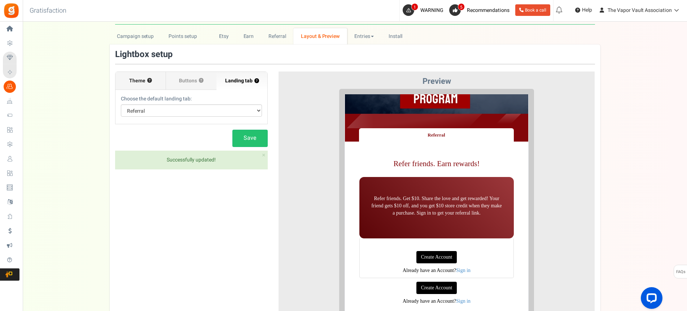
click at [145, 80] on span "Theme" at bounding box center [137, 80] width 16 height 7
click at [0, 0] on input "Theme ?" at bounding box center [0, 0] width 0 height 0
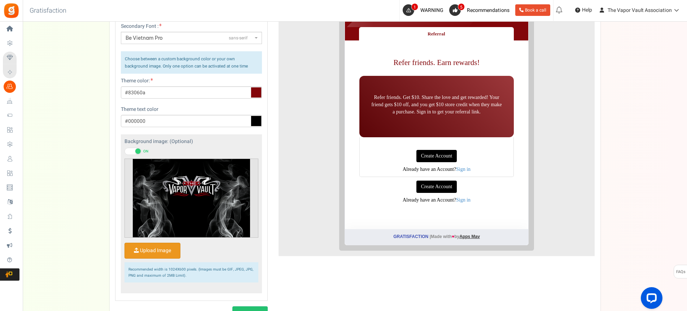
scroll to position [133, 0]
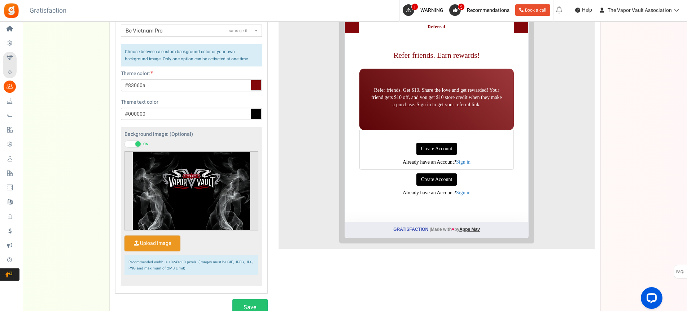
click at [163, 243] on input "Upload Image" at bounding box center [152, 243] width 55 height 15
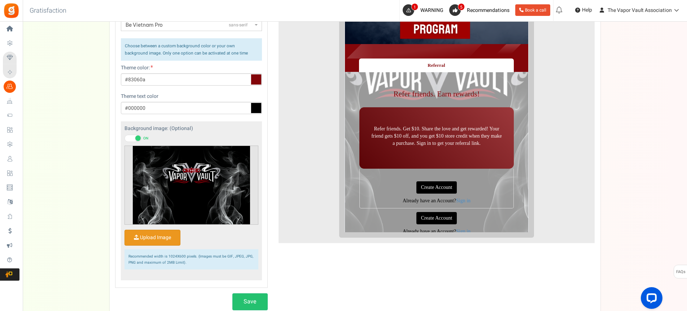
scroll to position [162, 0]
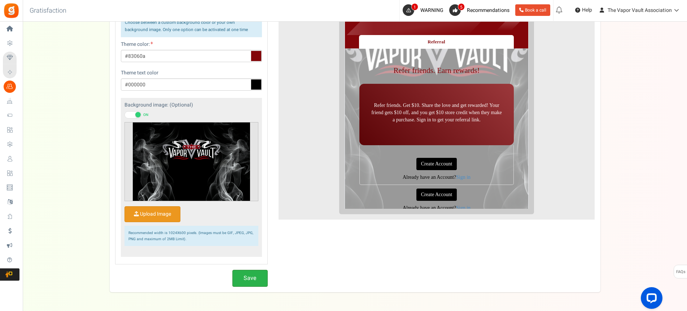
click at [257, 275] on button "Save" at bounding box center [249, 277] width 35 height 17
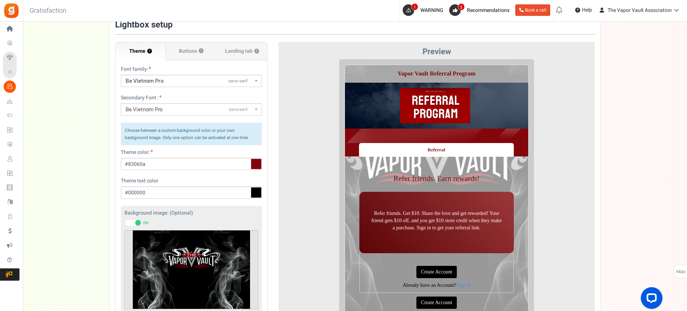
scroll to position [54, 0]
click at [239, 49] on span "Landing tab ?" at bounding box center [242, 51] width 34 height 7
click at [0, 0] on input "Landing tab ?" at bounding box center [0, 0] width 0 height 0
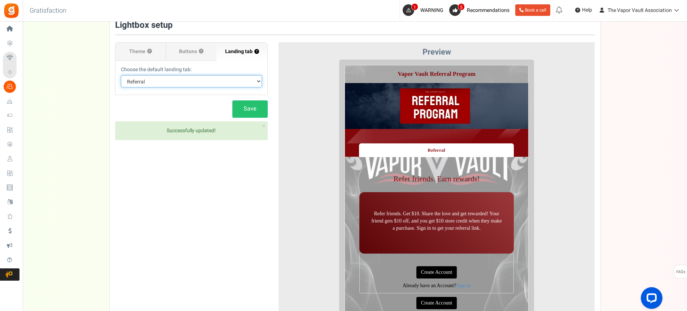
click at [230, 81] on select "Default Tab Referral" at bounding box center [191, 81] width 141 height 12
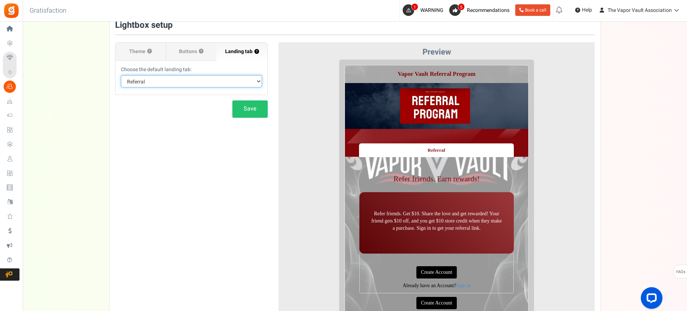
select select
click at [121, 75] on select "Default Tab Referral" at bounding box center [191, 81] width 141 height 12
click at [247, 109] on button "Save" at bounding box center [249, 108] width 35 height 17
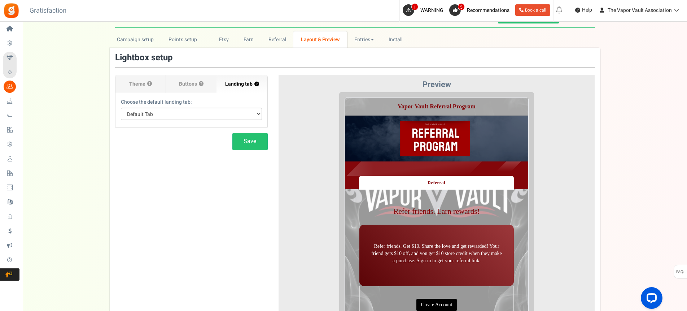
scroll to position [0, 0]
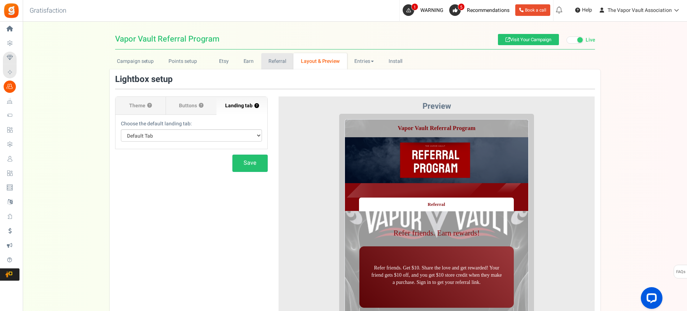
click at [278, 60] on link "Referral" at bounding box center [277, 61] width 32 height 16
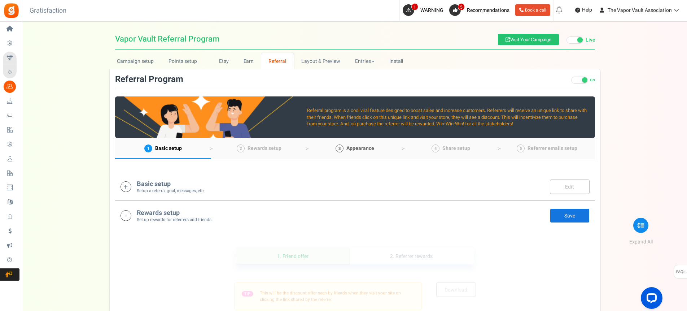
click at [356, 145] on span "Appearance" at bounding box center [360, 148] width 28 height 8
click at [309, 62] on link "Layout & Preview" at bounding box center [321, 61] width 54 height 16
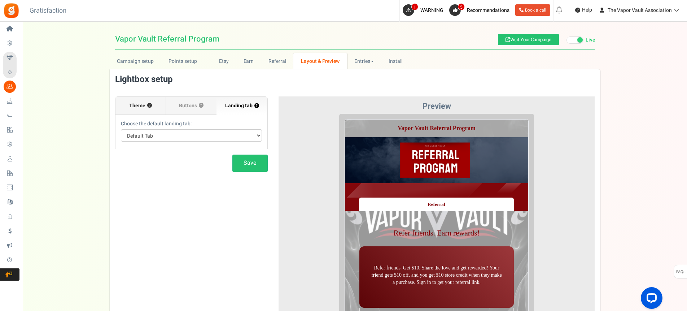
click at [138, 103] on span "Theme" at bounding box center [137, 105] width 16 height 7
click at [0, 0] on input "Theme ?" at bounding box center [0, 0] width 0 height 0
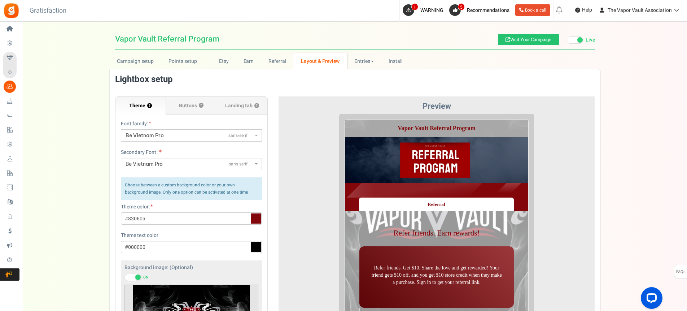
click at [346, 40] on h1 "Vapor Vault Referral Program Visit Your Campaign Live Paused" at bounding box center [355, 39] width 480 height 21
click at [218, 38] on span "Vapor Vault Referral Program" at bounding box center [167, 39] width 104 height 8
drag, startPoint x: 218, startPoint y: 38, endPoint x: 197, endPoint y: 37, distance: 20.9
click at [197, 37] on span "Vapor Vault Referral Program" at bounding box center [167, 39] width 104 height 8
click at [229, 34] on h1 "Vapor Vault Referral Program Visit Your Campaign Live Paused" at bounding box center [355, 39] width 480 height 21
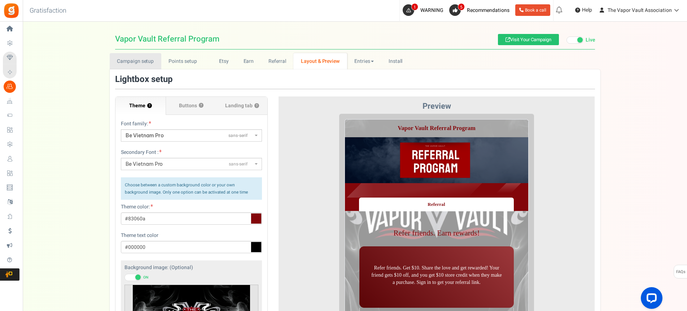
click at [134, 60] on link "Campaign setup" at bounding box center [136, 61] width 52 height 16
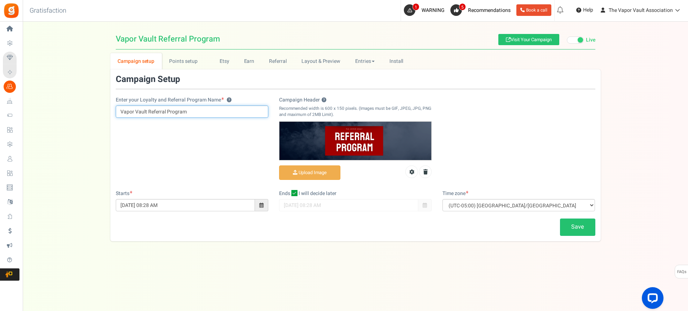
click at [119, 110] on input "Vapor Vault Referral Program" at bounding box center [192, 111] width 153 height 12
type input "The Vapor Vault Referral Program"
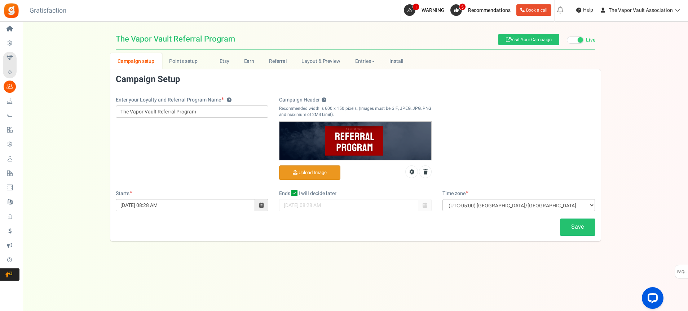
click at [315, 167] on input "Campaign Header ?" at bounding box center [310, 173] width 61 height 14
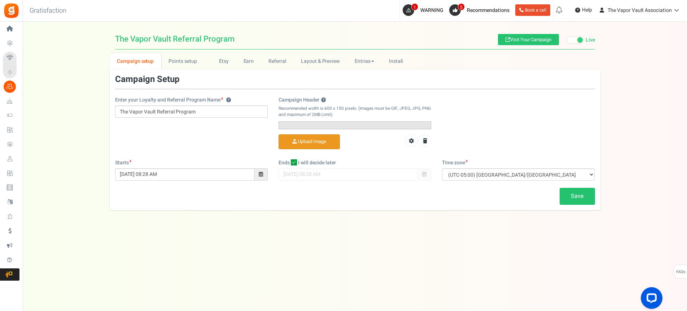
click at [325, 149] on input "Campaign Header ?" at bounding box center [309, 142] width 61 height 14
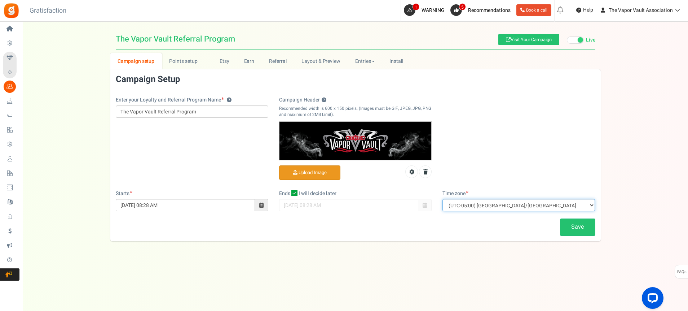
click at [527, 205] on select "(UTC-11:00) Pacific/[GEOGRAPHIC_DATA] (UTC-11:00) [GEOGRAPHIC_DATA]/[GEOGRAPHIC…" at bounding box center [519, 205] width 153 height 12
click at [640, 180] on div "Campaign setup Points setup New Etsy Earn Referral Reward reviews WOO LOOX [DOM…" at bounding box center [355, 147] width 665 height 188
click at [526, 206] on select "(UTC-11:00) Pacific/[GEOGRAPHIC_DATA] (UTC-11:00) [GEOGRAPHIC_DATA]/[GEOGRAPHIC…" at bounding box center [519, 205] width 153 height 12
click at [629, 148] on div "Campaign setup Points setup New Etsy Earn Referral Reward reviews WOO LOOX [DOM…" at bounding box center [355, 147] width 665 height 188
click at [580, 202] on select "(UTC-11:00) Pacific/[GEOGRAPHIC_DATA] (UTC-11:00) [GEOGRAPHIC_DATA]/[GEOGRAPHIC…" at bounding box center [519, 205] width 153 height 12
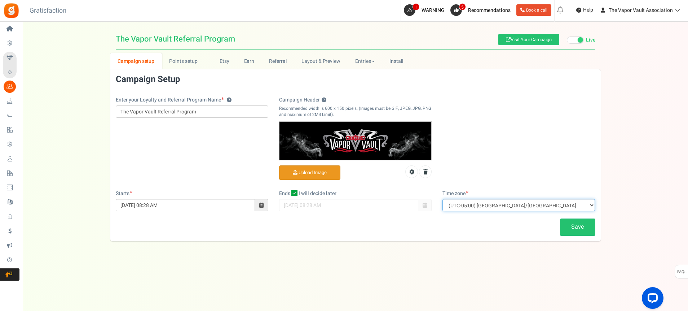
select select "America/[GEOGRAPHIC_DATA]"
click at [443, 199] on select "(UTC-11:00) Pacific/[GEOGRAPHIC_DATA] (UTC-11:00) [GEOGRAPHIC_DATA]/[GEOGRAPHIC…" at bounding box center [519, 205] width 153 height 12
click at [581, 228] on link "Save" at bounding box center [577, 226] width 35 height 17
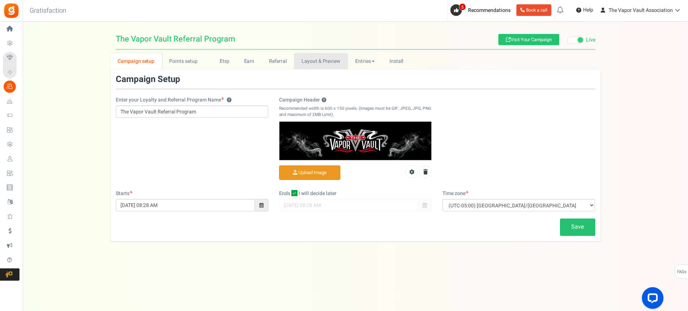
click at [313, 60] on link "Layout & Preview" at bounding box center [321, 61] width 54 height 16
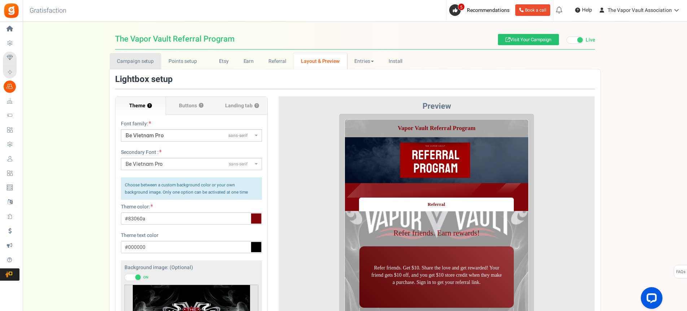
click at [130, 63] on link "Campaign setup" at bounding box center [136, 61] width 52 height 16
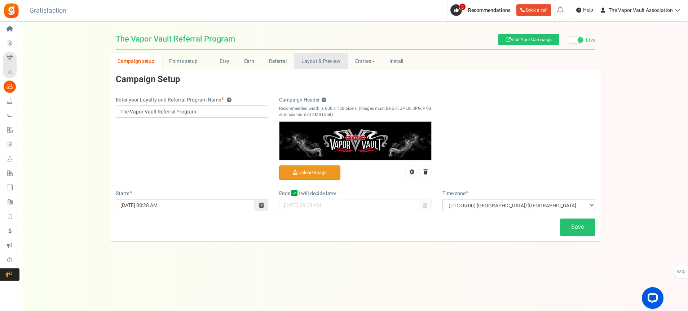
click at [319, 61] on link "Layout & Preview" at bounding box center [321, 61] width 54 height 16
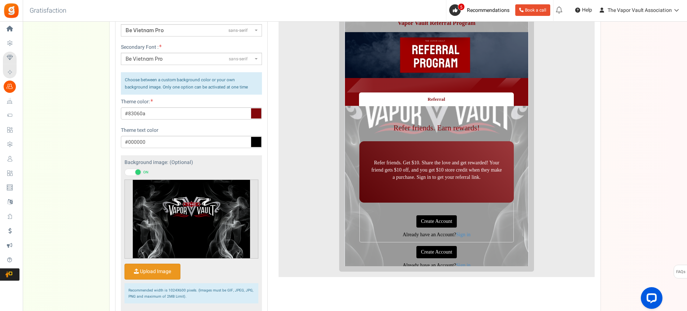
scroll to position [108, 0]
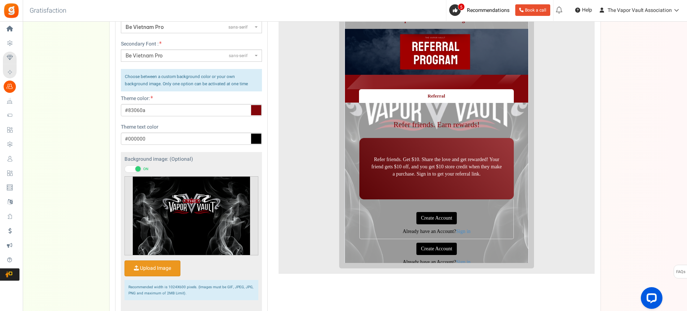
click at [133, 166] on span at bounding box center [132, 168] width 17 height 7
click at [124, 167] on input "ON OFF" at bounding box center [124, 169] width 0 height 5
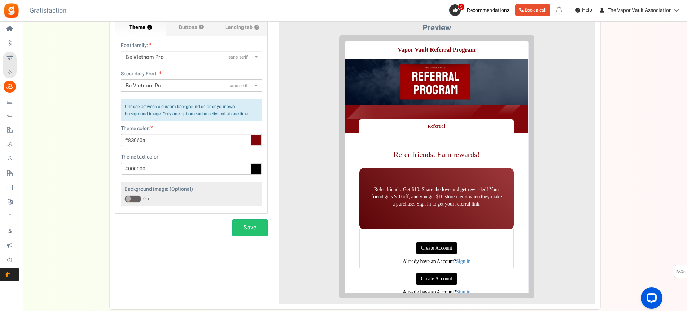
scroll to position [54, 0]
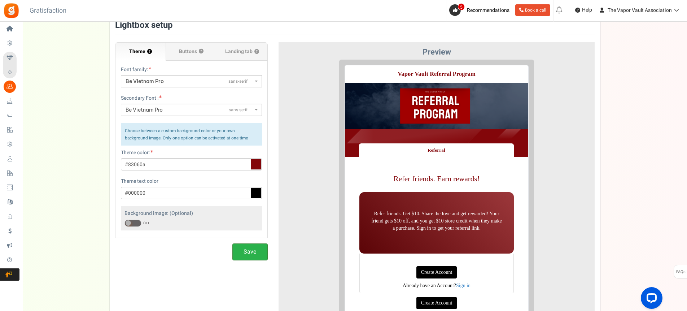
click at [245, 250] on button "Save" at bounding box center [249, 251] width 35 height 17
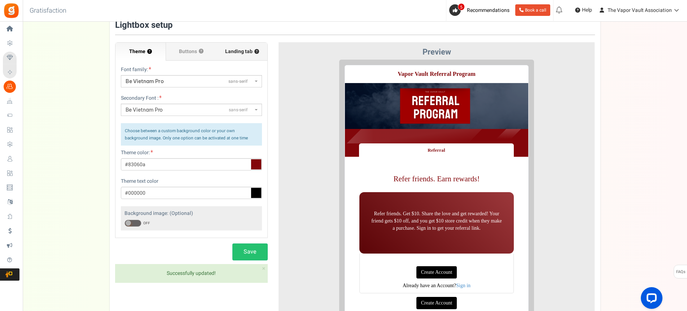
click at [233, 49] on span "Landing tab ?" at bounding box center [242, 51] width 34 height 7
click at [0, 0] on input "Landing tab ?" at bounding box center [0, 0] width 0 height 0
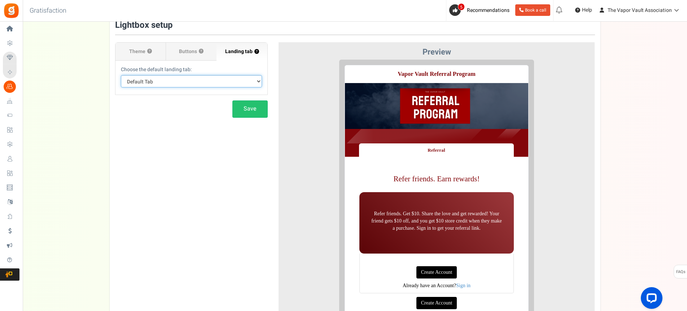
click at [190, 81] on select "Default Tab Referral" at bounding box center [191, 81] width 141 height 12
select select "referral"
click at [121, 75] on select "Default Tab Referral" at bounding box center [191, 81] width 141 height 12
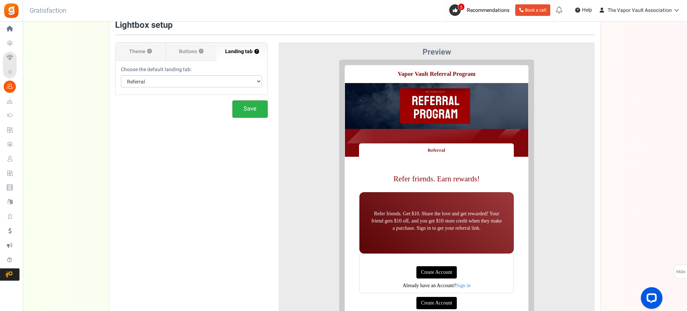
click at [248, 109] on button "Save" at bounding box center [249, 108] width 35 height 17
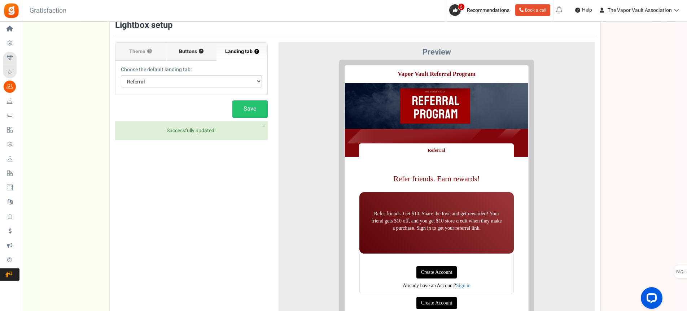
click at [193, 50] on span "Buttons" at bounding box center [188, 51] width 18 height 7
click at [0, 0] on input "Buttons ?" at bounding box center [0, 0] width 0 height 0
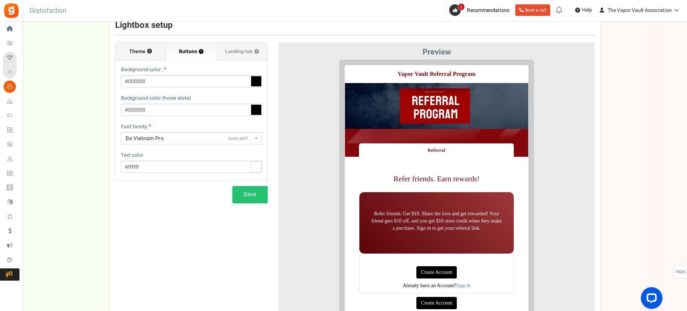
click at [137, 46] on label "Theme ?" at bounding box center [140, 52] width 50 height 18
click at [0, 0] on input "Theme ?" at bounding box center [0, 0] width 0 height 0
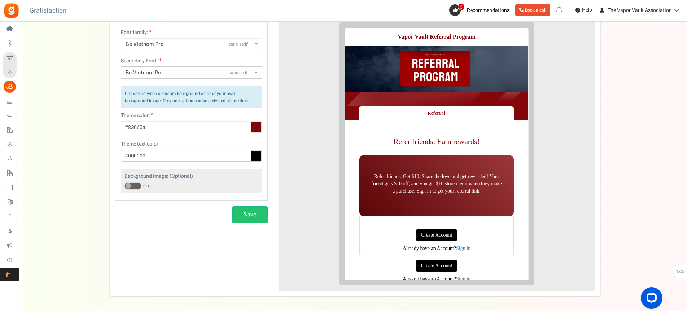
scroll to position [108, 0]
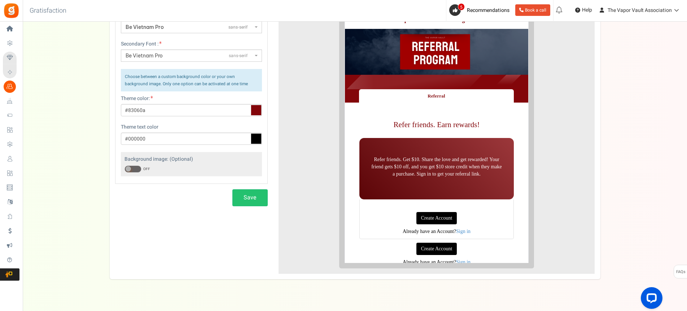
click at [130, 168] on span at bounding box center [128, 168] width 5 height 5
click at [124, 168] on input "ON OFF" at bounding box center [124, 169] width 0 height 5
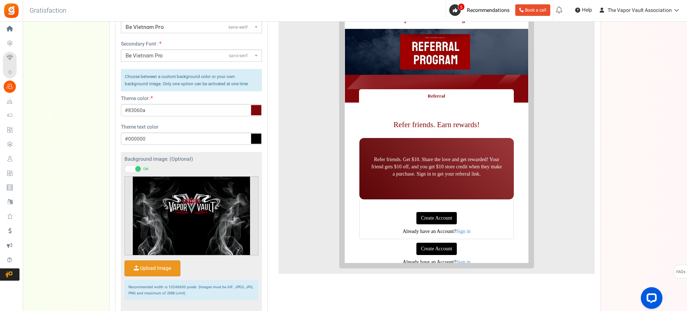
click at [158, 267] on input "Upload Image" at bounding box center [152, 267] width 55 height 15
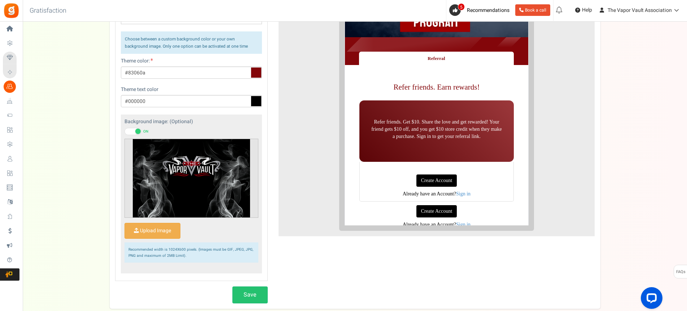
scroll to position [162, 0]
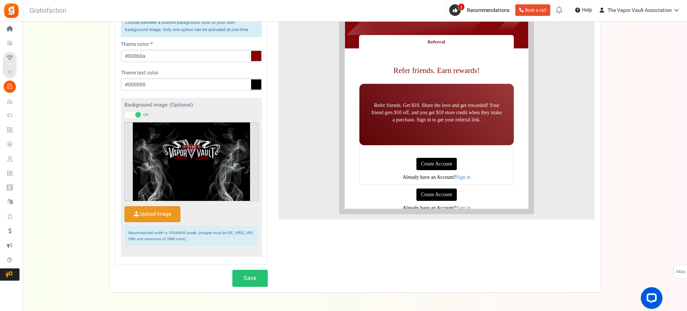
click at [162, 211] on input "Upload Image" at bounding box center [152, 213] width 55 height 15
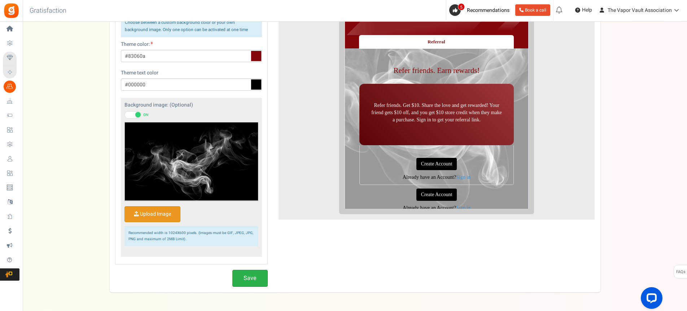
click at [251, 276] on button "Save" at bounding box center [249, 277] width 35 height 17
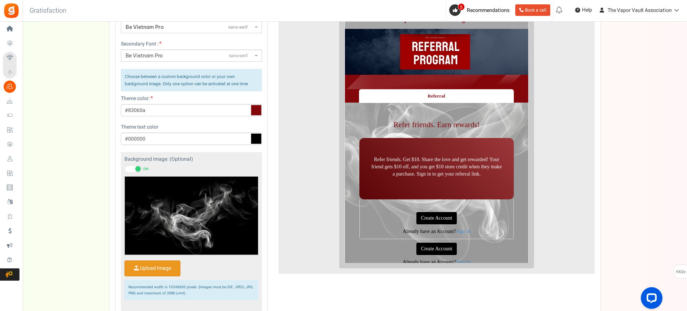
click at [448, 172] on p "Refer friends. Get $10. Share the love and get rewarded! Your friend gets $10 o…" at bounding box center [431, 161] width 133 height 22
click at [482, 168] on p "Refer friends. Get $10. Share the love and get rewarded! Your friend gets $10 o…" at bounding box center [431, 161] width 133 height 22
click at [480, 168] on p "Refer friends. Get $10. Share the love and get rewarded! Your friend gets $10 o…" at bounding box center [431, 161] width 133 height 22
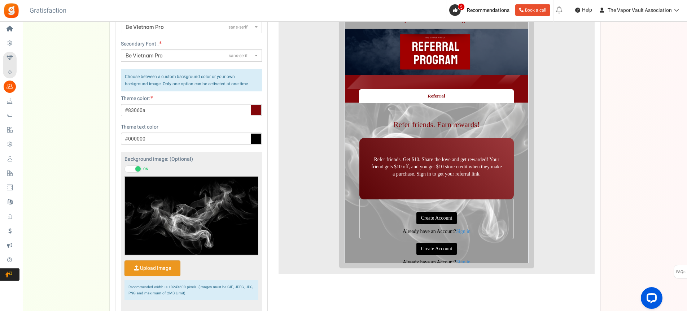
click at [495, 168] on p "Refer friends. Get $10. Share the love and get rewarded! Your friend gets $10 o…" at bounding box center [431, 161] width 133 height 22
click at [480, 166] on p "Refer friends. Get $10. Share the love and get rewarded! Your friend gets $10 o…" at bounding box center [431, 161] width 133 height 22
click at [482, 170] on p "Refer friends. Get $10. Share the love and get rewarded! Your friend gets $10 o…" at bounding box center [431, 161] width 133 height 22
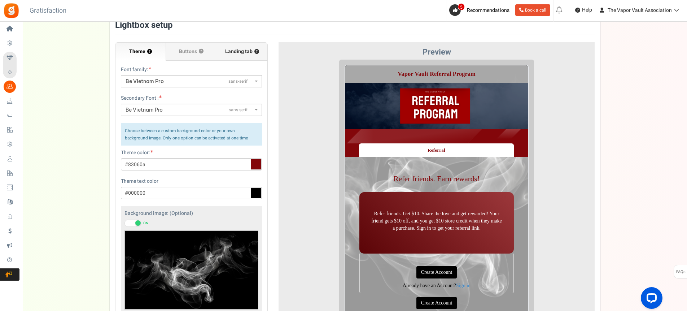
click at [244, 51] on span "Landing tab ?" at bounding box center [242, 51] width 34 height 7
click at [0, 0] on input "Landing tab ?" at bounding box center [0, 0] width 0 height 0
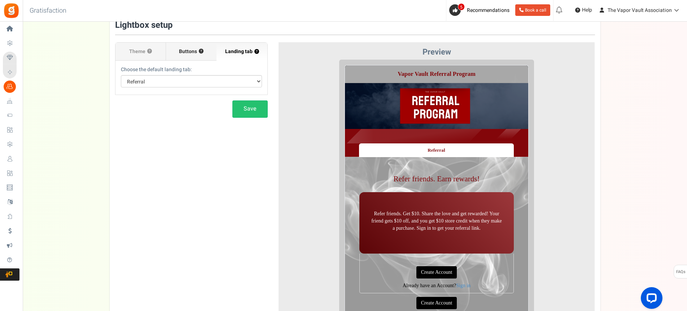
click at [176, 50] on label "Buttons ?" at bounding box center [191, 52] width 50 height 18
click at [0, 0] on input "Buttons ?" at bounding box center [0, 0] width 0 height 0
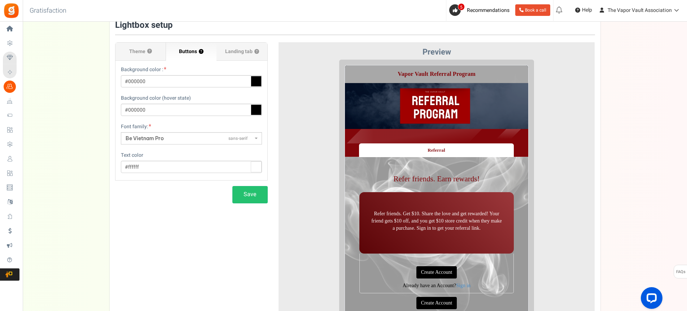
scroll to position [0, 0]
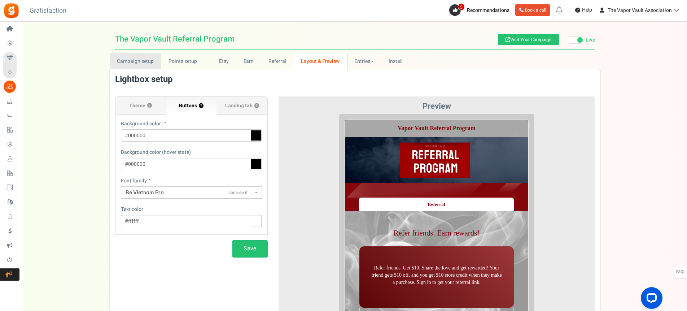
click at [123, 61] on link "Campaign setup" at bounding box center [136, 61] width 52 height 16
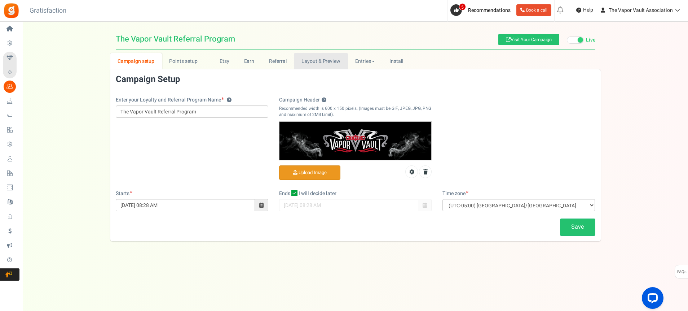
click at [322, 63] on link "Layout & Preview" at bounding box center [321, 61] width 54 height 16
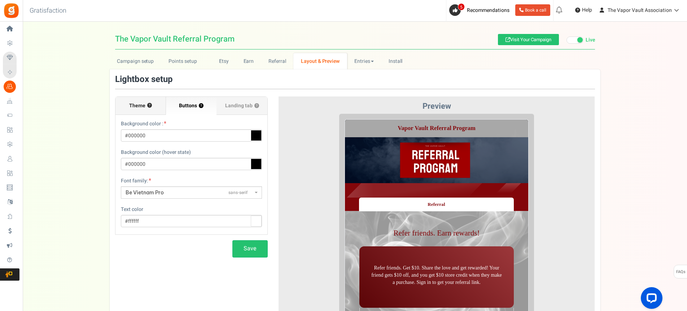
click at [134, 108] on span "Theme" at bounding box center [137, 105] width 16 height 7
click at [0, 0] on input "Theme ?" at bounding box center [0, 0] width 0 height 0
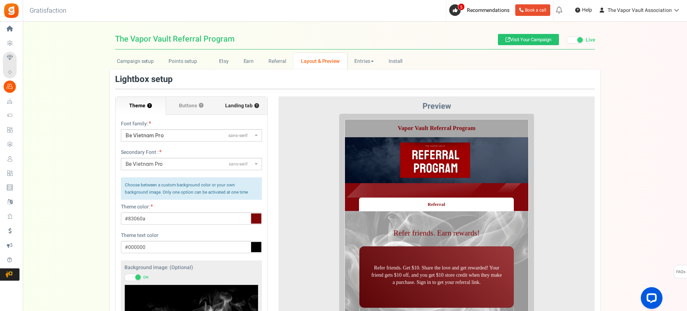
click at [238, 103] on span "Landing tab ?" at bounding box center [242, 105] width 34 height 7
click at [0, 0] on input "Landing tab ?" at bounding box center [0, 0] width 0 height 0
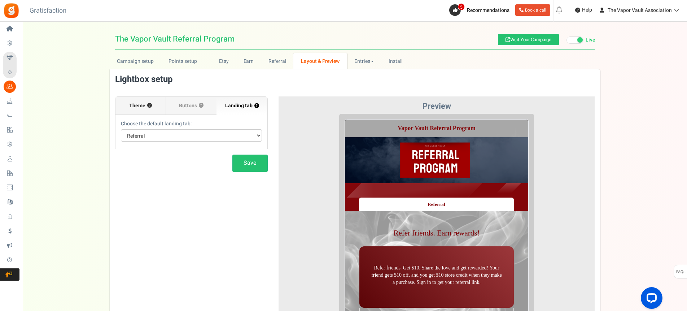
click at [139, 109] on span "Theme" at bounding box center [137, 105] width 16 height 7
click at [0, 0] on input "Theme ?" at bounding box center [0, 0] width 0 height 0
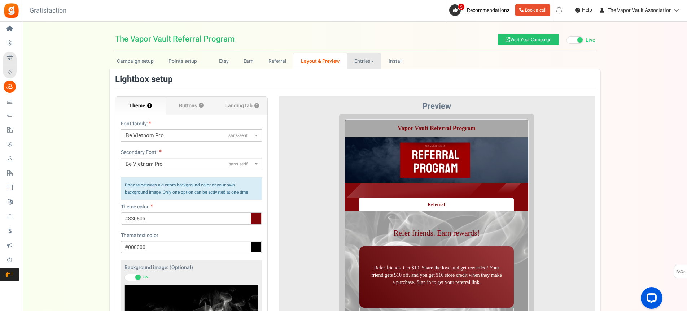
click at [365, 60] on link "Entries" at bounding box center [364, 61] width 34 height 16
drag, startPoint x: 367, startPoint y: 88, endPoint x: 357, endPoint y: 89, distance: 9.8
click at [367, 89] on link "Referral entries" at bounding box center [376, 87] width 58 height 10
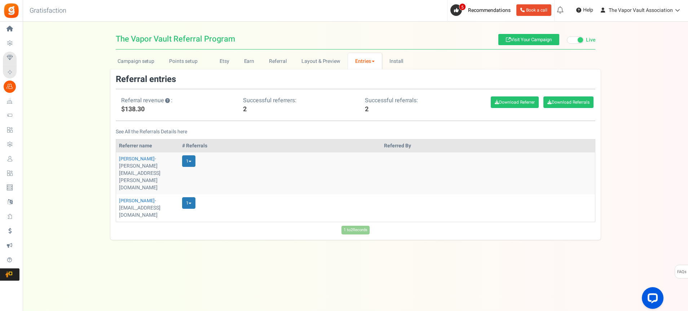
click at [371, 64] on link "Entries" at bounding box center [365, 61] width 34 height 16
click at [369, 77] on link "Entries" at bounding box center [377, 77] width 58 height 10
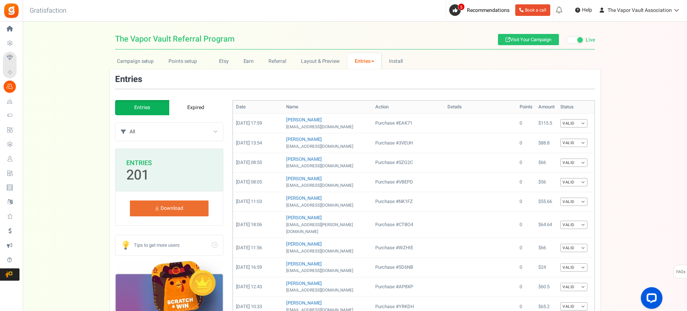
click at [372, 62] on link "Entries" at bounding box center [364, 61] width 34 height 16
click at [371, 89] on link "Referral entries" at bounding box center [376, 87] width 58 height 10
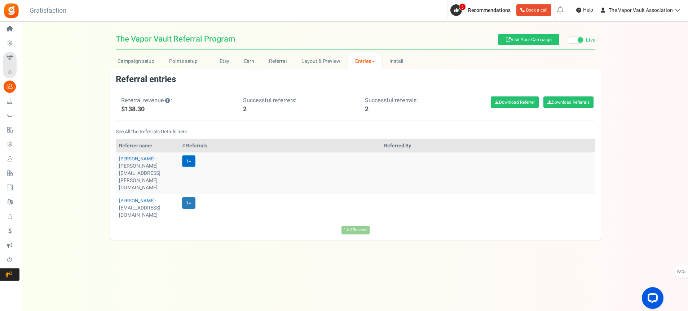
click at [194, 162] on link "1" at bounding box center [188, 161] width 13 height 12
click at [194, 197] on link "1" at bounding box center [188, 203] width 13 height 12
click at [133, 157] on link "[PERSON_NAME]" at bounding box center [137, 158] width 36 height 7
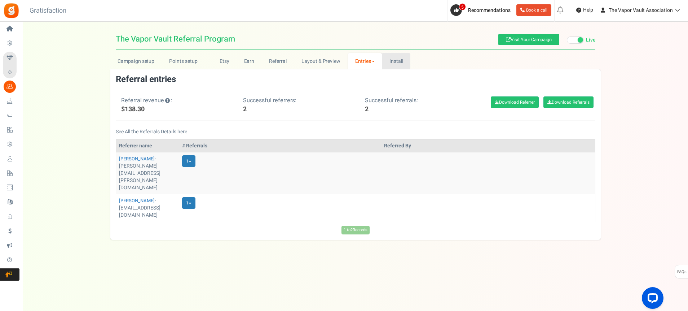
click at [388, 60] on link "Install" at bounding box center [396, 61] width 28 height 16
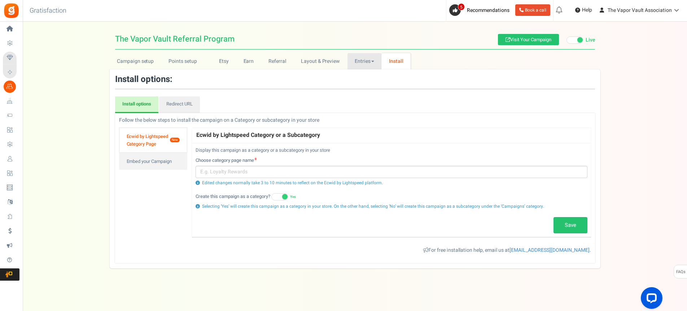
click at [361, 58] on link "Entries" at bounding box center [364, 61] width 34 height 16
click at [374, 85] on link "Referral entries" at bounding box center [376, 87] width 58 height 10
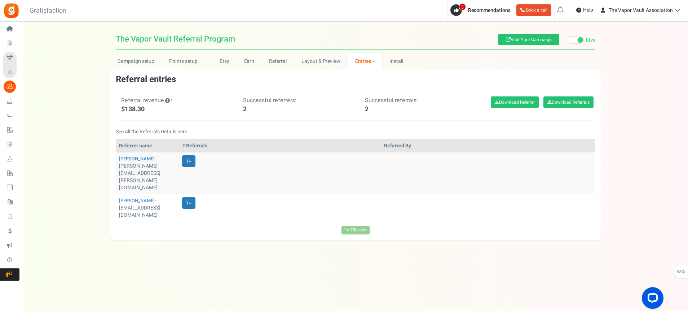
click at [366, 59] on link "Entries" at bounding box center [365, 61] width 34 height 16
click at [366, 74] on link "Entries" at bounding box center [377, 77] width 58 height 10
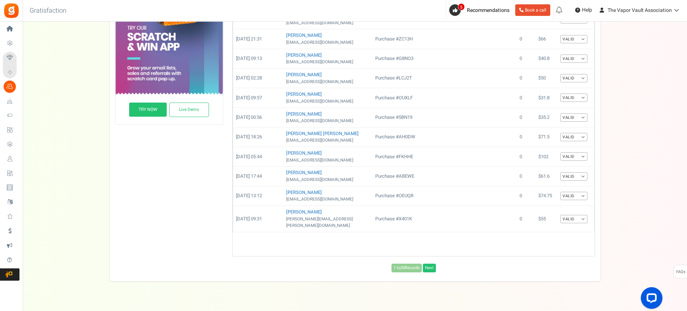
scroll to position [287, 0]
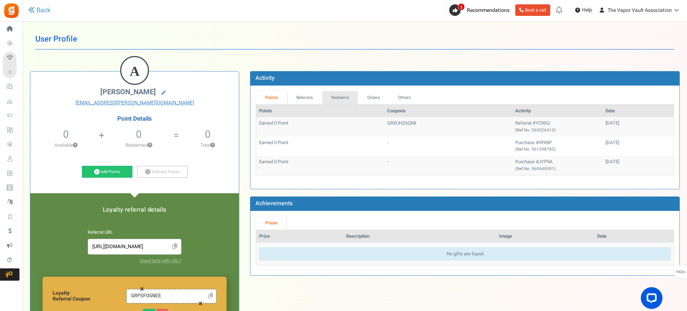
click at [327, 96] on link "Redeems" at bounding box center [340, 97] width 36 height 13
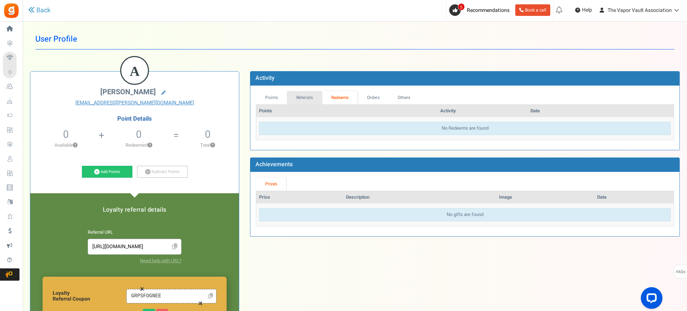
click at [300, 97] on link "Referrals" at bounding box center [304, 97] width 35 height 13
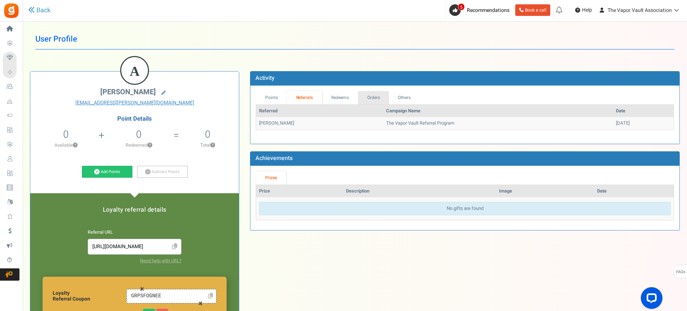
click at [376, 97] on link "Orders" at bounding box center [373, 97] width 31 height 13
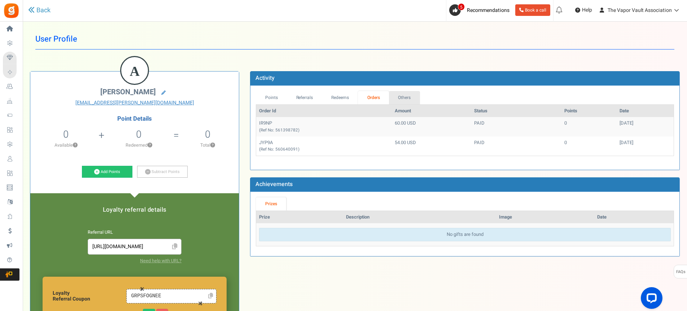
click at [409, 98] on link "Others" at bounding box center [404, 97] width 31 height 13
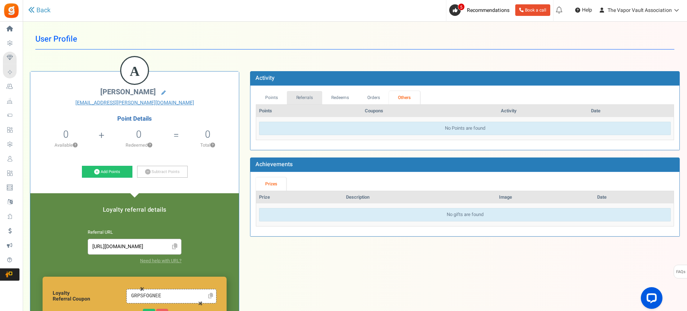
click at [307, 97] on link "Referrals" at bounding box center [304, 97] width 35 height 13
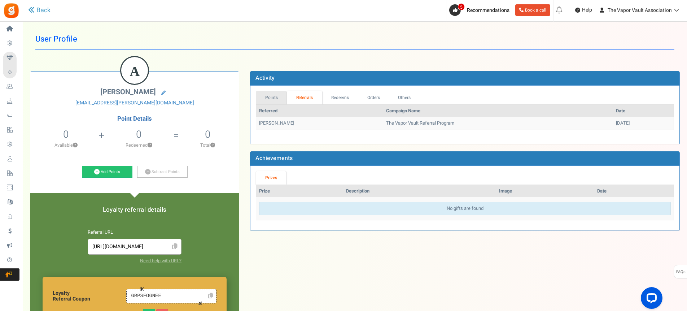
click at [270, 96] on link "Points" at bounding box center [271, 97] width 31 height 13
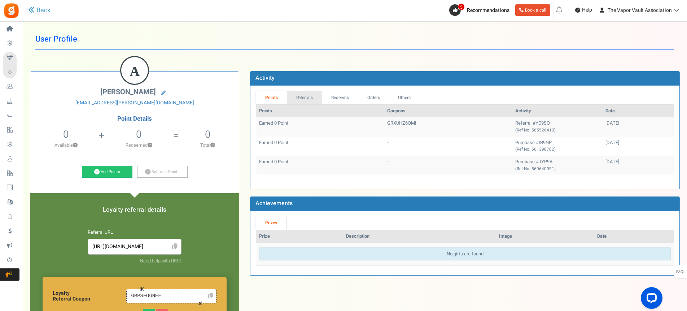
click at [312, 97] on link "Referrals" at bounding box center [304, 97] width 35 height 13
